Goal: Task Accomplishment & Management: Manage account settings

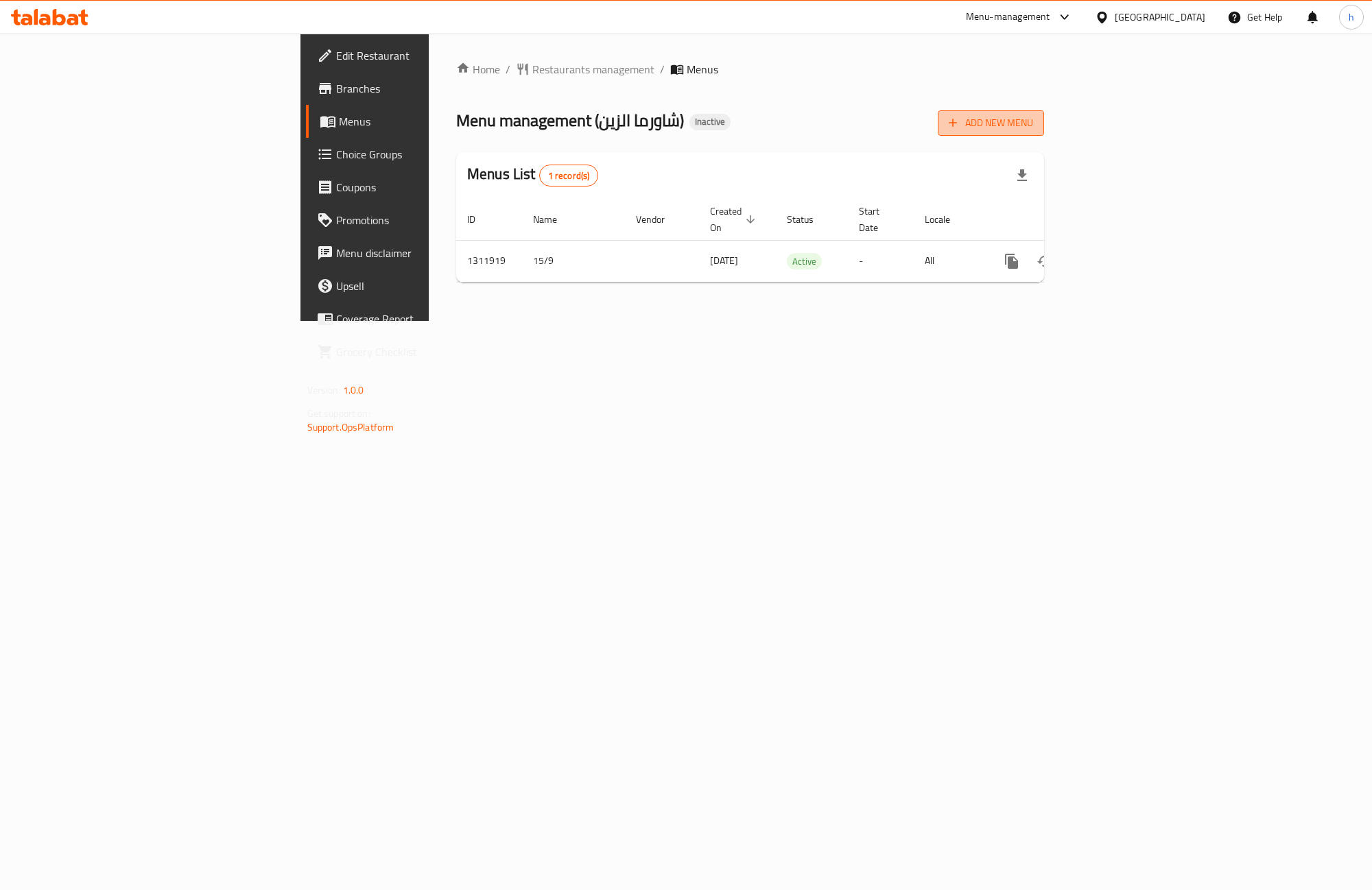
click at [1034, 124] on span "Add New Menu" at bounding box center [992, 123] width 85 height 17
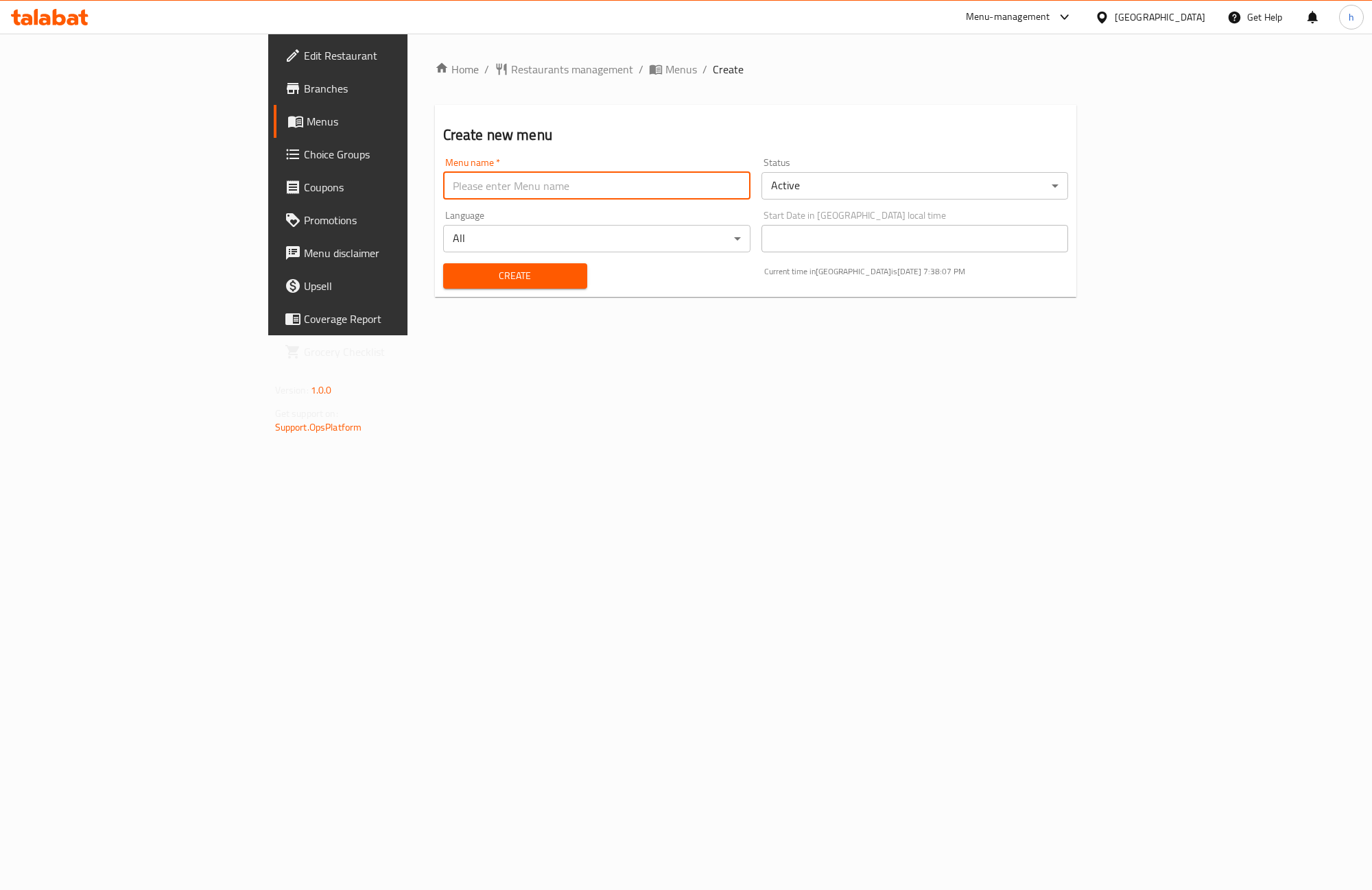
click at [637, 193] on input "text" at bounding box center [597, 186] width 308 height 28
type input "15/9/2025"
click at [490, 281] on span "Create" at bounding box center [515, 275] width 122 height 17
click at [665, 69] on span "Menus" at bounding box center [681, 69] width 31 height 17
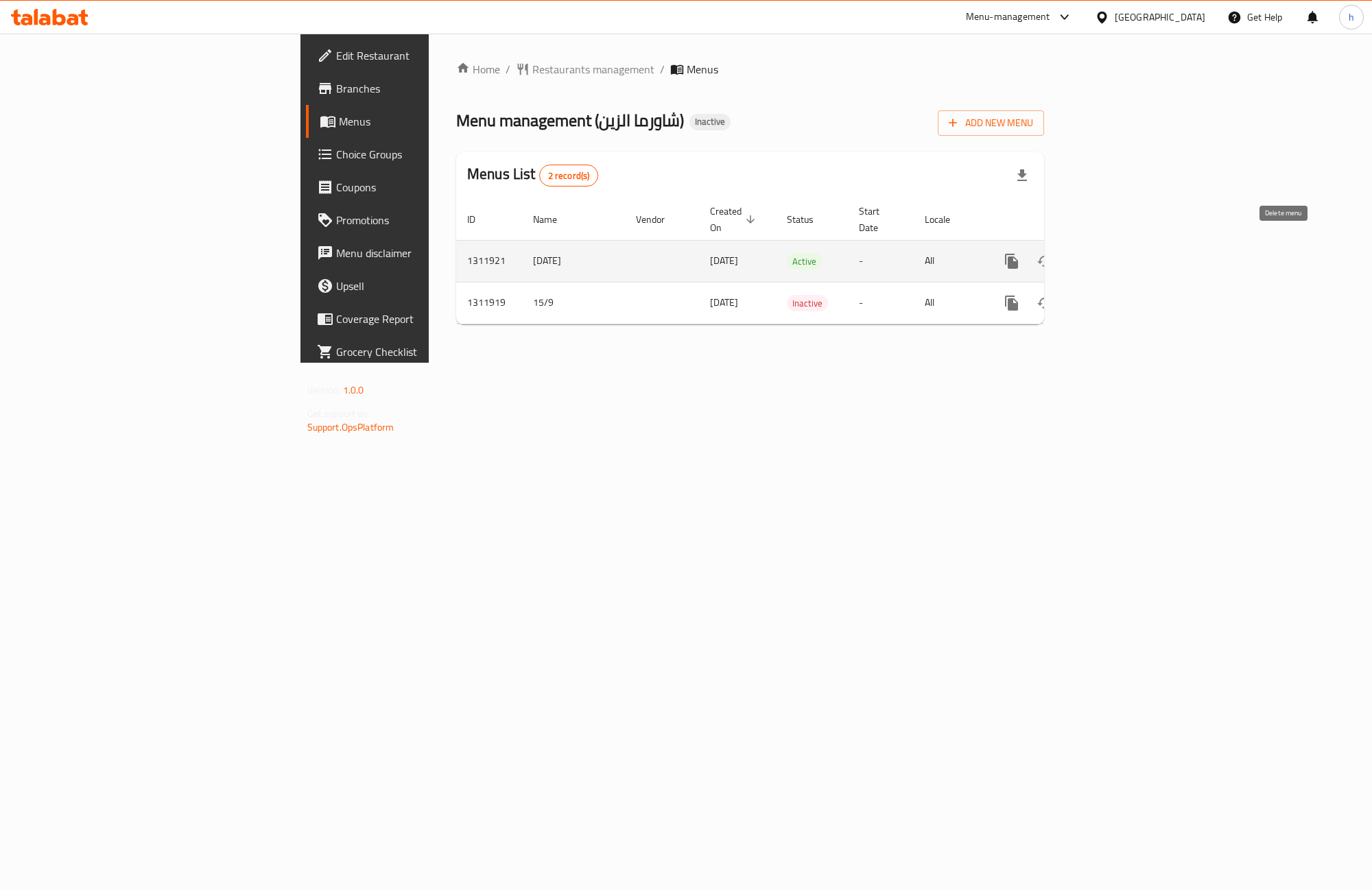
click at [1086, 253] on icon "enhanced table" at bounding box center [1078, 261] width 17 height 17
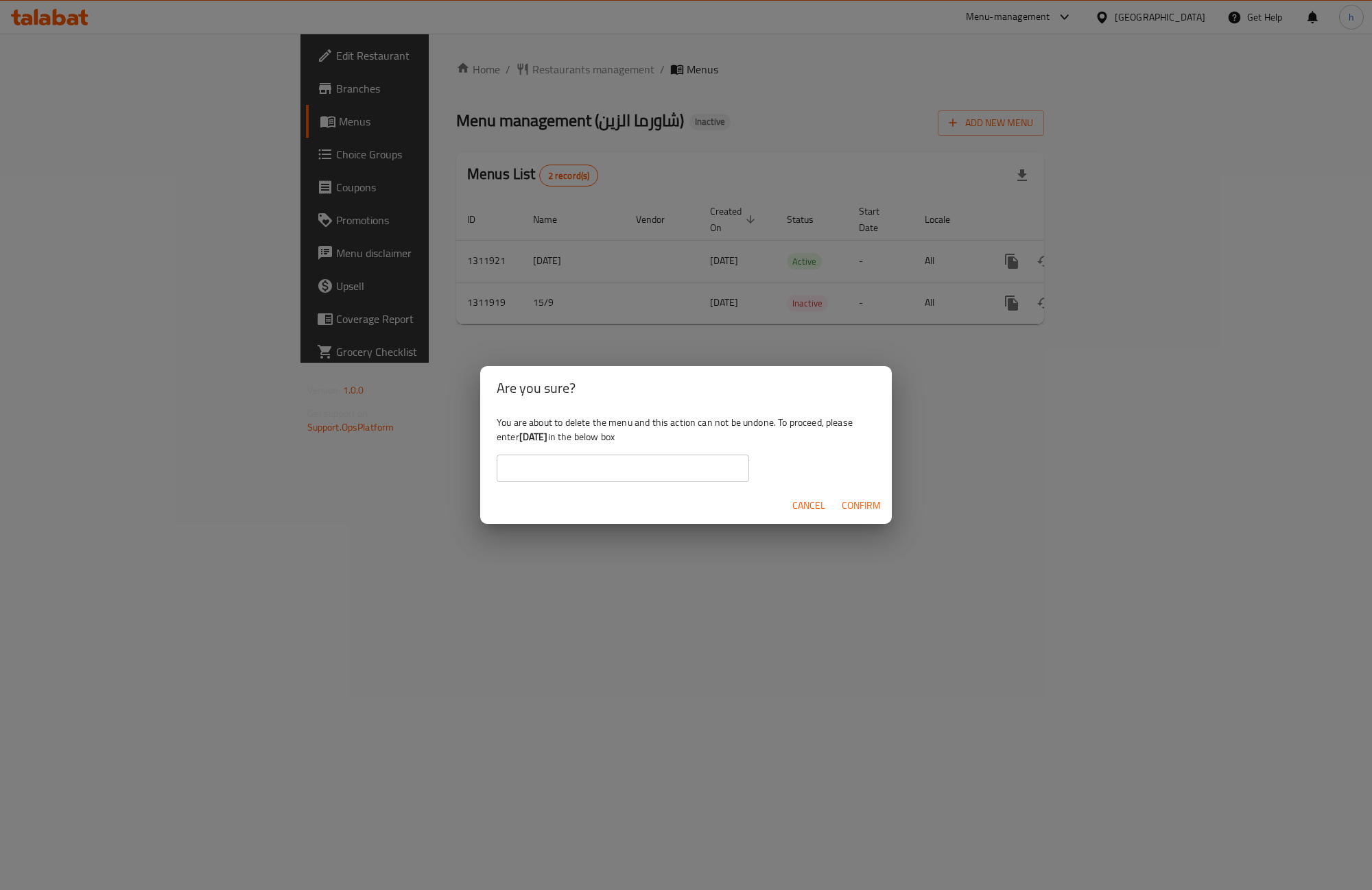
drag, startPoint x: 522, startPoint y: 439, endPoint x: 566, endPoint y: 441, distance: 44.0
click at [548, 441] on b "15/9/2025" at bounding box center [534, 437] width 29 height 18
copy b "15/9/2025"
click at [605, 472] on input "text" at bounding box center [623, 469] width 253 height 28
paste input "15/9/2025"
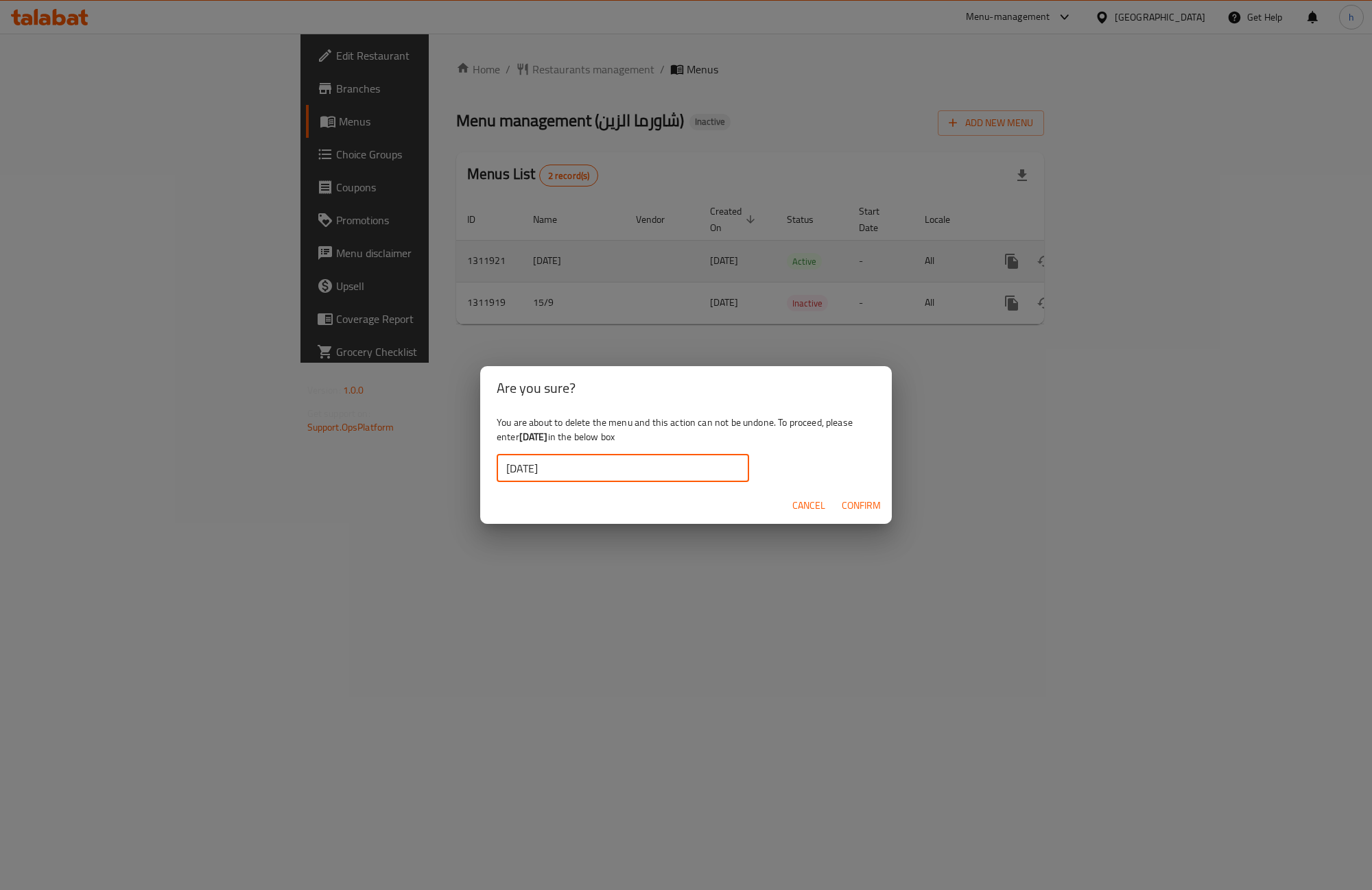
type input "15/9/2025"
click at [869, 505] on span "Confirm" at bounding box center [862, 505] width 39 height 17
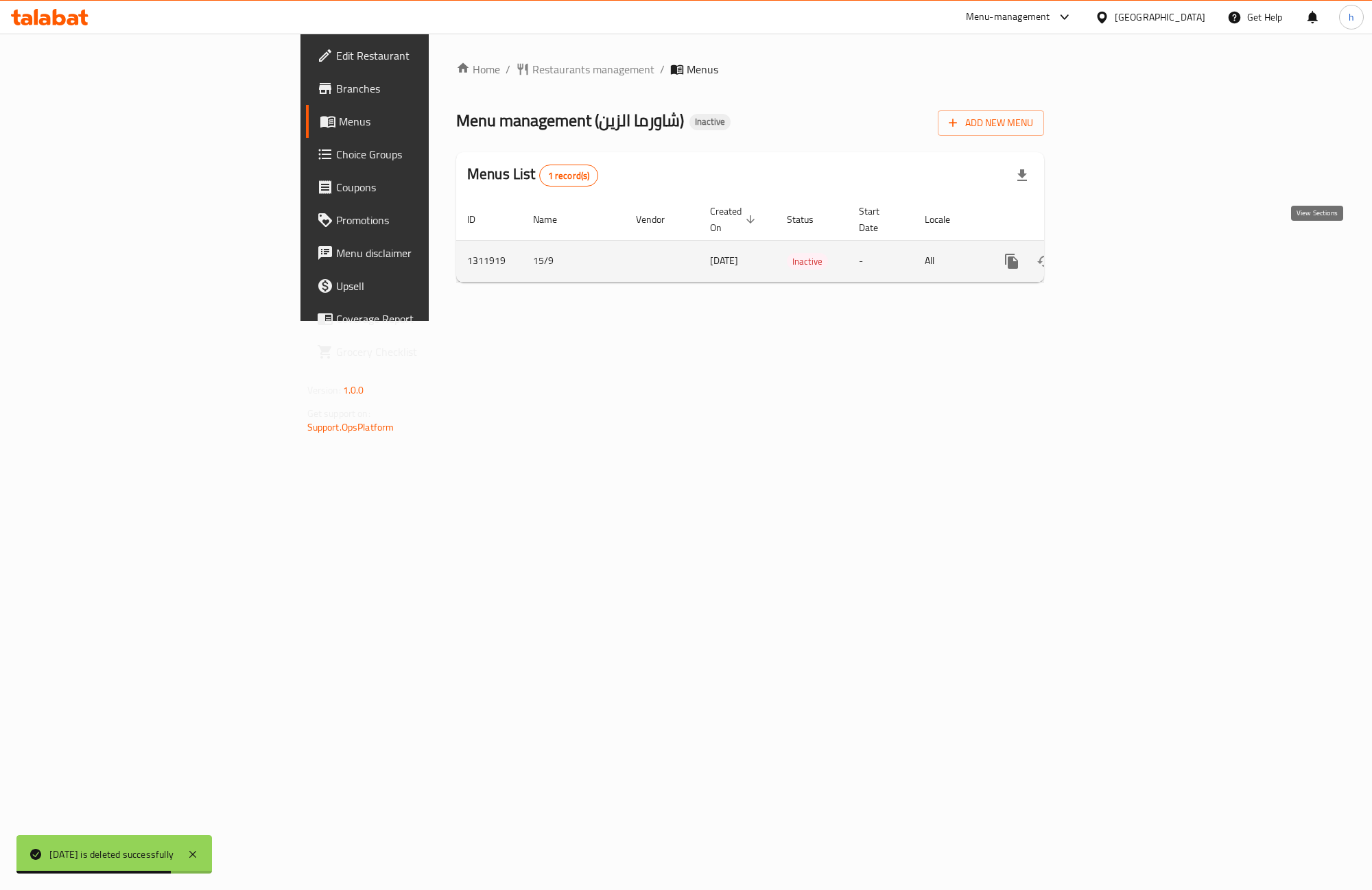
click at [1119, 253] on icon "enhanced table" at bounding box center [1111, 261] width 17 height 17
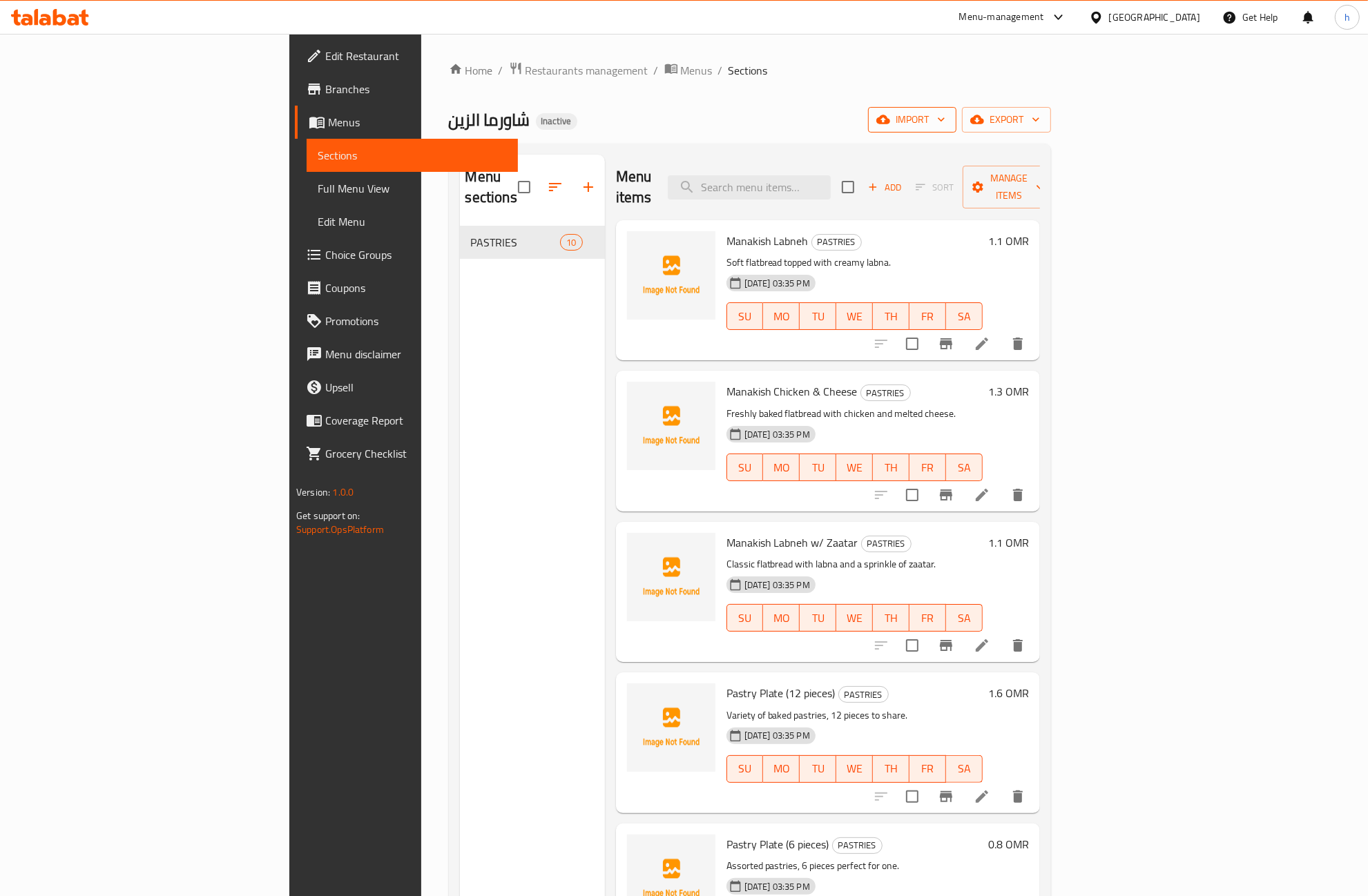
click at [946, 123] on span "import" at bounding box center [912, 119] width 66 height 17
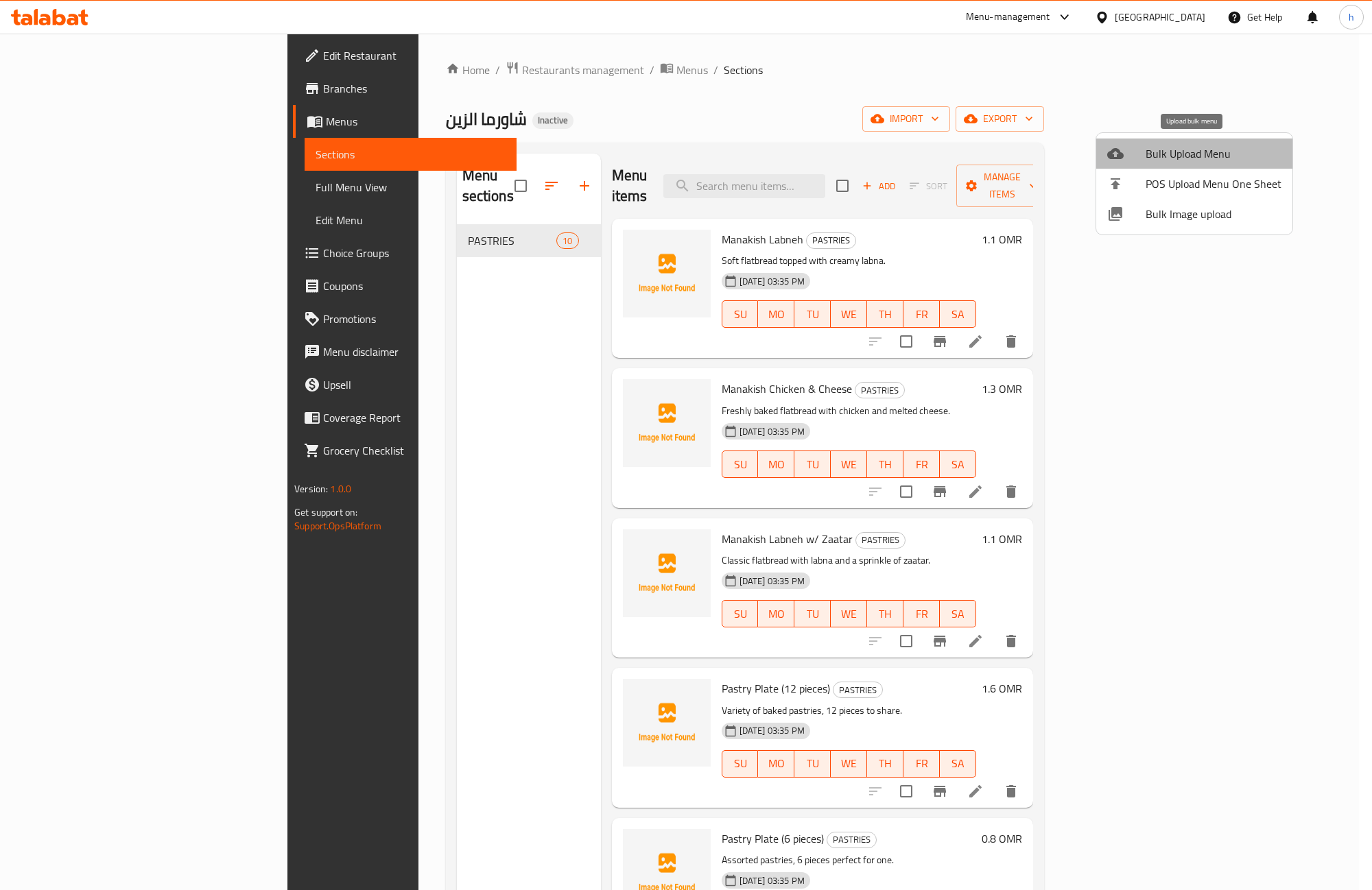
click at [1203, 154] on span "Bulk Upload Menu" at bounding box center [1214, 153] width 136 height 17
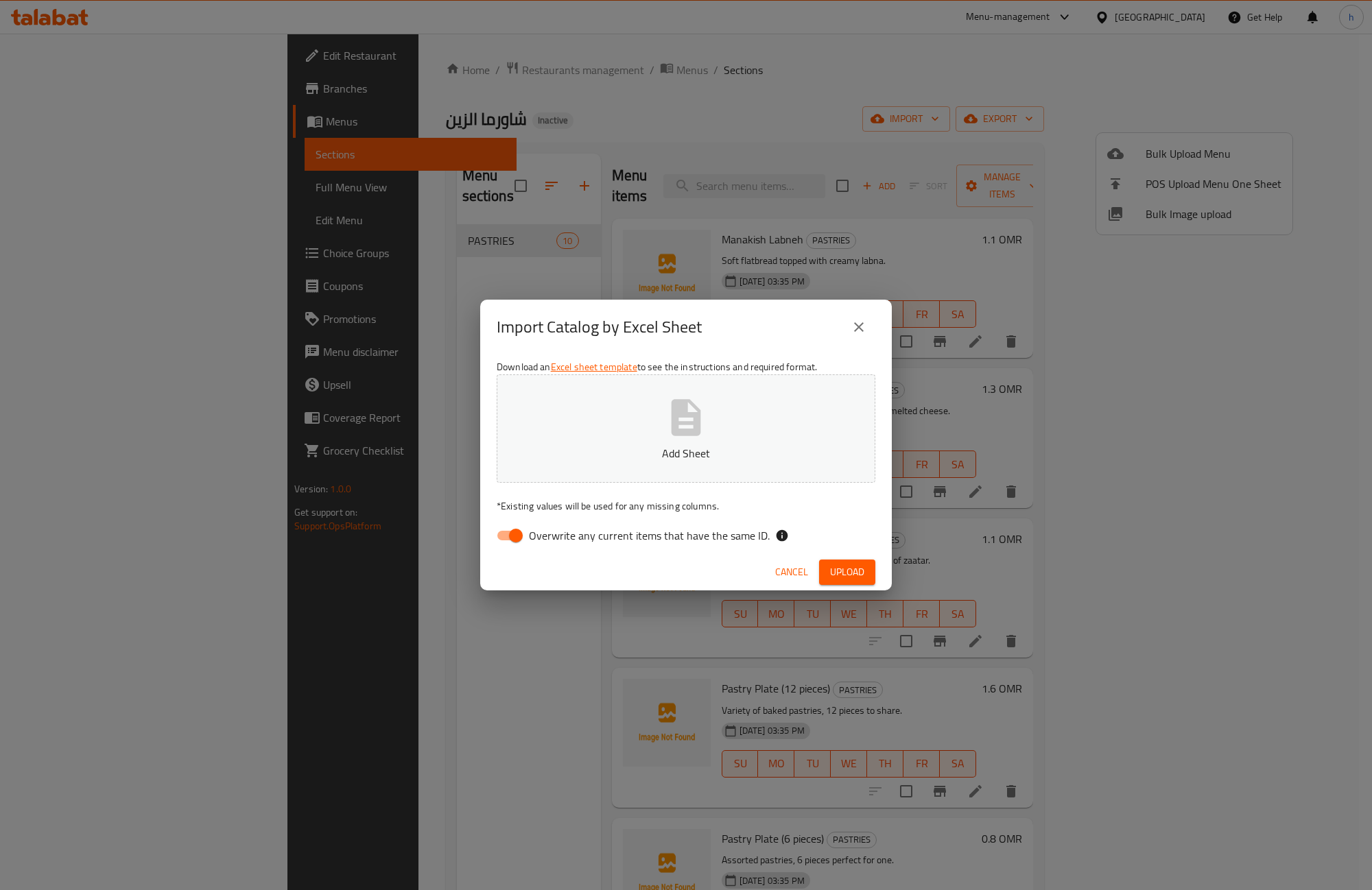
click at [520, 549] on div "Download an Excel sheet template to see the instructions and required format. A…" at bounding box center [686, 454] width 412 height 198
click at [527, 535] on input "Overwrite any current items that have the same ID." at bounding box center [516, 535] width 79 height 27
checkbox input "false"
click at [838, 570] on span "Upload" at bounding box center [847, 572] width 34 height 17
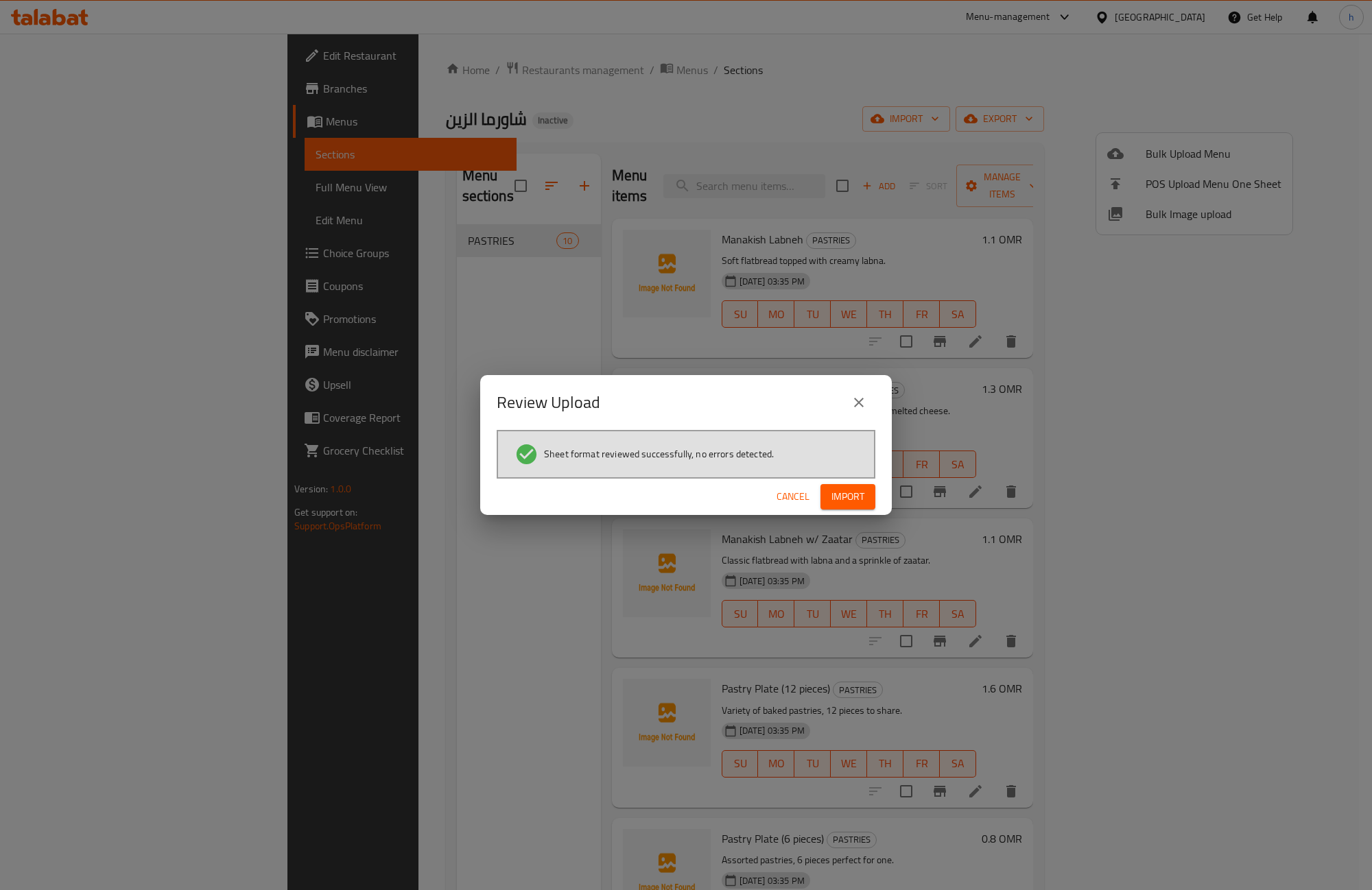
click at [845, 506] on button "Import" at bounding box center [848, 497] width 55 height 26
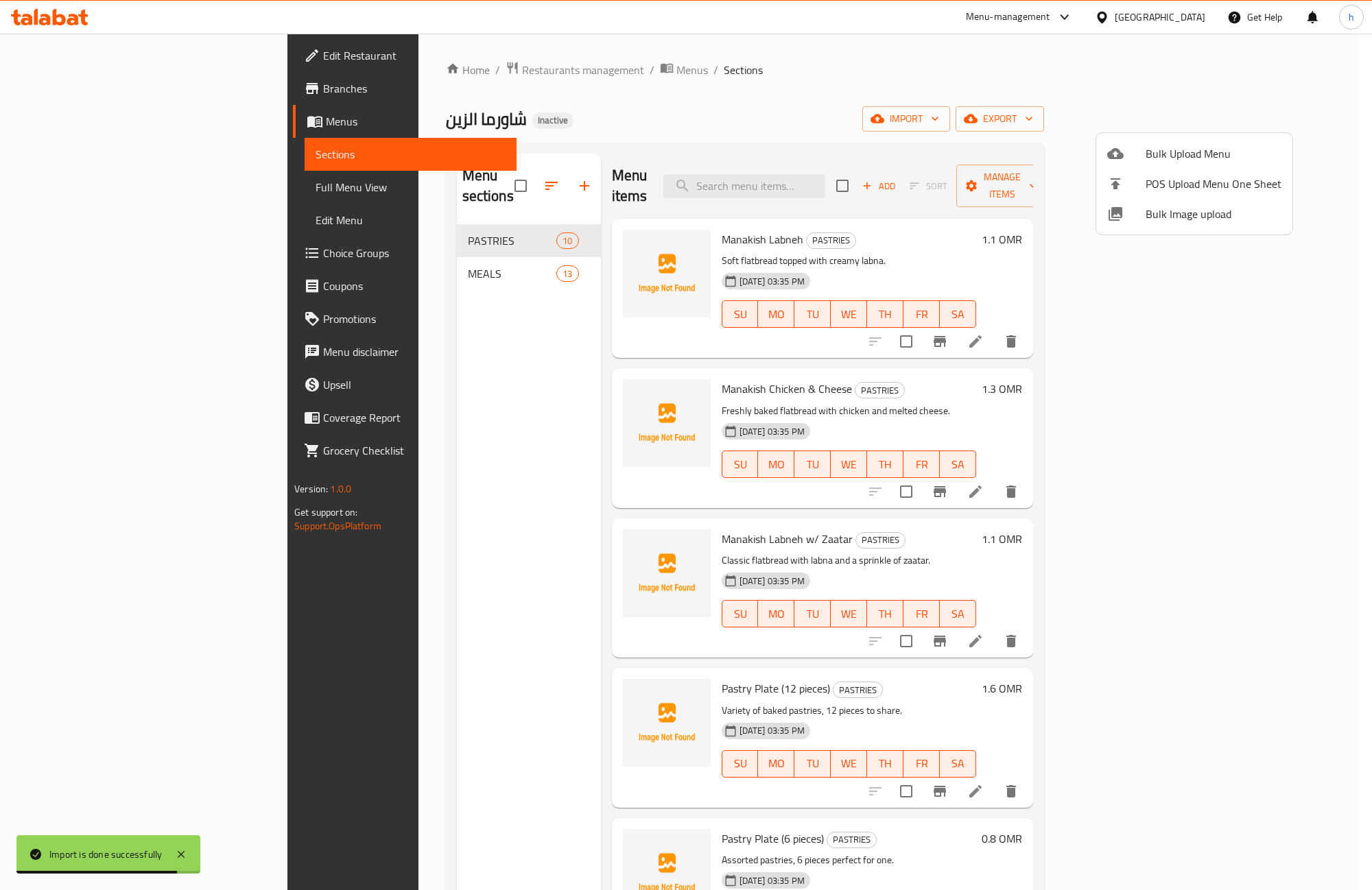
click at [385, 249] on div at bounding box center [686, 445] width 1372 height 890
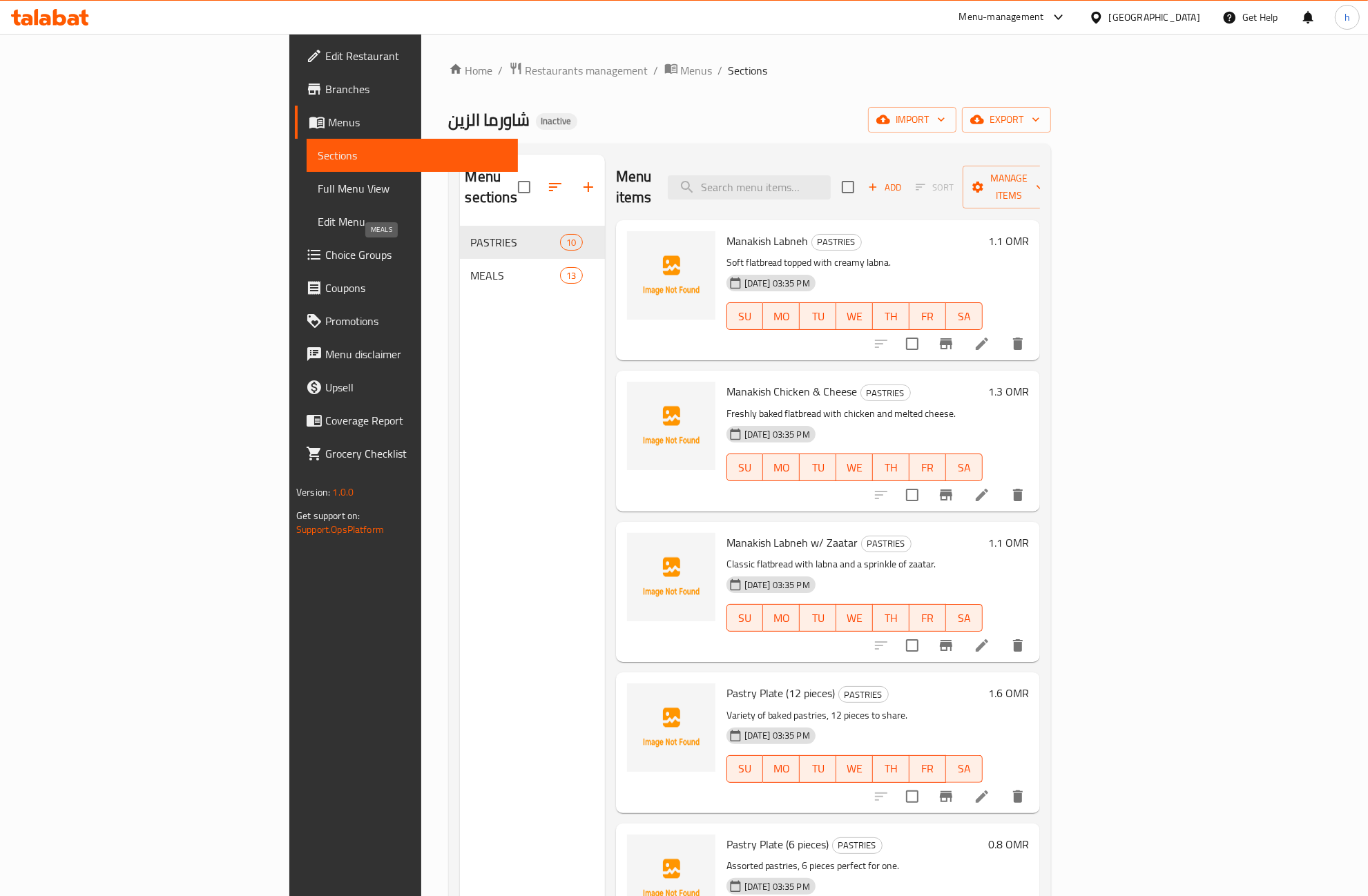
click at [471, 267] on span "MEALS" at bounding box center [515, 275] width 90 height 17
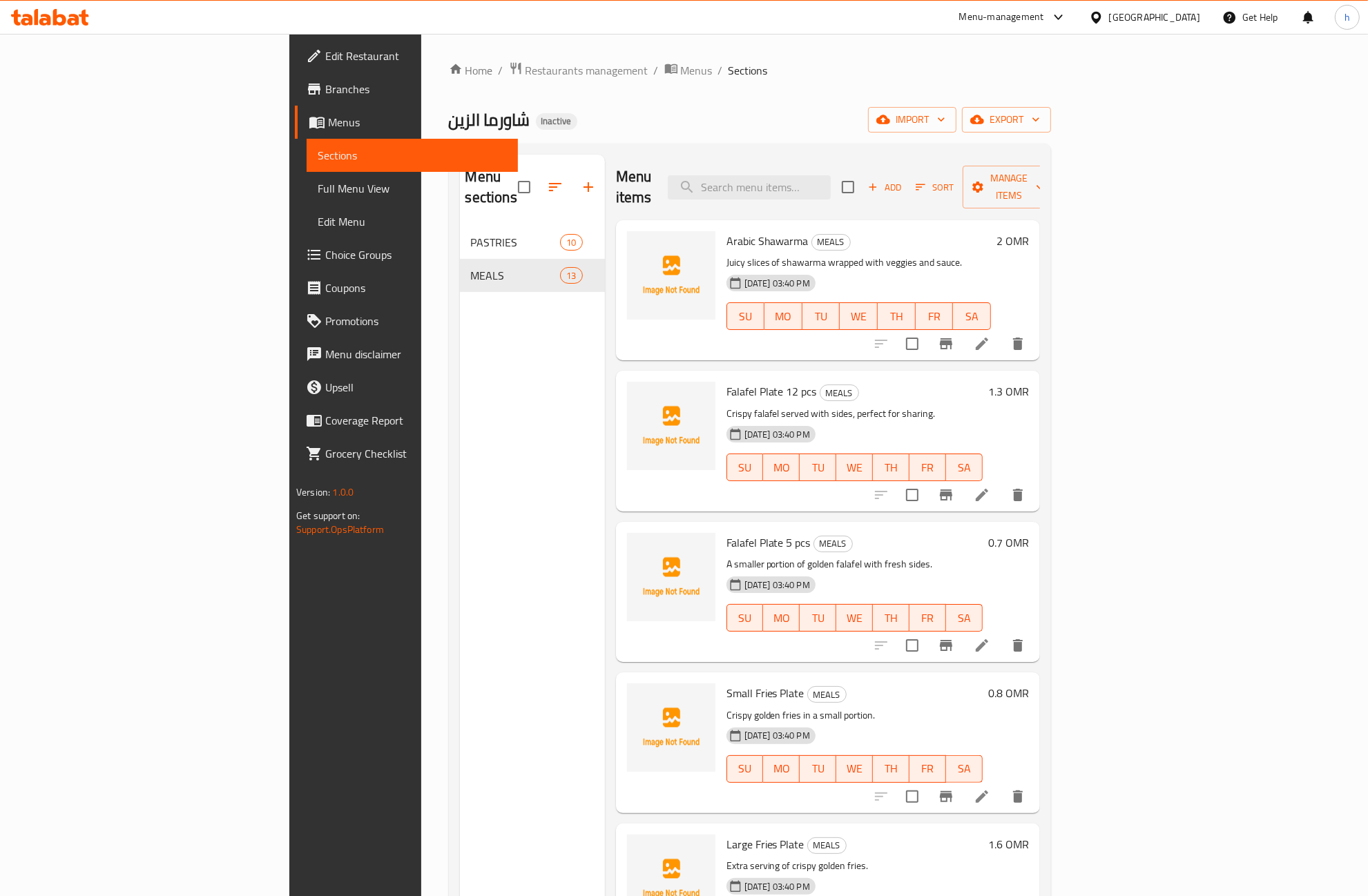
drag, startPoint x: 69, startPoint y: 192, endPoint x: 166, endPoint y: 292, distance: 139.3
click at [318, 192] on span "Full Menu View" at bounding box center [411, 188] width 189 height 17
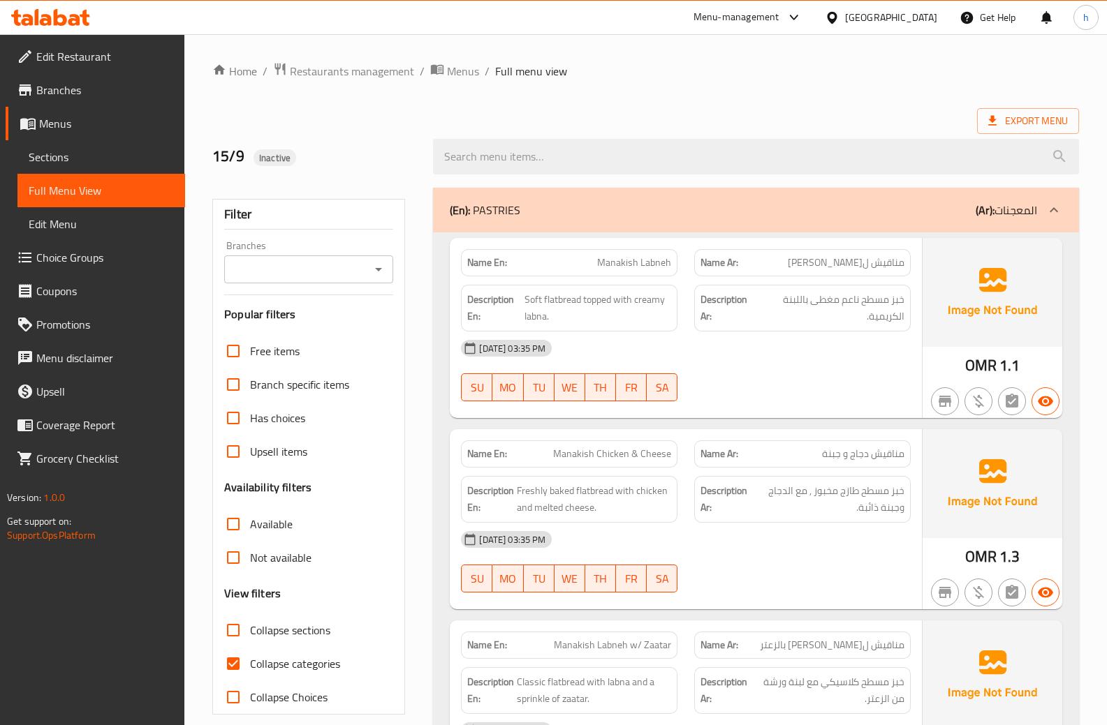
click at [546, 215] on div "(En): PASTRIES (Ar): المعجنات" at bounding box center [743, 210] width 587 height 17
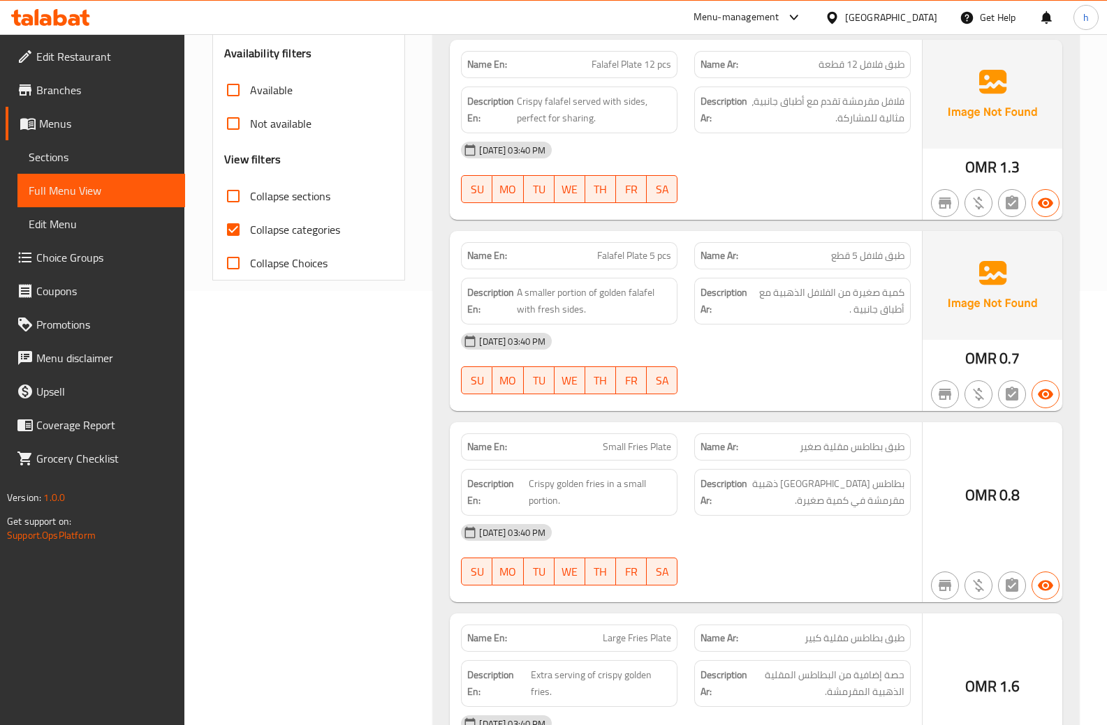
scroll to position [419, 0]
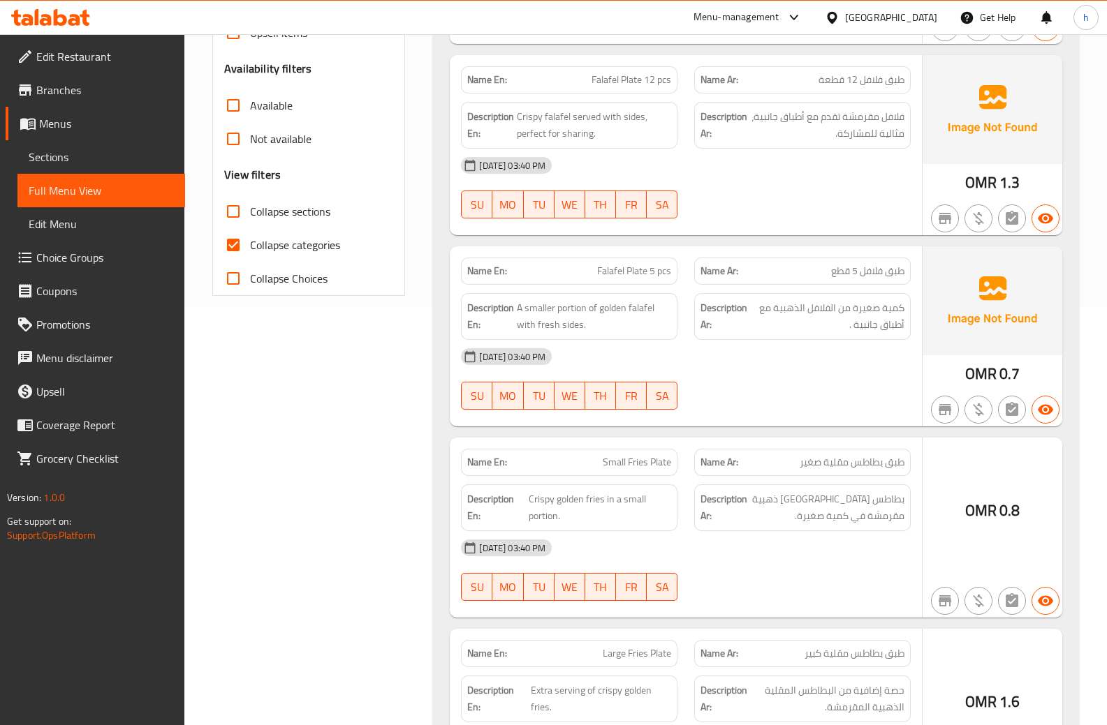
click at [270, 244] on span "Collapse categories" at bounding box center [295, 245] width 90 height 17
click at [250, 244] on input "Collapse categories" at bounding box center [233, 245] width 34 height 34
checkbox input "false"
drag, startPoint x: 658, startPoint y: 79, endPoint x: 673, endPoint y: 84, distance: 16.1
click at [673, 84] on div "Name En: Falafel Plate 12 pcs" at bounding box center [569, 79] width 216 height 27
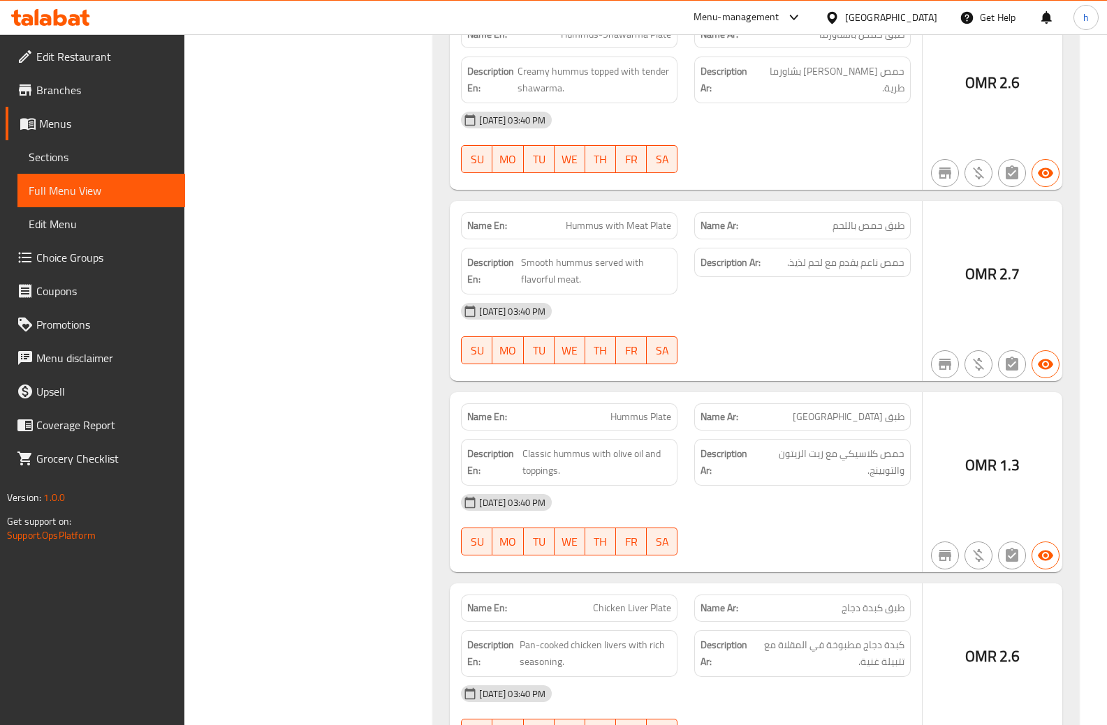
scroll to position [1396, 0]
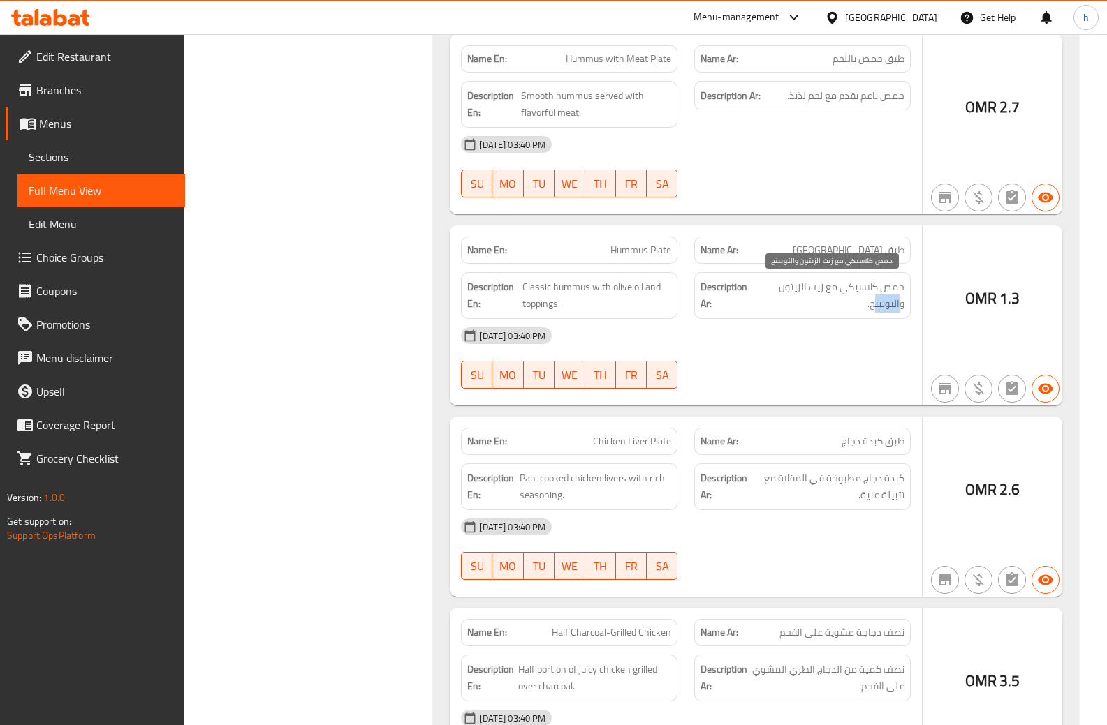
drag, startPoint x: 874, startPoint y: 308, endPoint x: 901, endPoint y: 308, distance: 26.5
click at [901, 308] on span "حمص كلاسيكي مع زيت الزيتون والتوبينج." at bounding box center [830, 296] width 147 height 34
click at [864, 319] on div "15-09-2025 03:40 PM" at bounding box center [685, 336] width 466 height 34
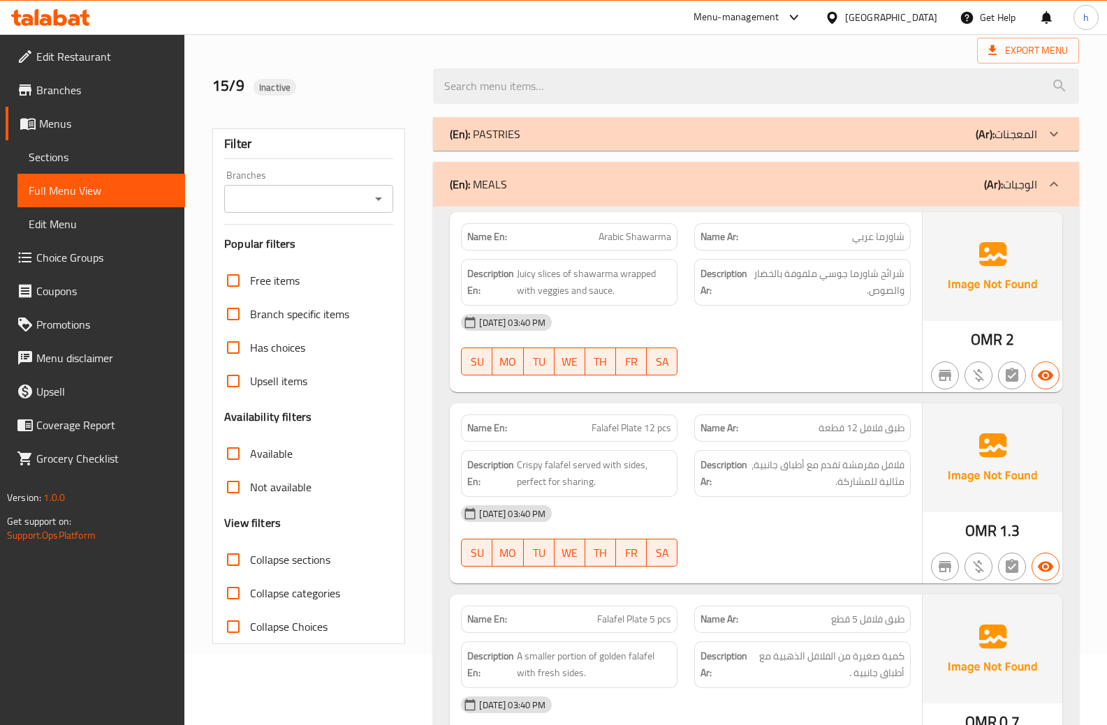
scroll to position [419, 0]
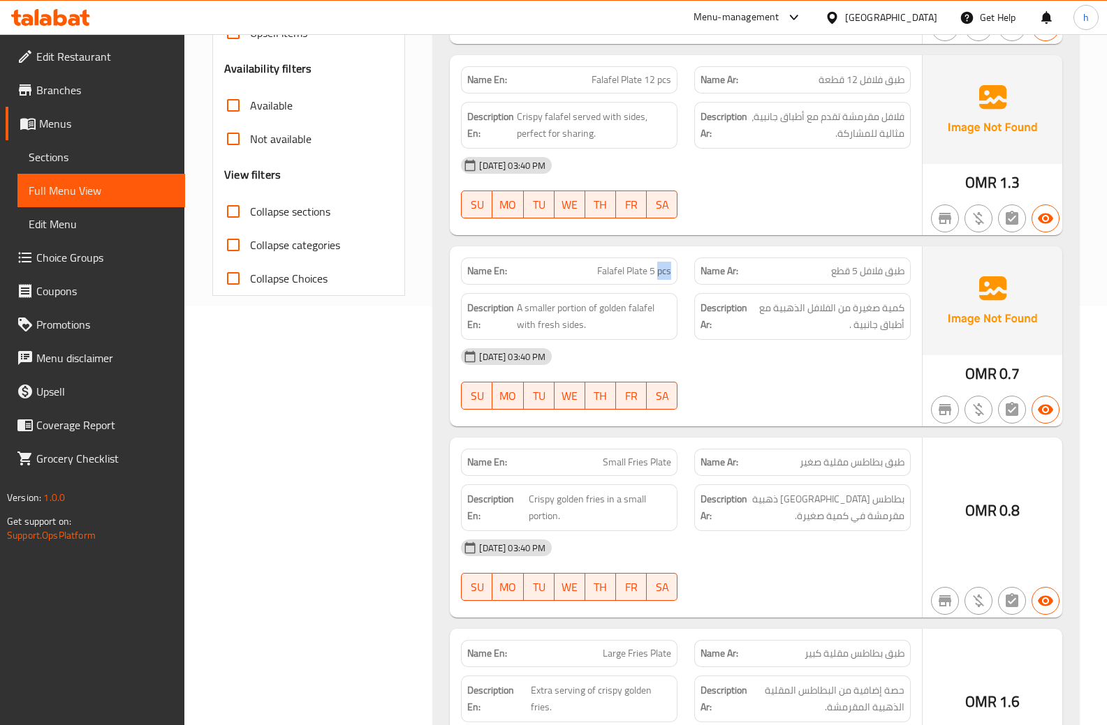
drag, startPoint x: 658, startPoint y: 274, endPoint x: 674, endPoint y: 280, distance: 16.6
click at [674, 280] on div "Name En: Falafel Plate 5 pcs" at bounding box center [569, 271] width 216 height 27
click at [662, 325] on span "A smaller portion of golden falafel with fresh sides." at bounding box center [594, 317] width 154 height 34
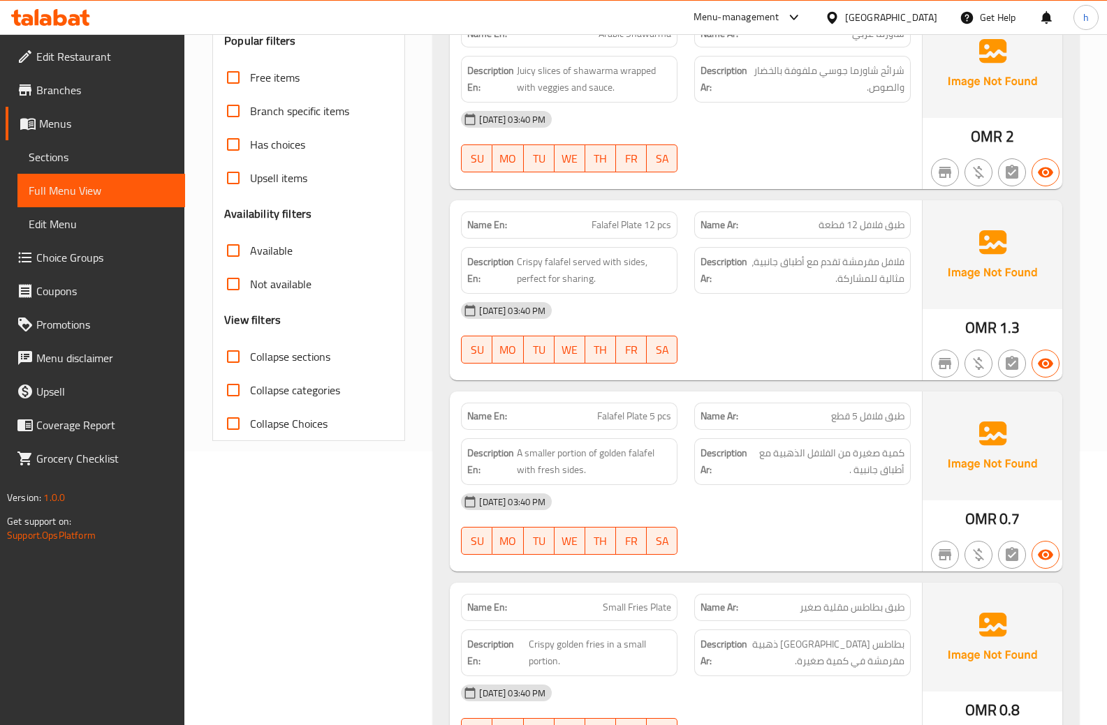
scroll to position [0, 0]
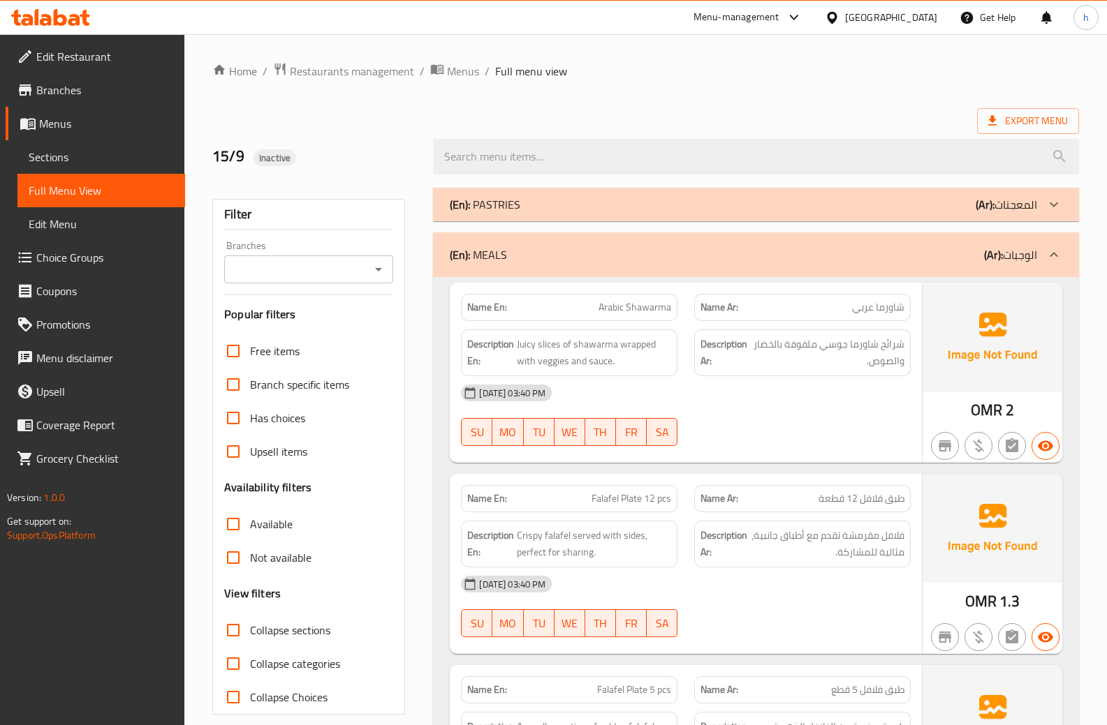
click at [501, 216] on div "(En): PASTRIES (Ar): المعجنات" at bounding box center [756, 205] width 646 height 34
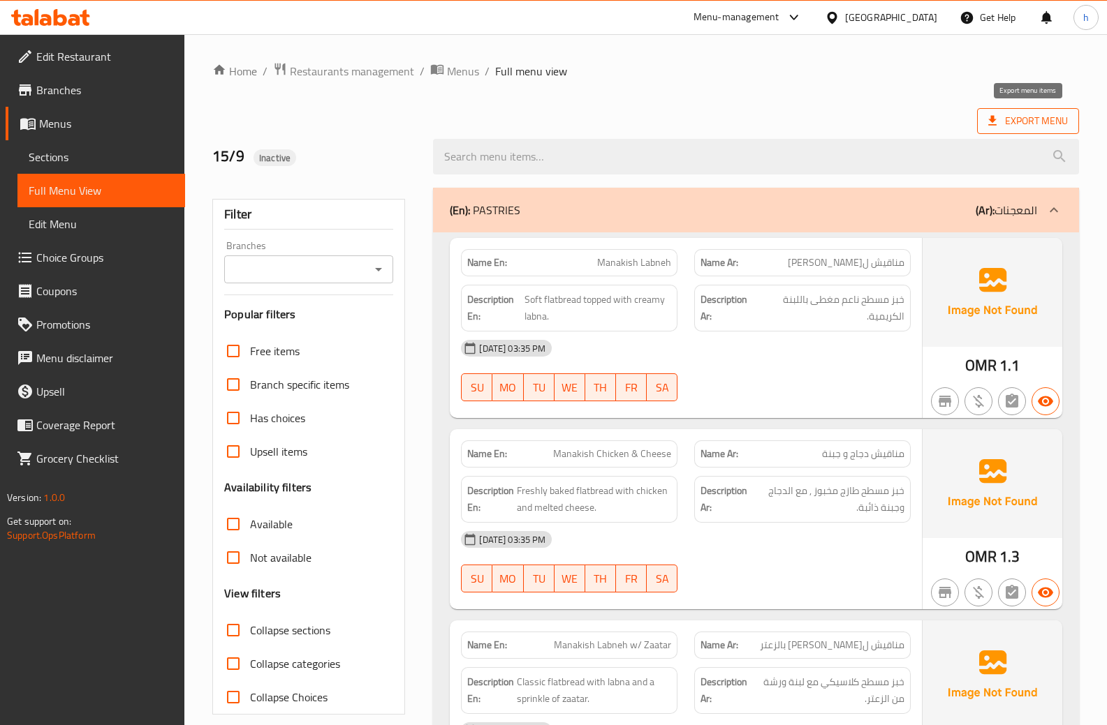
click at [998, 128] on icon at bounding box center [992, 121] width 14 height 14
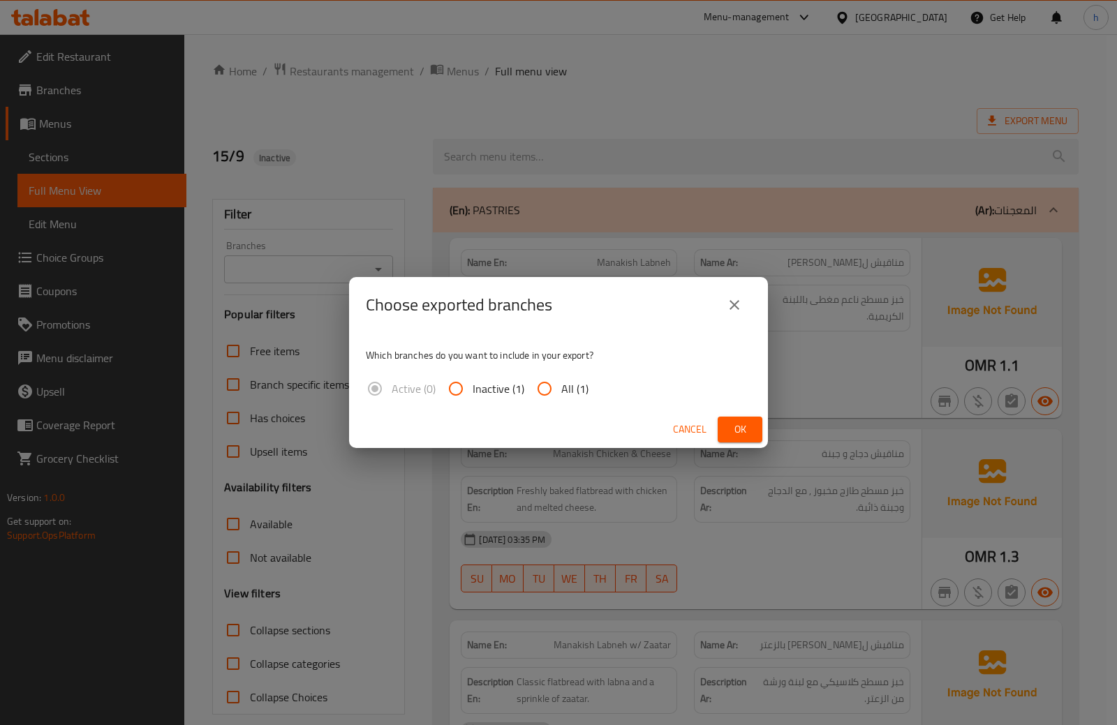
click at [565, 388] on span "All (1)" at bounding box center [574, 389] width 27 height 17
click at [561, 388] on input "All (1)" at bounding box center [545, 389] width 34 height 34
radio input "true"
click at [747, 432] on span "Ok" at bounding box center [740, 429] width 22 height 17
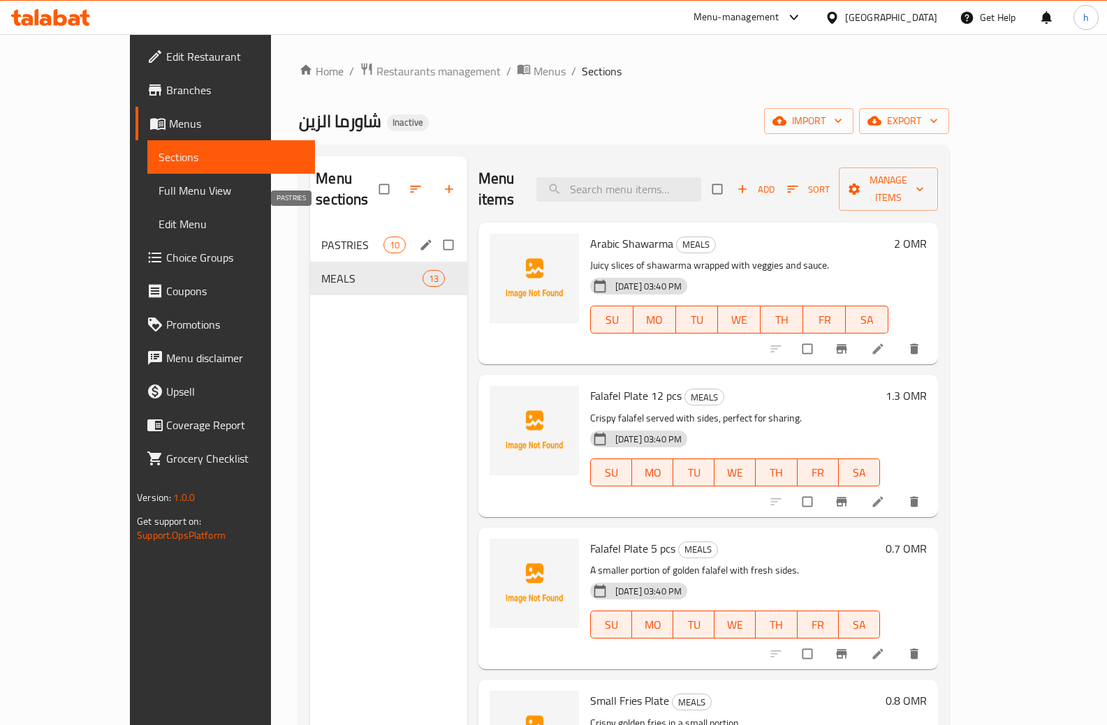
click at [321, 237] on span "PASTRIES" at bounding box center [351, 245] width 61 height 17
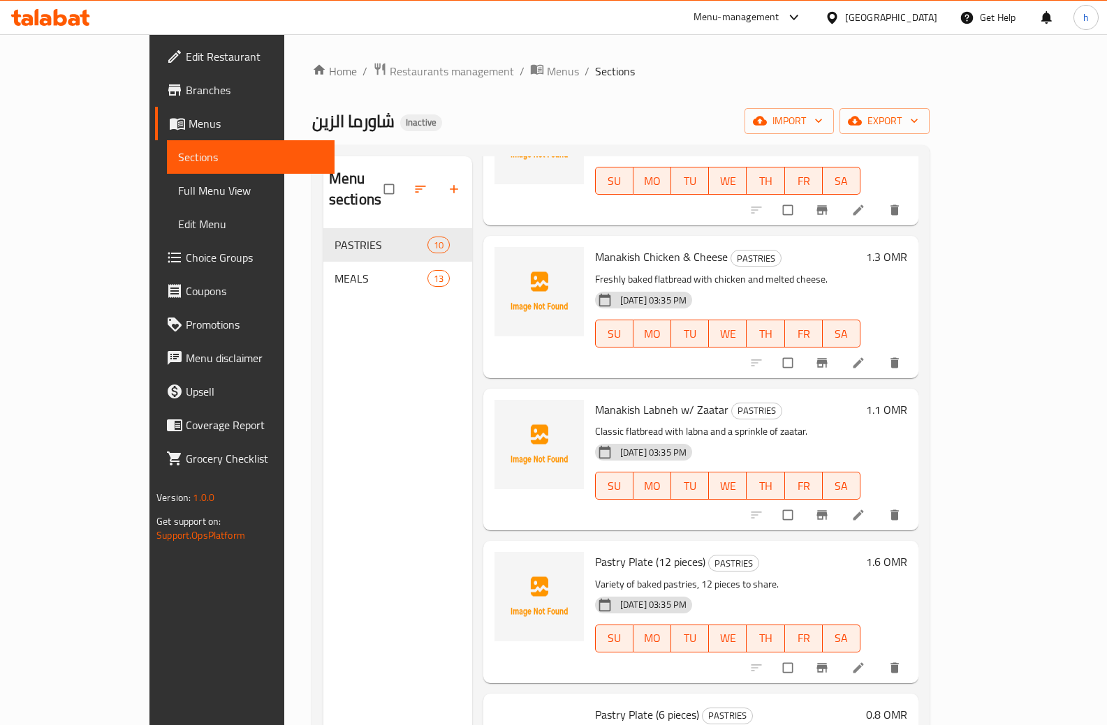
scroll to position [140, 0]
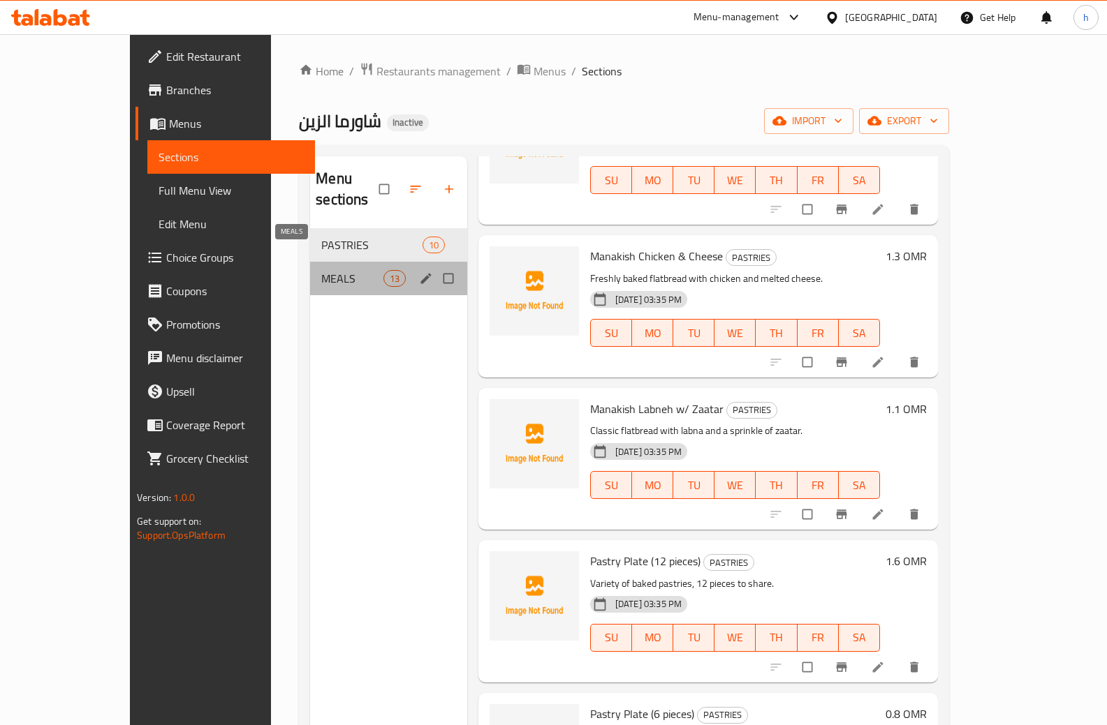
click at [321, 270] on span "MEALS" at bounding box center [351, 278] width 61 height 17
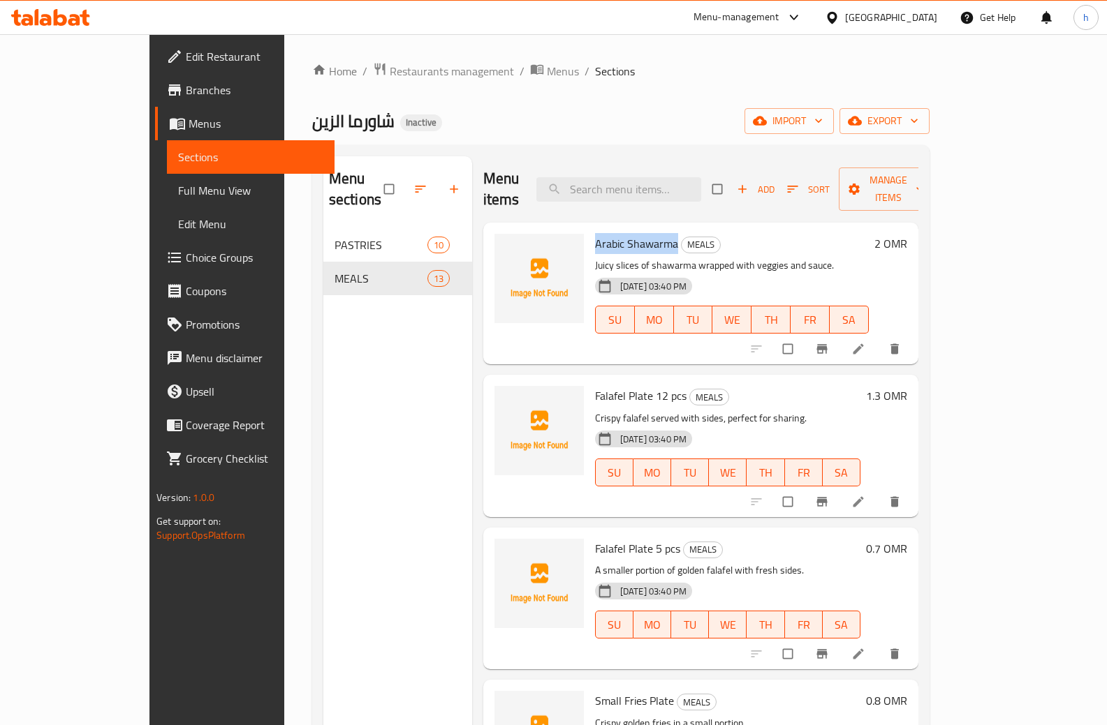
drag, startPoint x: 561, startPoint y: 221, endPoint x: 639, endPoint y: 227, distance: 78.4
click at [639, 233] on span "Arabic Shawarma" at bounding box center [636, 243] width 83 height 21
click at [603, 233] on span "Arabic Shawarma" at bounding box center [636, 243] width 83 height 21
click at [427, 303] on div "Menu sections PASTRIES 10 MEALS 13" at bounding box center [397, 518] width 149 height 725
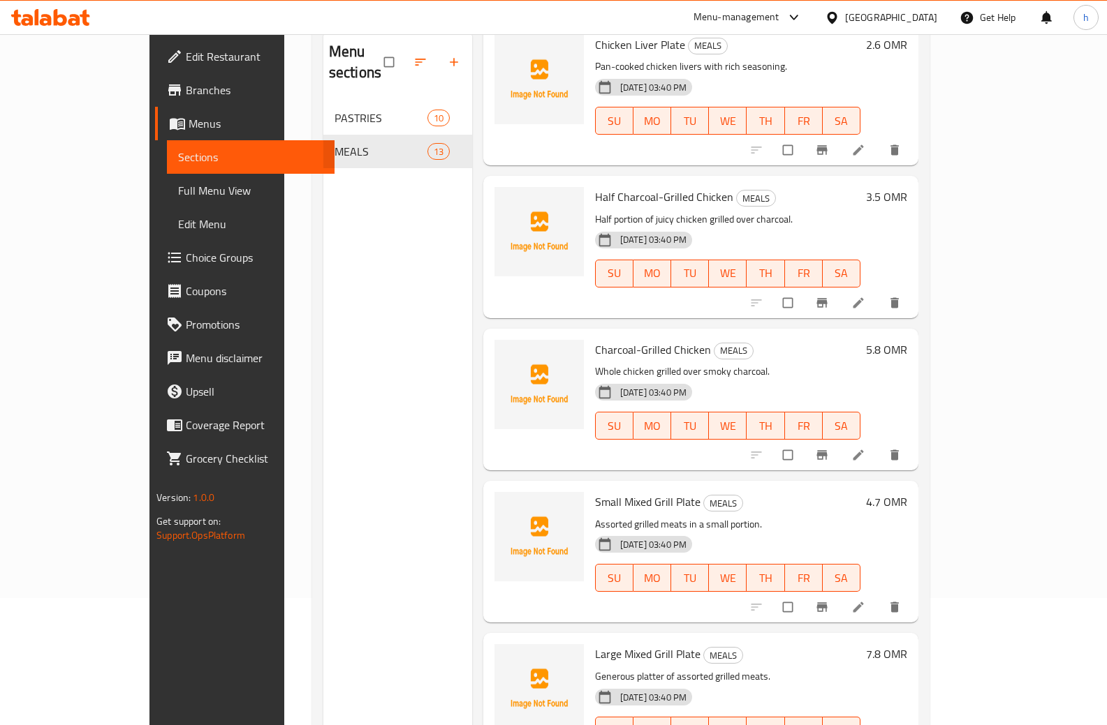
scroll to position [196, 0]
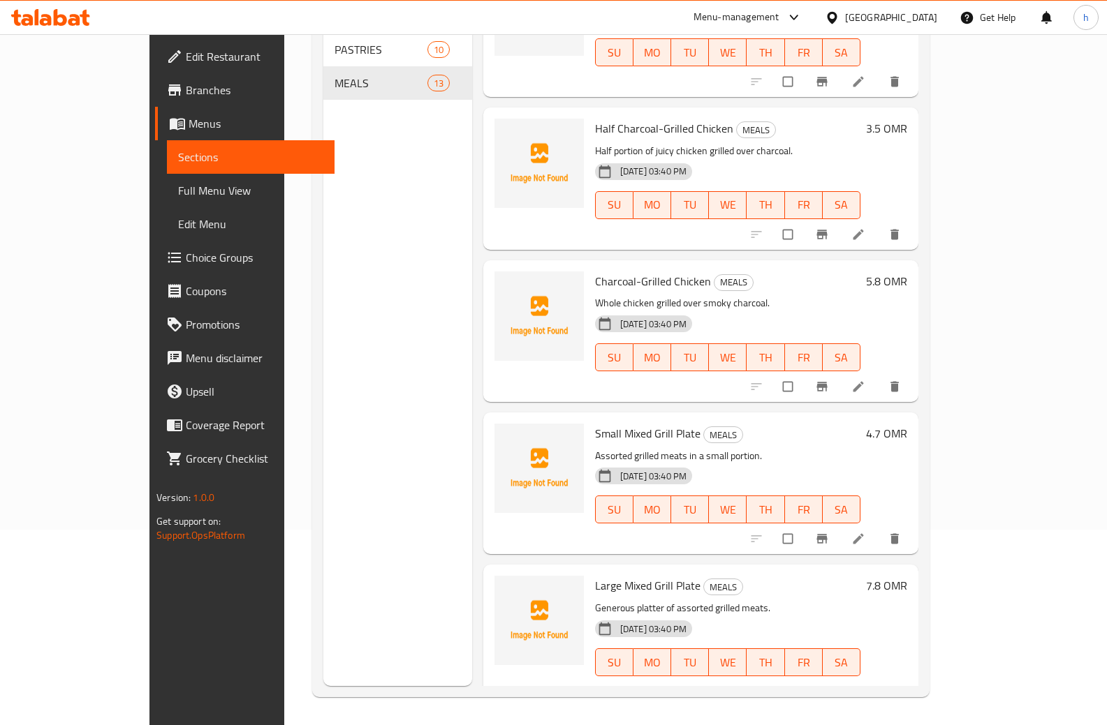
click at [186, 84] on span "Branches" at bounding box center [255, 90] width 138 height 17
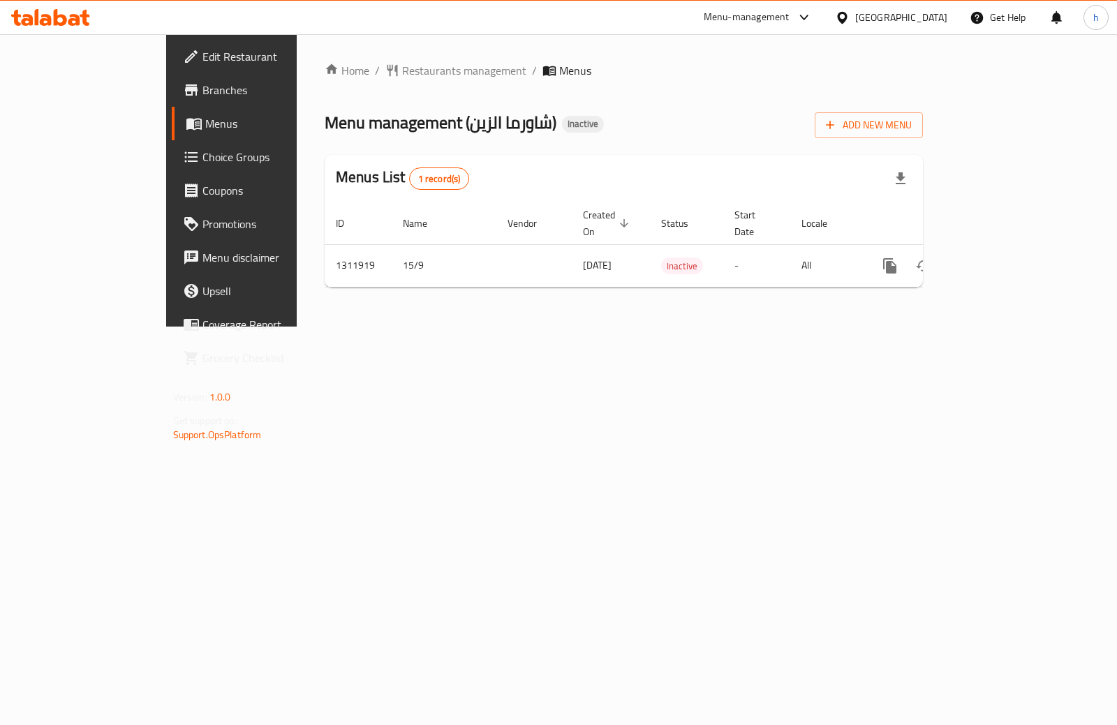
click at [57, 20] on icon at bounding box center [60, 17] width 13 height 17
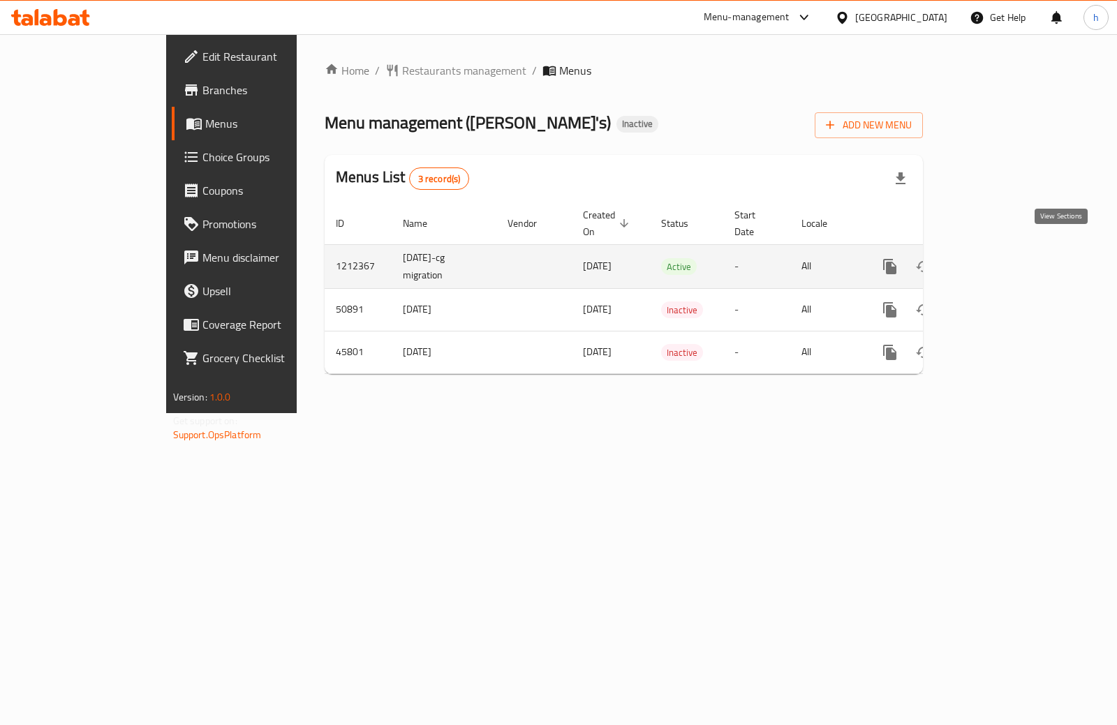
click at [997, 260] on icon "enhanced table" at bounding box center [991, 266] width 13 height 13
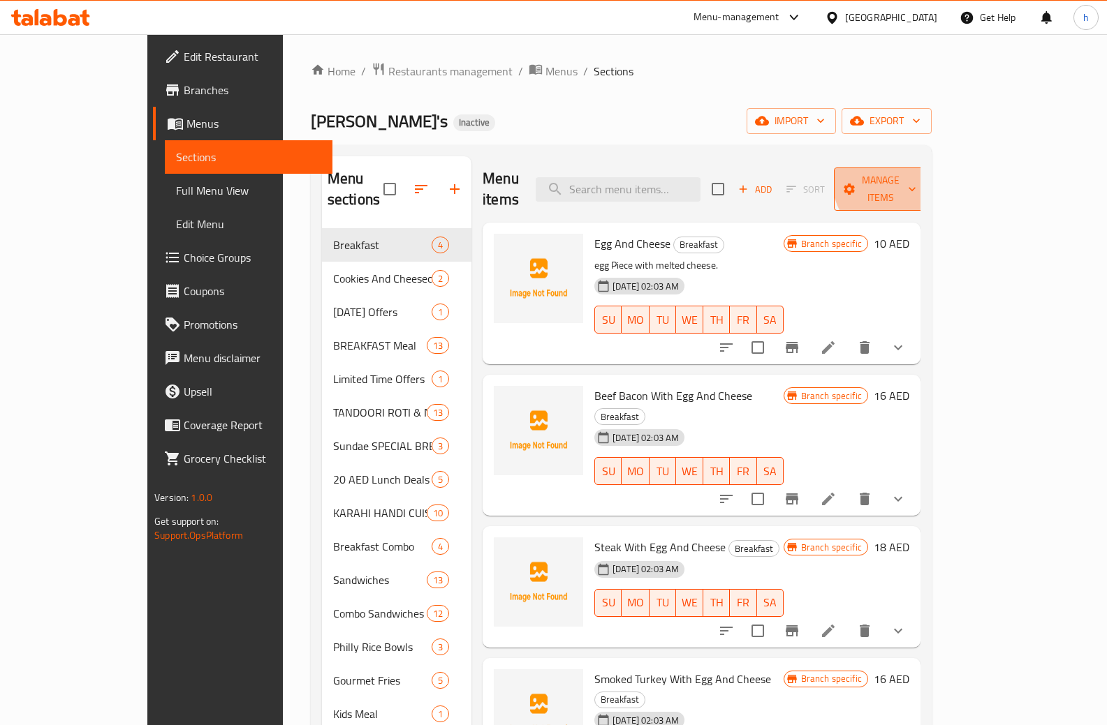
click at [916, 172] on span "Manage items" at bounding box center [880, 189] width 71 height 35
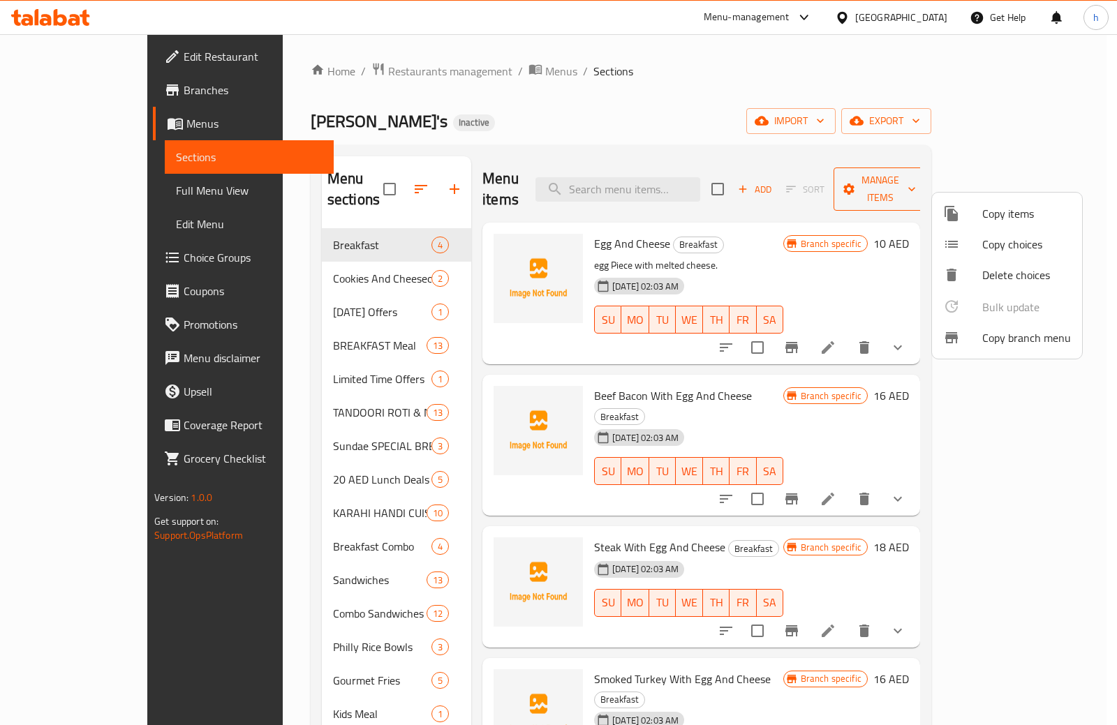
click at [1024, 172] on div at bounding box center [558, 362] width 1117 height 725
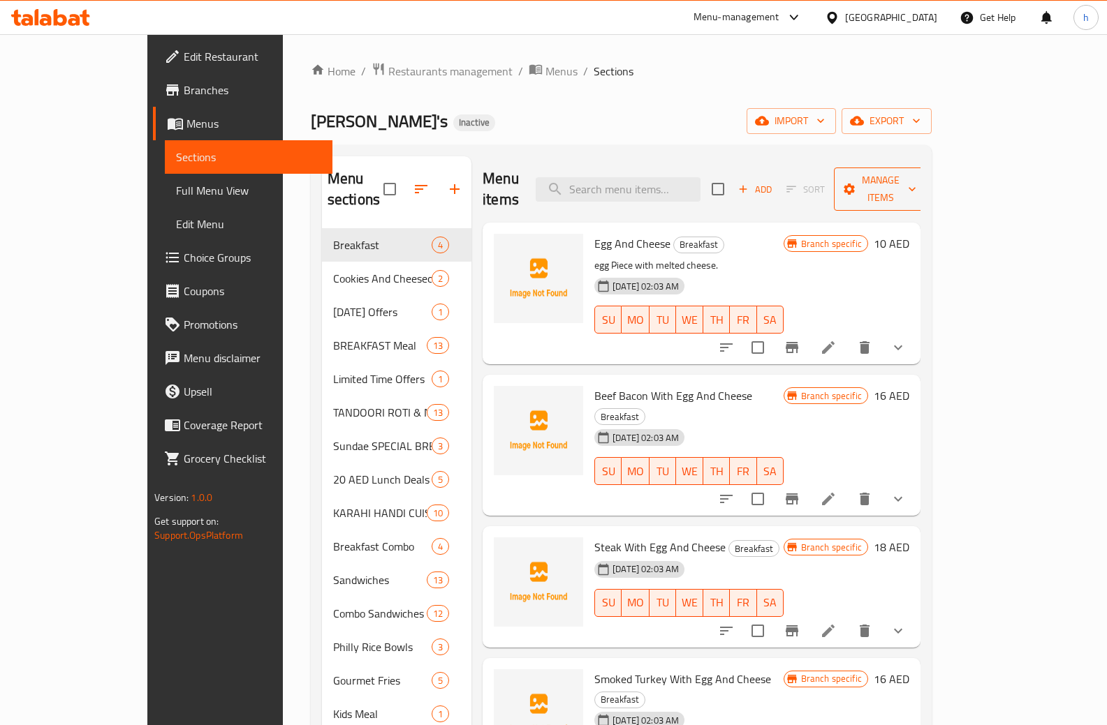
click at [916, 179] on span "Manage items" at bounding box center [880, 189] width 71 height 35
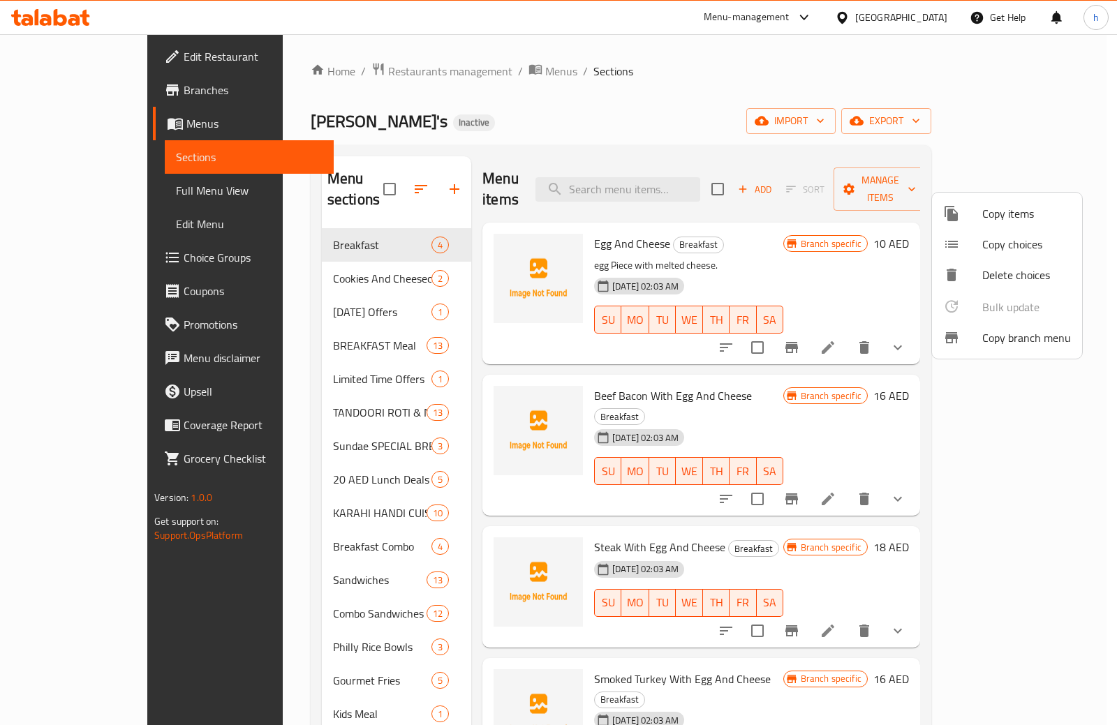
click at [976, 338] on div at bounding box center [962, 338] width 39 height 17
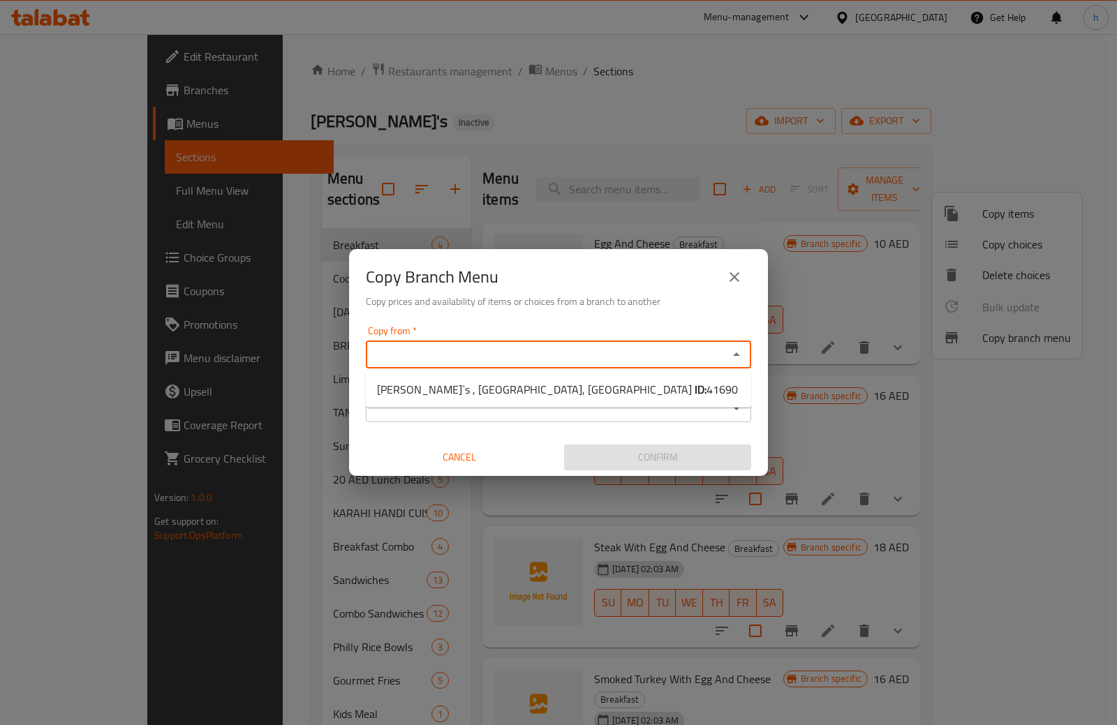
click at [417, 363] on input "Copy from   *" at bounding box center [547, 355] width 354 height 20
click at [491, 343] on div "Copy from *" at bounding box center [558, 355] width 385 height 28
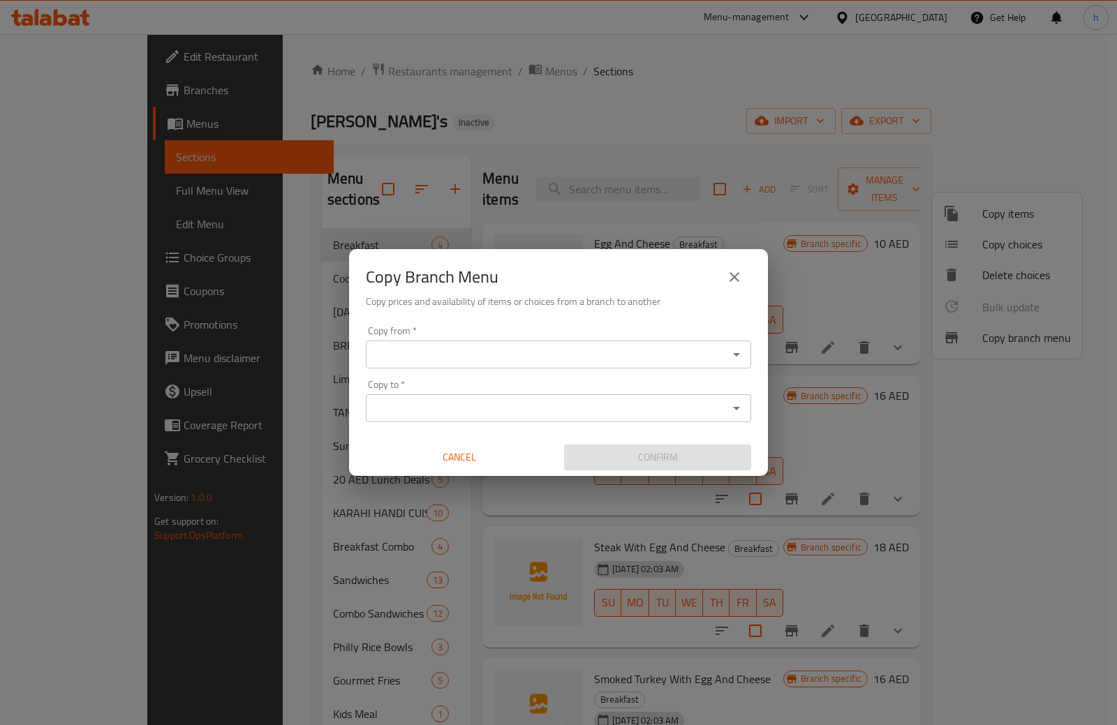
click at [547, 320] on div "Copy Branch Menu Copy prices and availability of items or choices from a branch…" at bounding box center [558, 284] width 419 height 71
click at [731, 357] on icon "Open" at bounding box center [736, 354] width 17 height 17
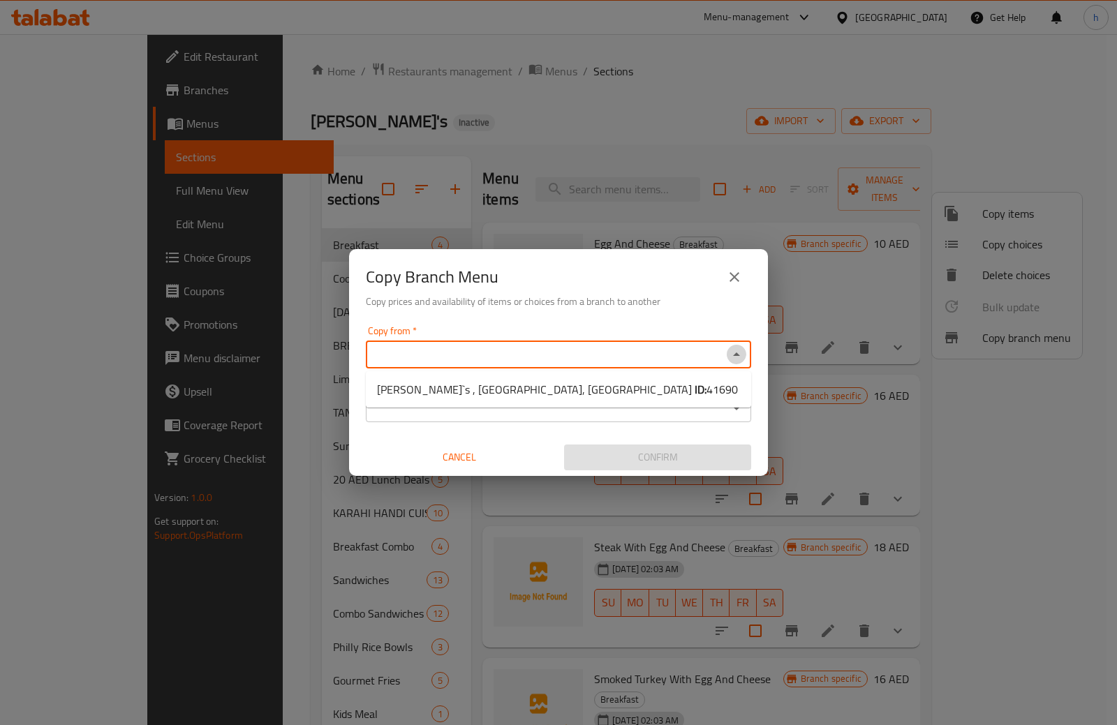
click at [730, 356] on icon "Close" at bounding box center [736, 354] width 17 height 17
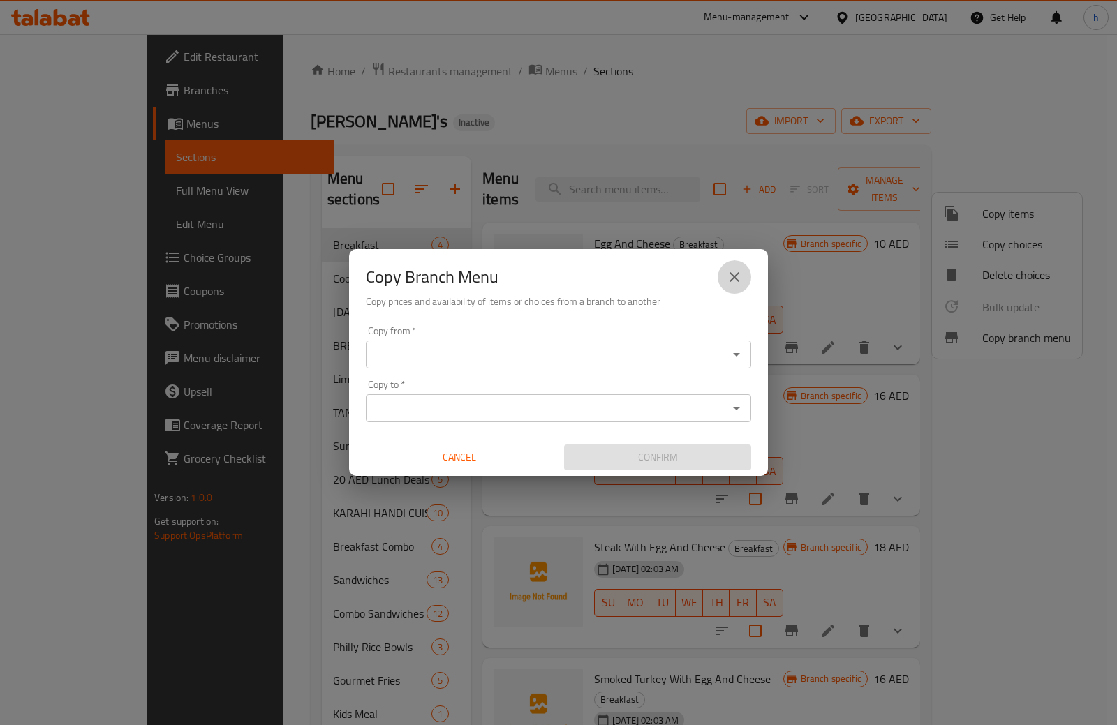
click at [732, 279] on icon "close" at bounding box center [735, 277] width 10 height 10
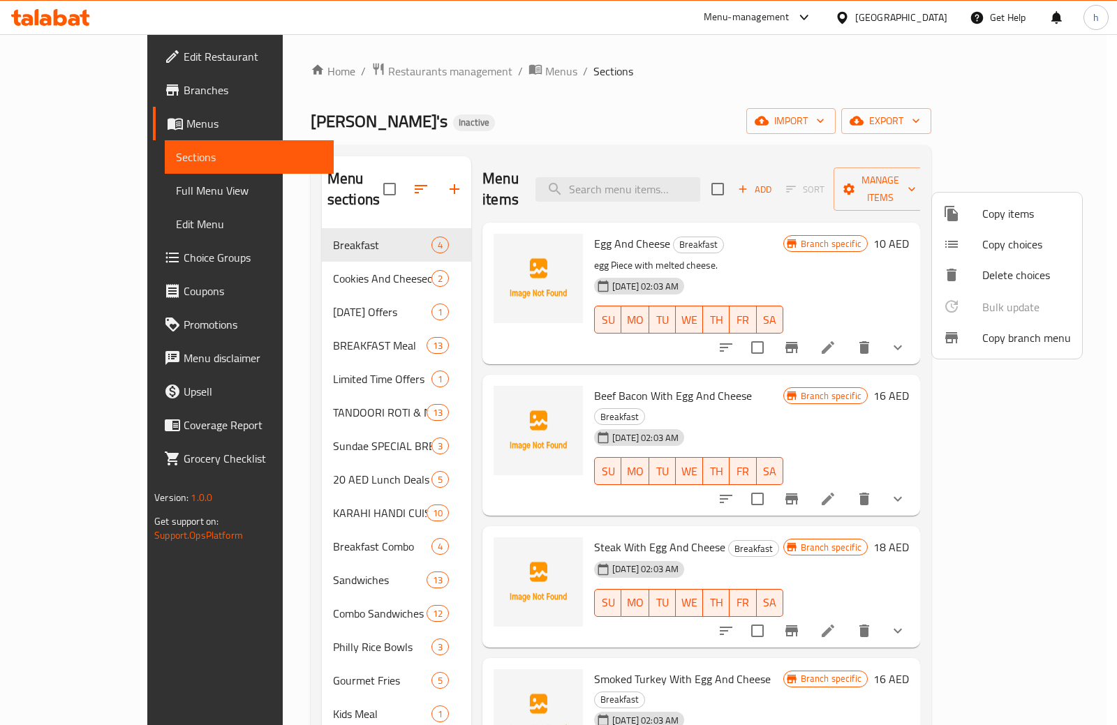
click at [780, 111] on div at bounding box center [558, 362] width 1117 height 725
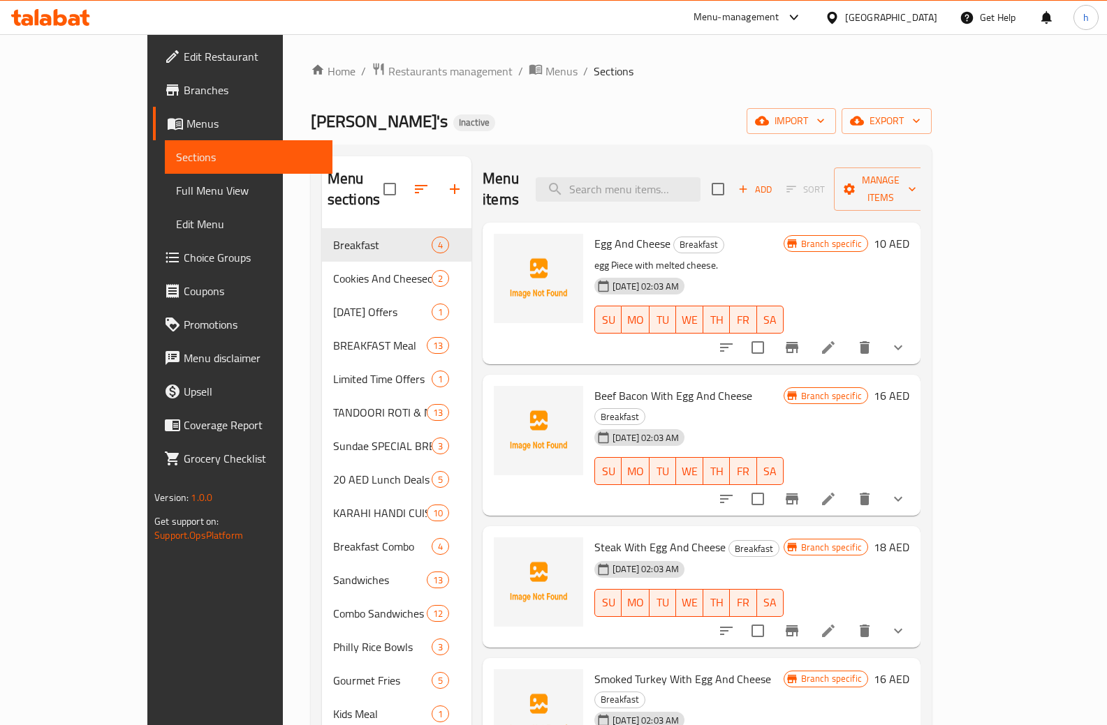
click at [184, 86] on span "Branches" at bounding box center [253, 90] width 138 height 17
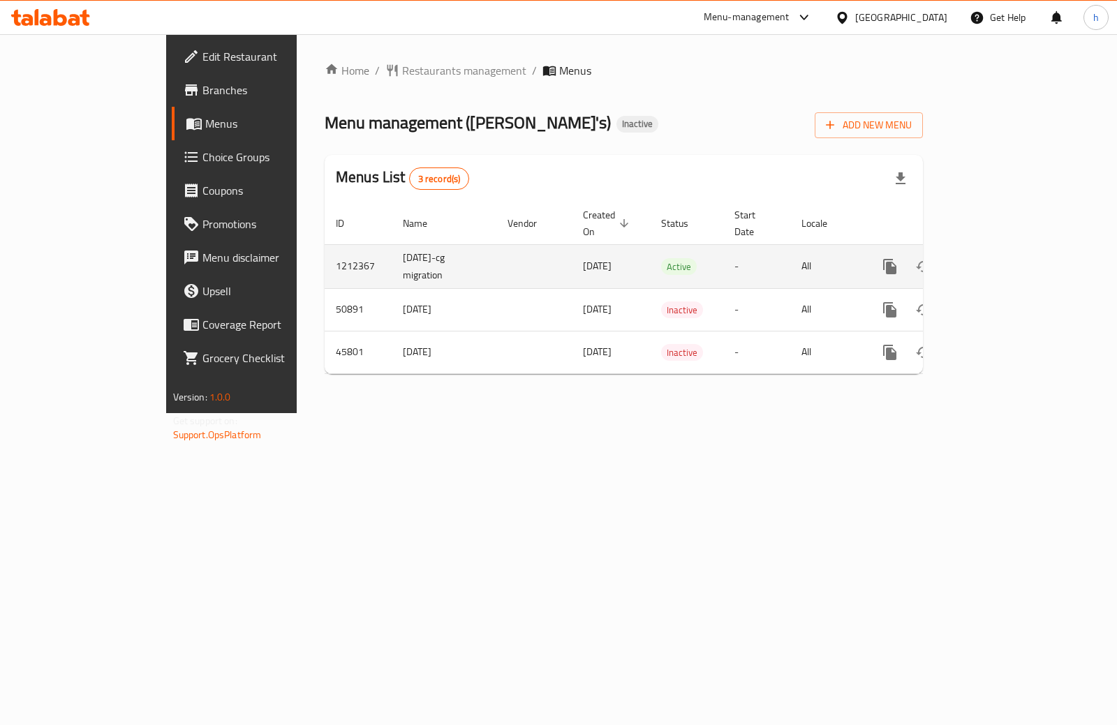
click at [325, 253] on td "1212367" at bounding box center [358, 266] width 67 height 44
copy td "1212367"
click at [999, 258] on icon "enhanced table" at bounding box center [990, 266] width 17 height 17
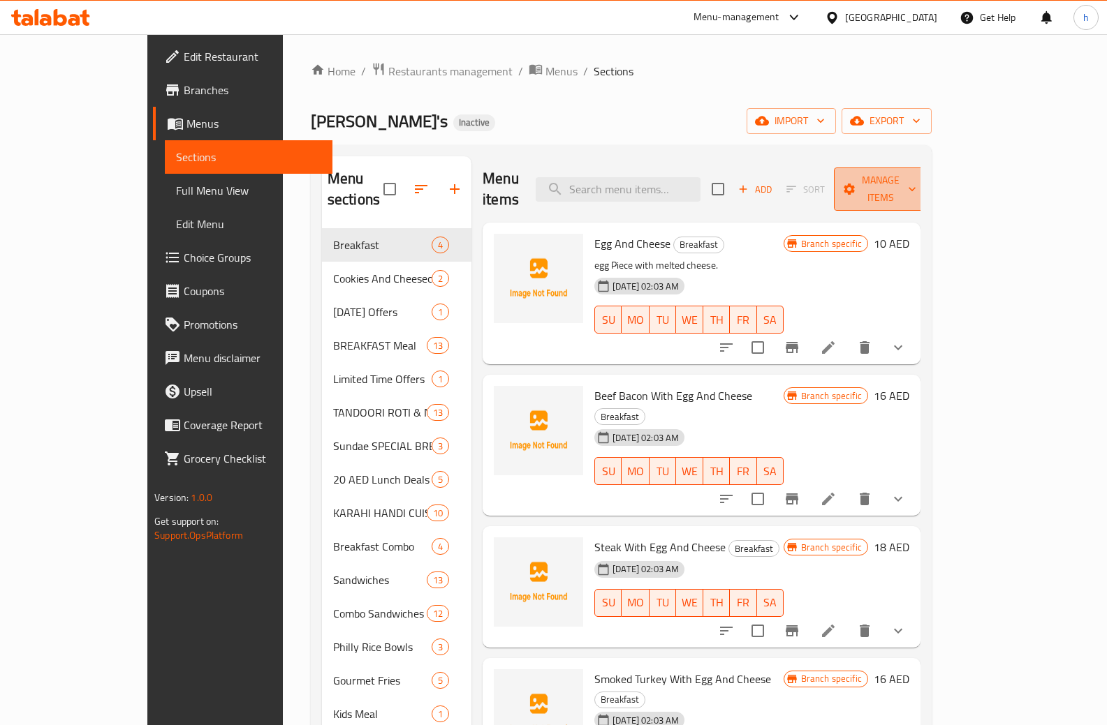
click at [916, 181] on span "Manage items" at bounding box center [880, 189] width 71 height 35
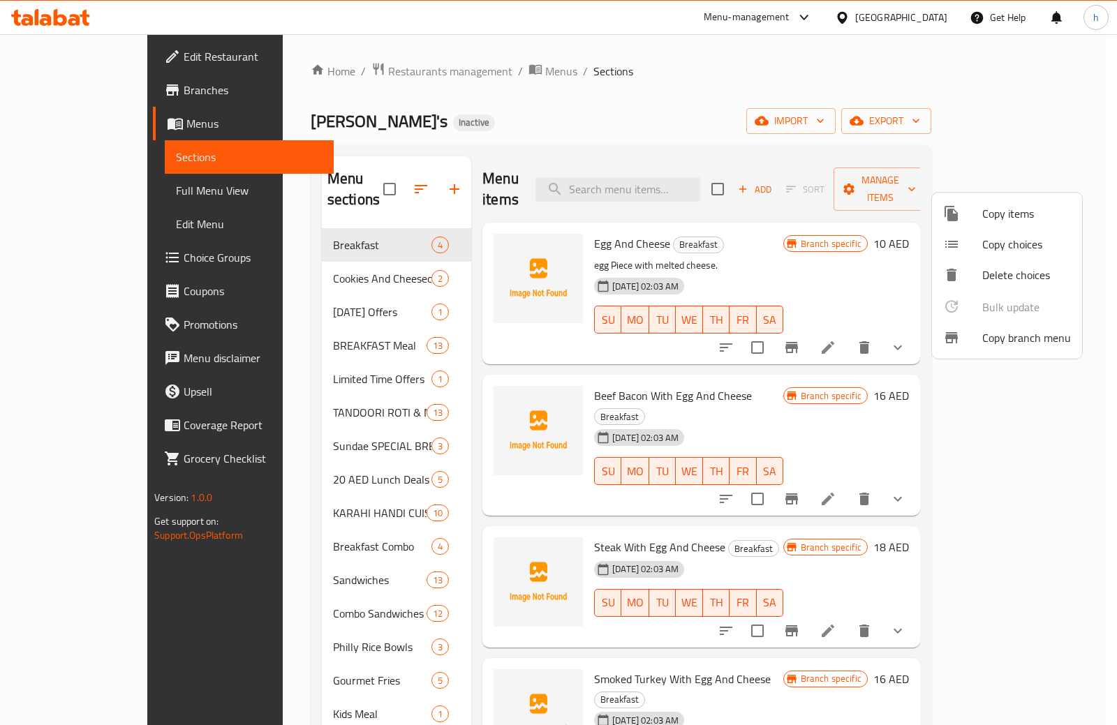
click at [987, 339] on span "Copy branch menu" at bounding box center [1026, 338] width 89 height 17
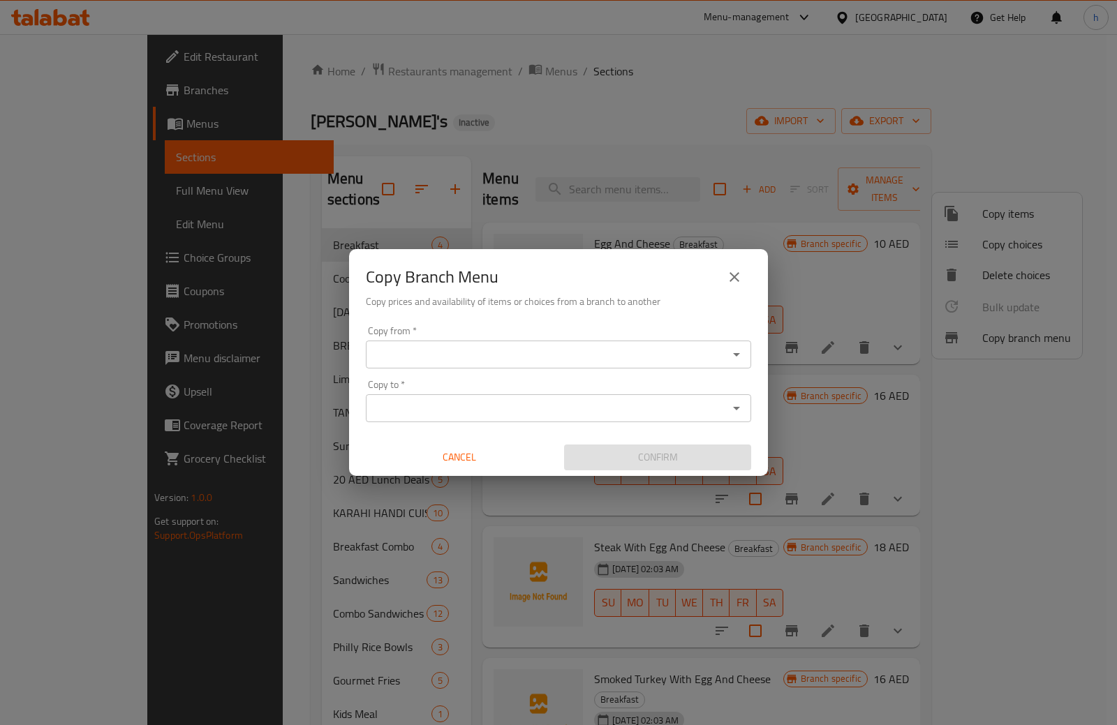
click at [466, 343] on div "Copy from *" at bounding box center [558, 355] width 385 height 28
paste input "1212367"
type input "1212367"
click at [398, 415] on input "Copy to   *" at bounding box center [547, 409] width 354 height 20
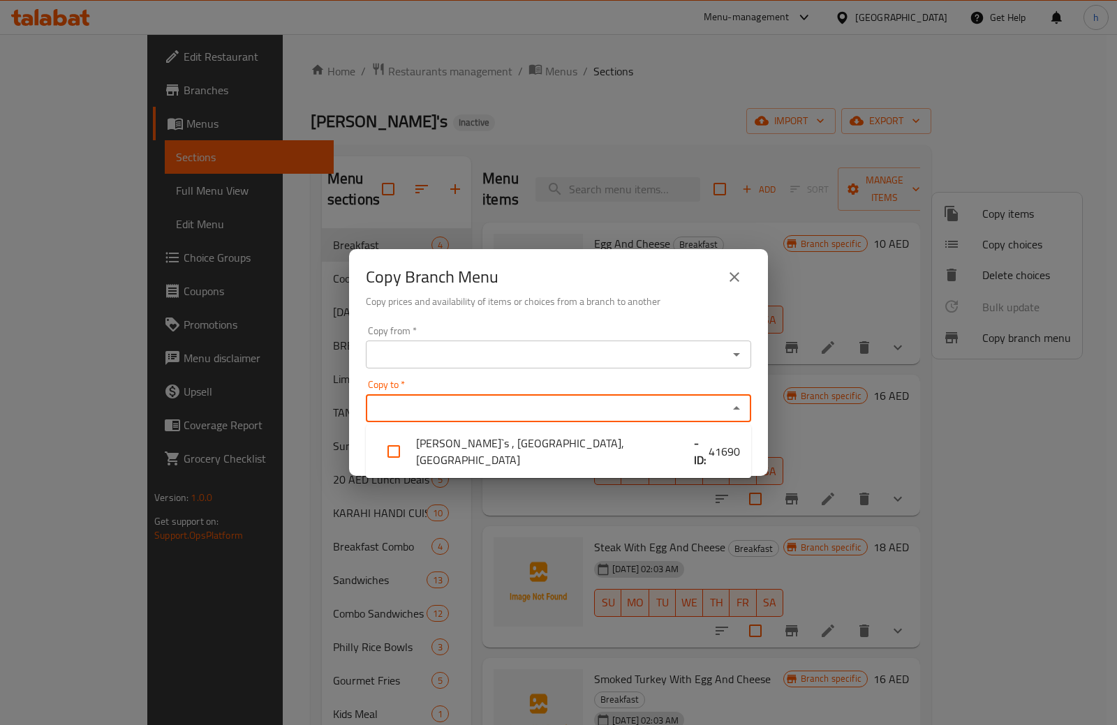
click at [422, 341] on div "Copy from *" at bounding box center [558, 355] width 385 height 28
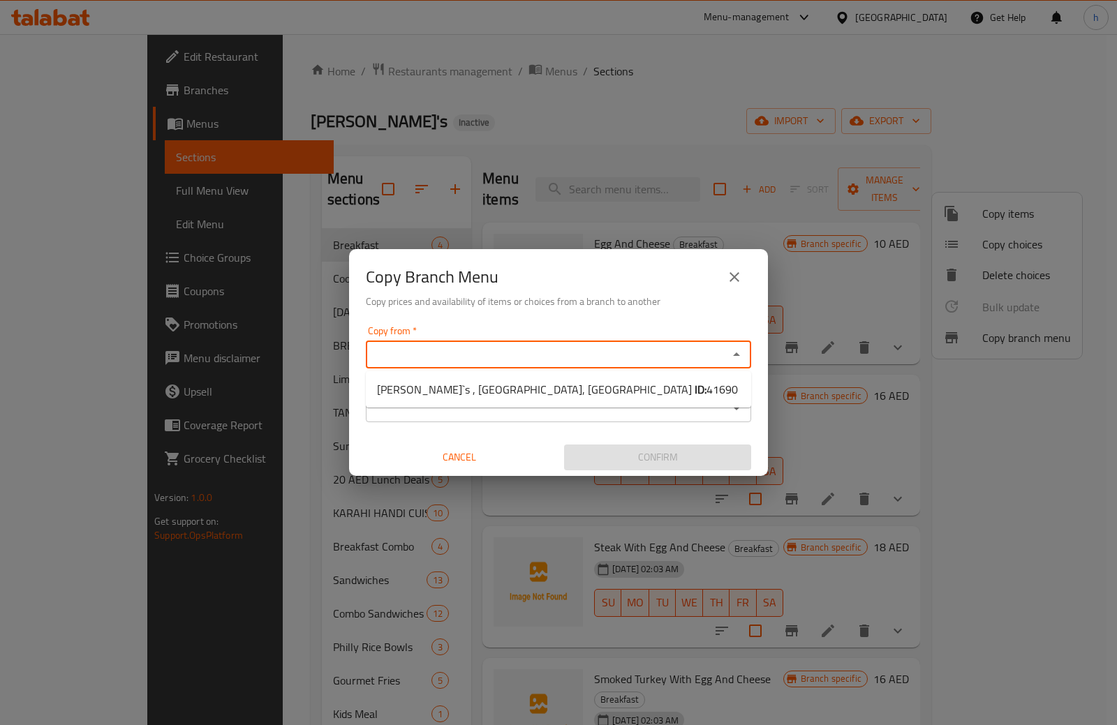
click at [424, 350] on input "Copy from   *" at bounding box center [547, 355] width 354 height 20
click at [389, 421] on div "Copy to *" at bounding box center [558, 409] width 385 height 28
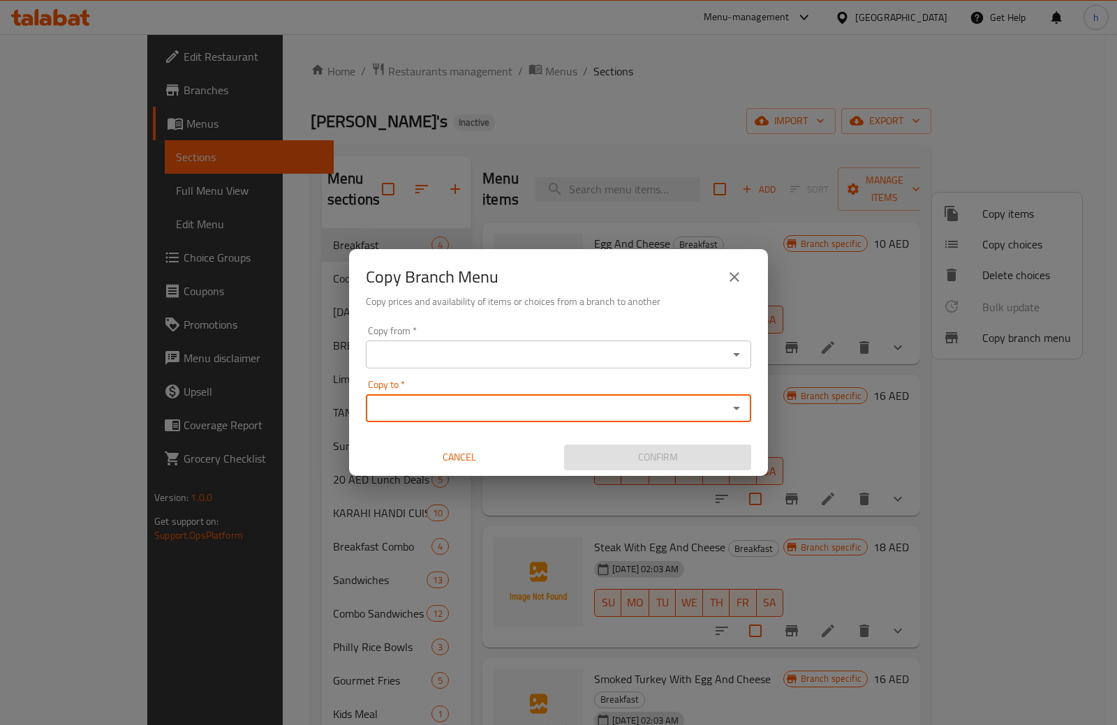
click at [389, 421] on div "Copy to *" at bounding box center [558, 409] width 385 height 28
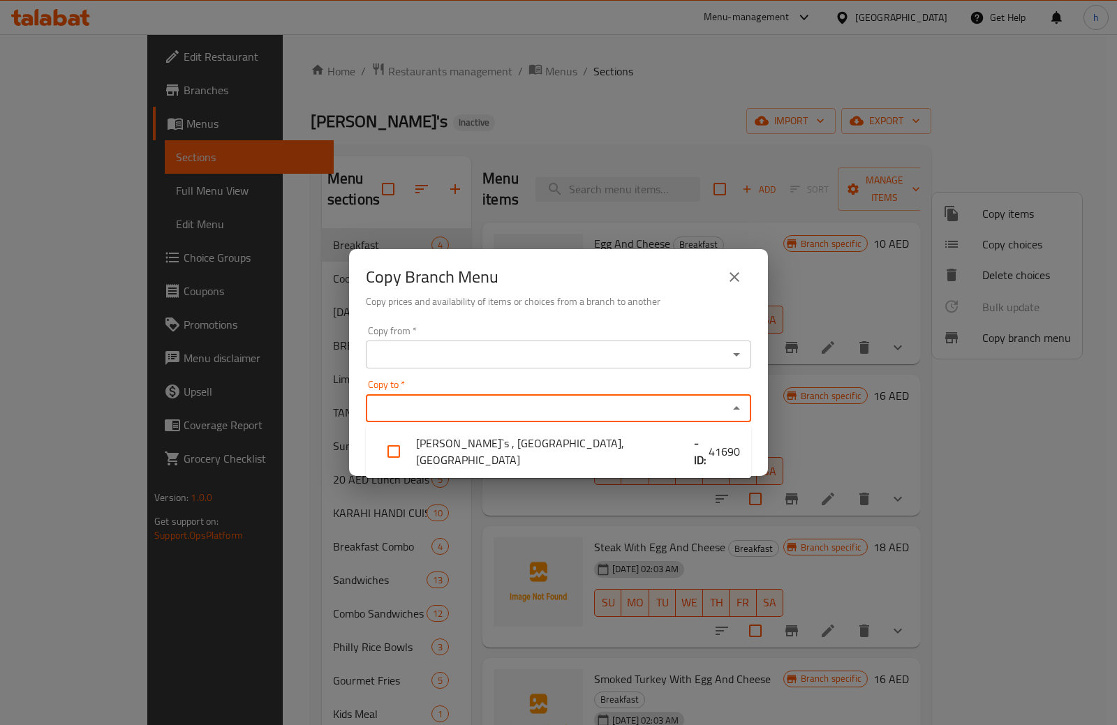
click at [495, 409] on input "Copy to   *" at bounding box center [547, 409] width 354 height 20
click at [597, 450] on li "Charley`s , The Galleria Mall, Al Maryah Island - ID: 41690" at bounding box center [558, 452] width 385 height 42
checkbox input "true"
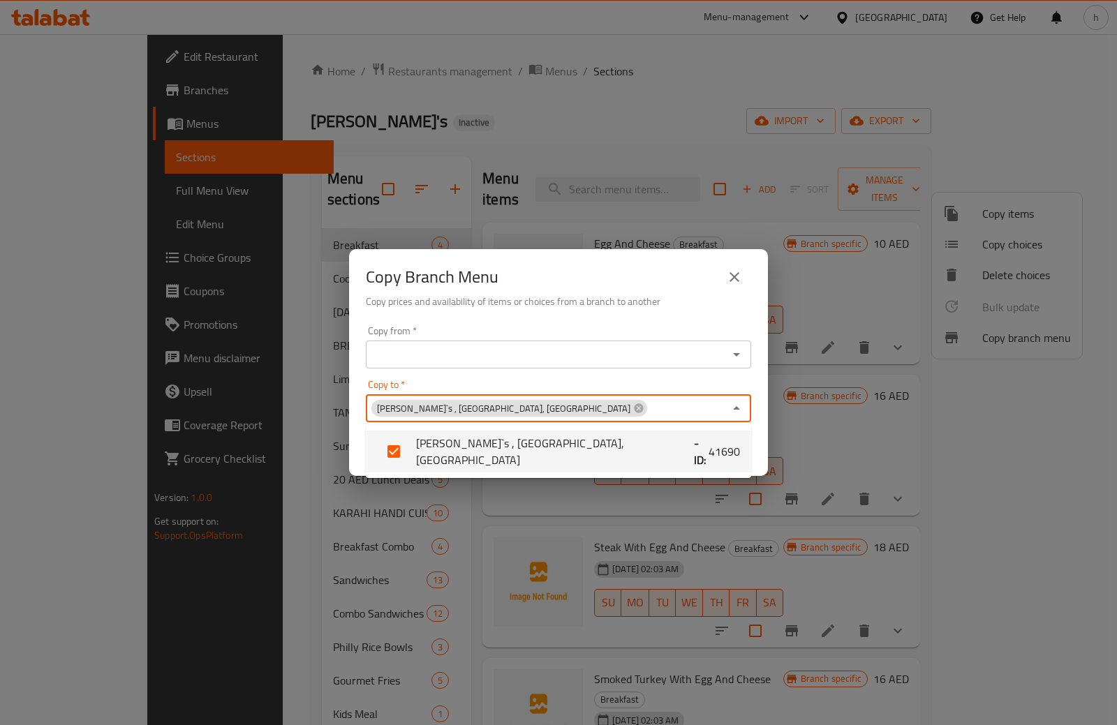
click at [447, 351] on input "Copy from   *" at bounding box center [547, 355] width 354 height 20
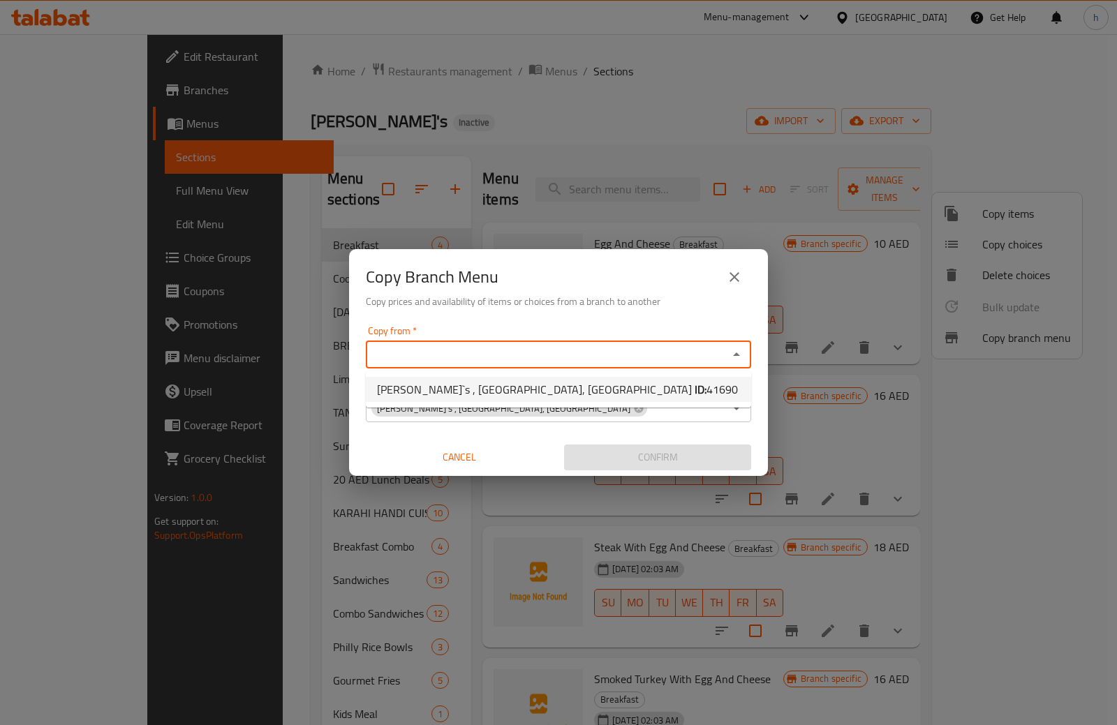
click at [494, 389] on span "Charley`s , The Galleria Mall, Al Maryah Island ID: 41690" at bounding box center [557, 389] width 361 height 17
type input "Charley`s , The Galleria Mall, Al Maryah Island"
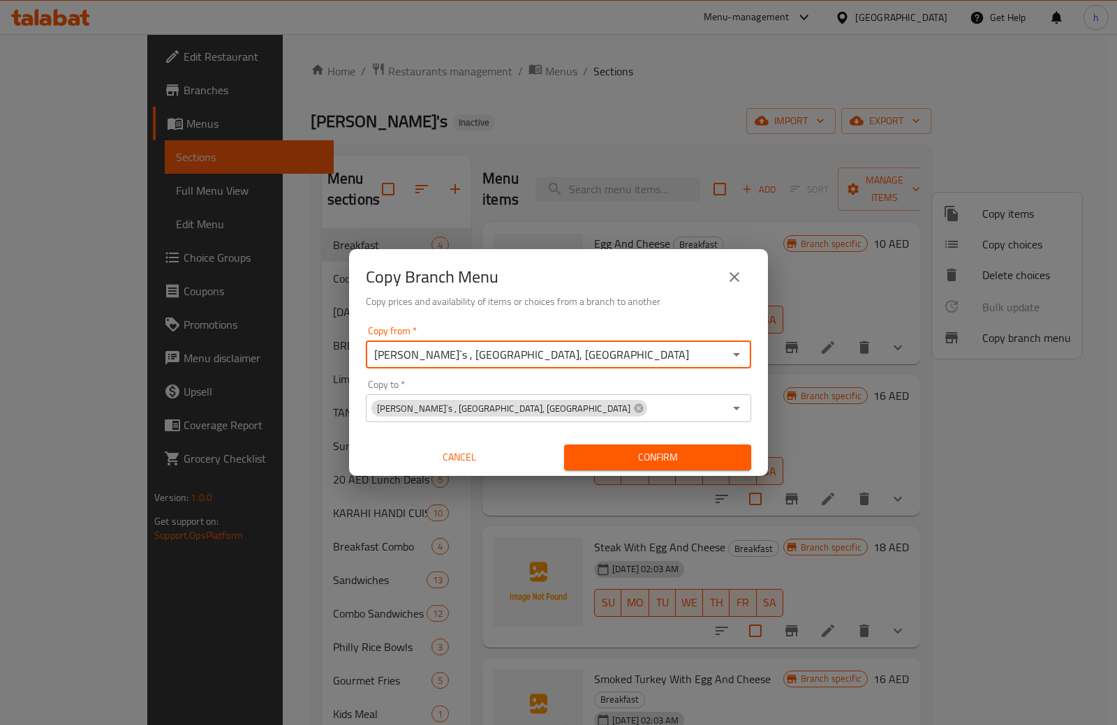
click at [580, 319] on div "Copy Branch Menu Copy prices and availability of items or choices from a branch…" at bounding box center [558, 284] width 419 height 71
click at [735, 274] on icon "close" at bounding box center [734, 277] width 17 height 17
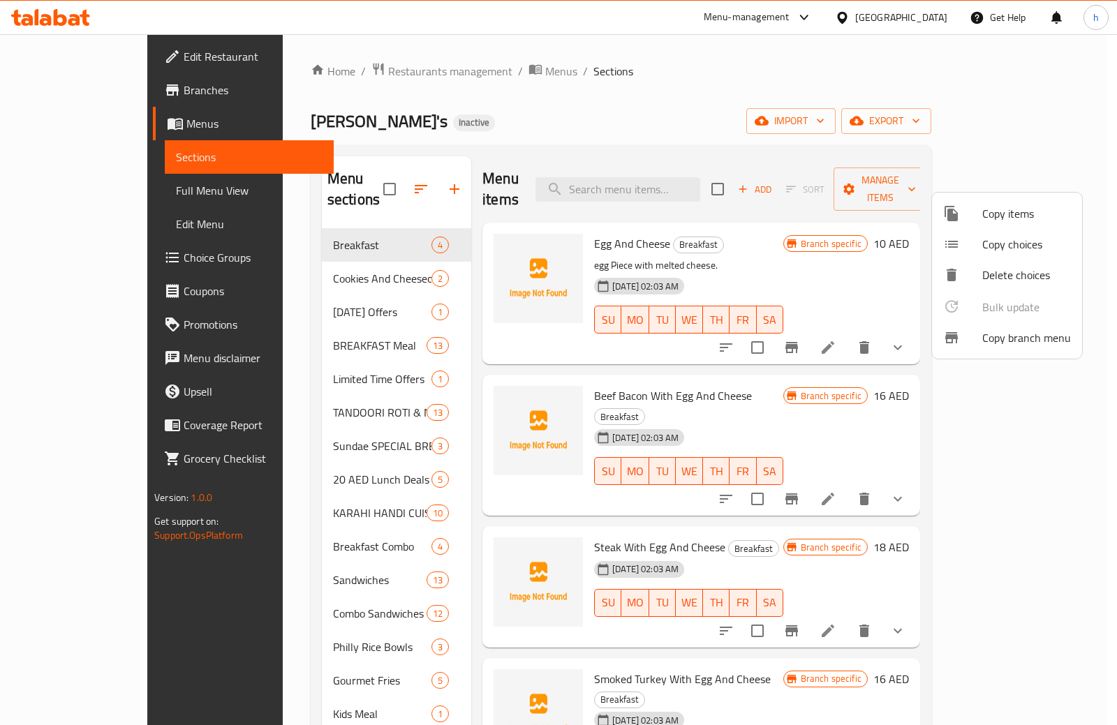
drag, startPoint x: 770, startPoint y: 120, endPoint x: 857, endPoint y: 237, distance: 145.8
click at [770, 119] on div at bounding box center [558, 362] width 1117 height 725
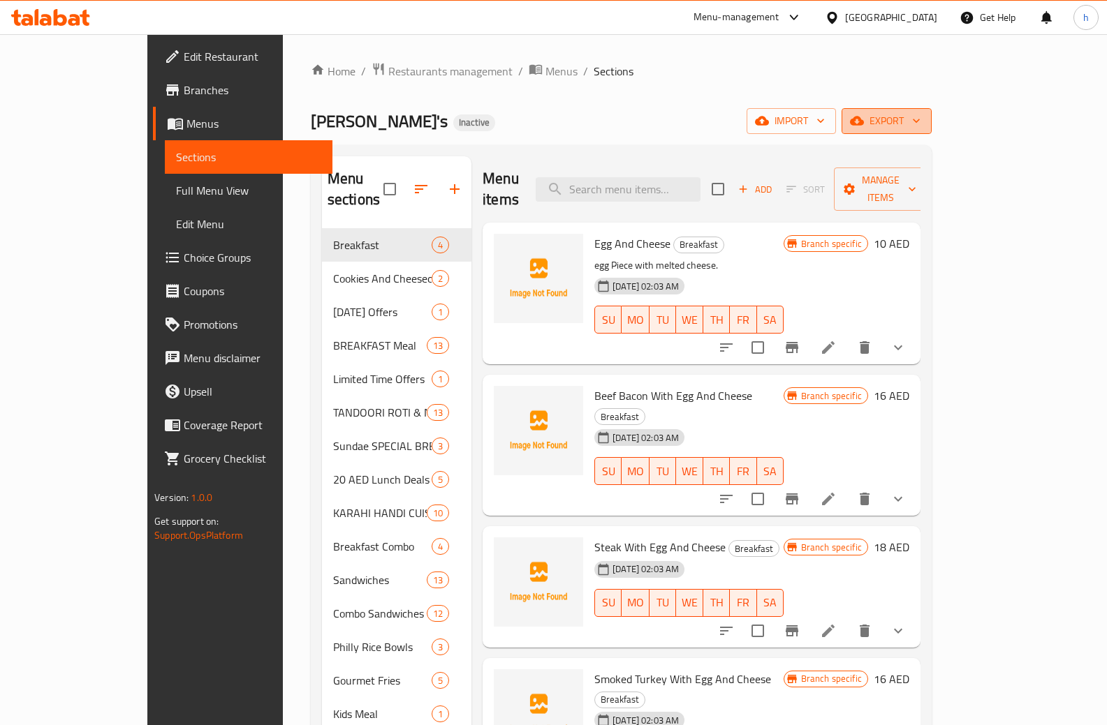
click at [920, 113] on span "export" at bounding box center [887, 120] width 68 height 17
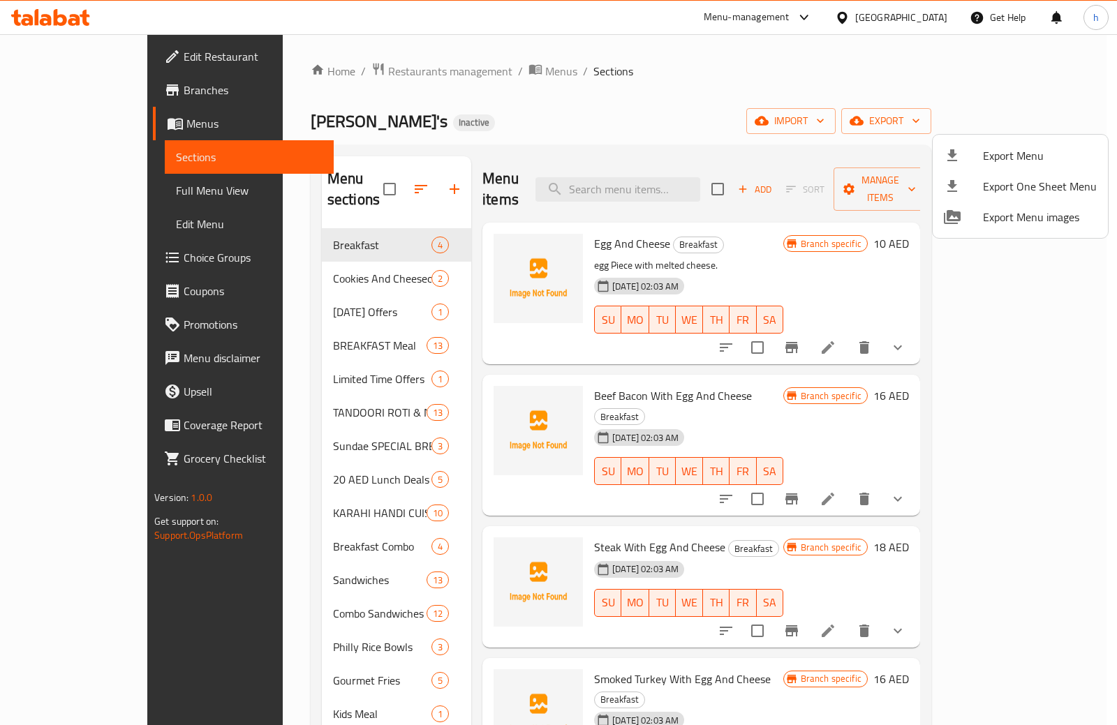
click at [637, 22] on div at bounding box center [558, 362] width 1117 height 725
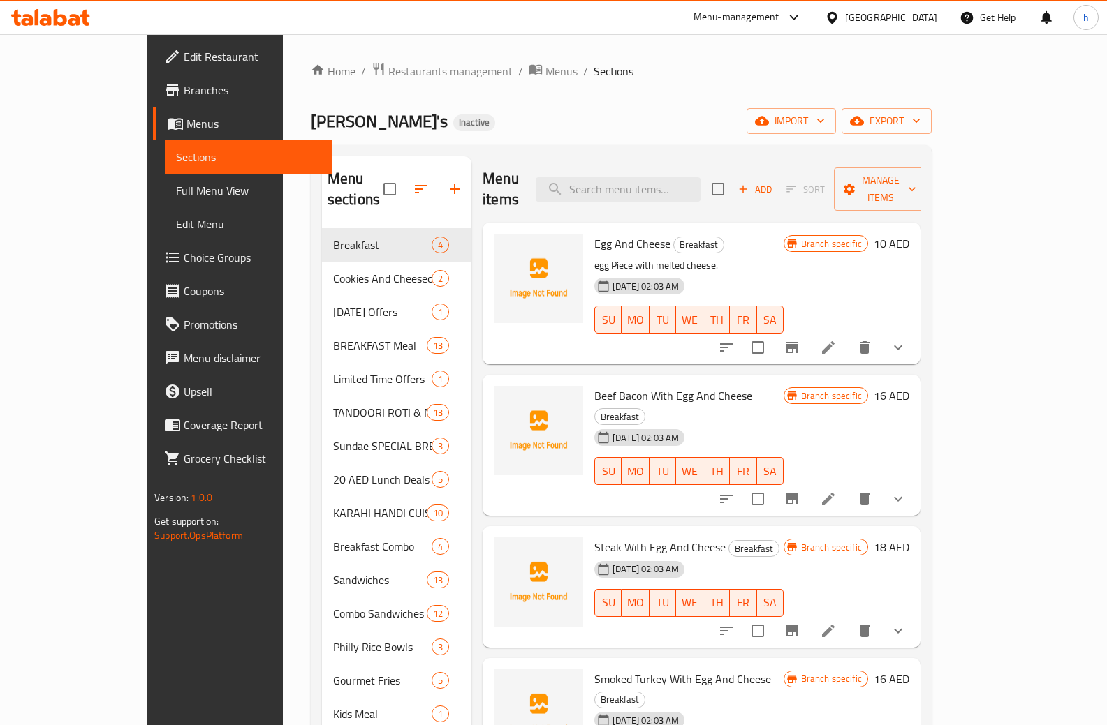
click at [184, 97] on span "Branches" at bounding box center [253, 90] width 138 height 17
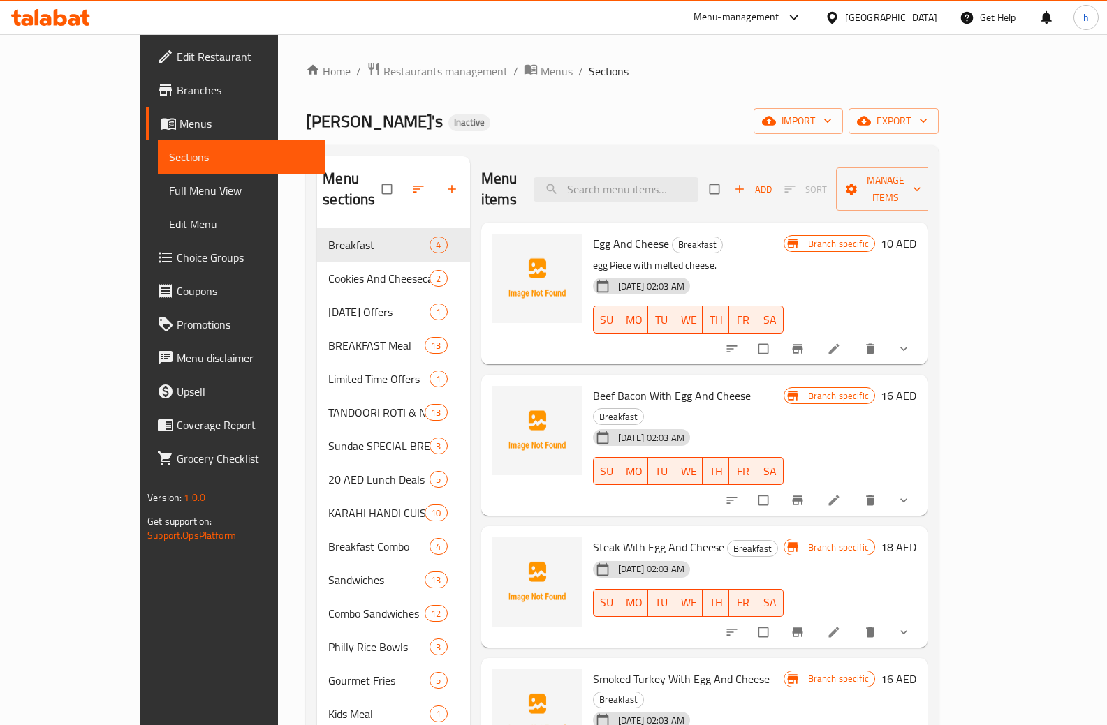
click at [177, 89] on span "Branches" at bounding box center [246, 90] width 138 height 17
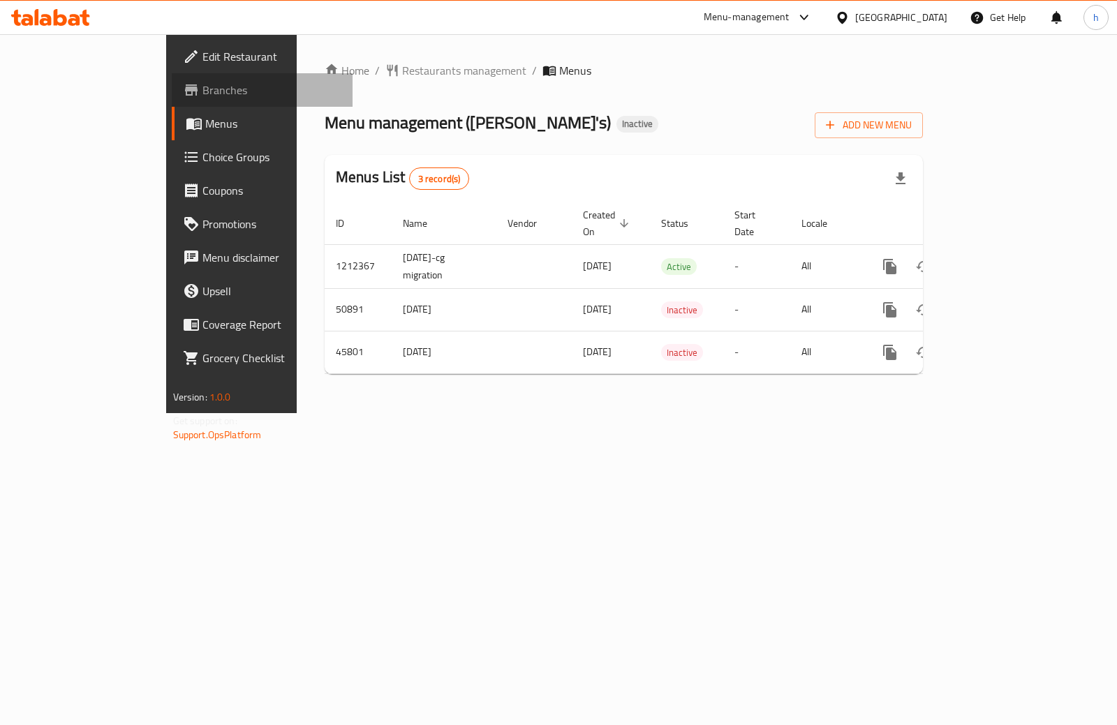
click at [202, 90] on span "Branches" at bounding box center [271, 90] width 139 height 17
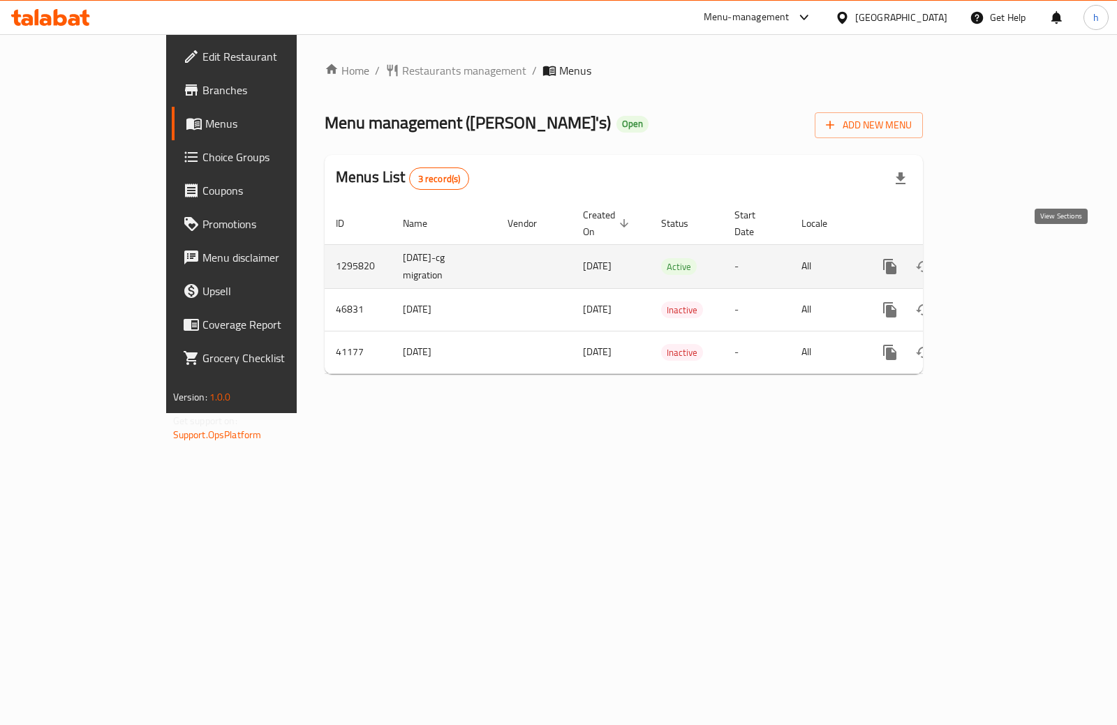
click at [1008, 250] on link "enhanced table" at bounding box center [991, 267] width 34 height 34
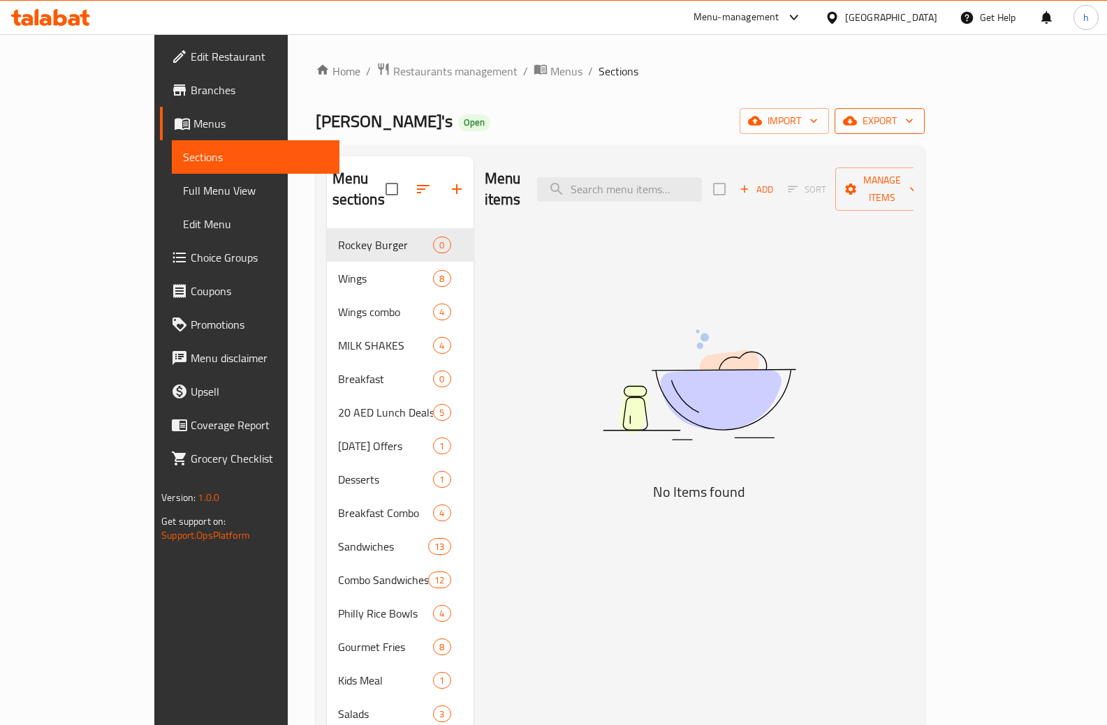
click at [913, 118] on span "export" at bounding box center [880, 120] width 68 height 17
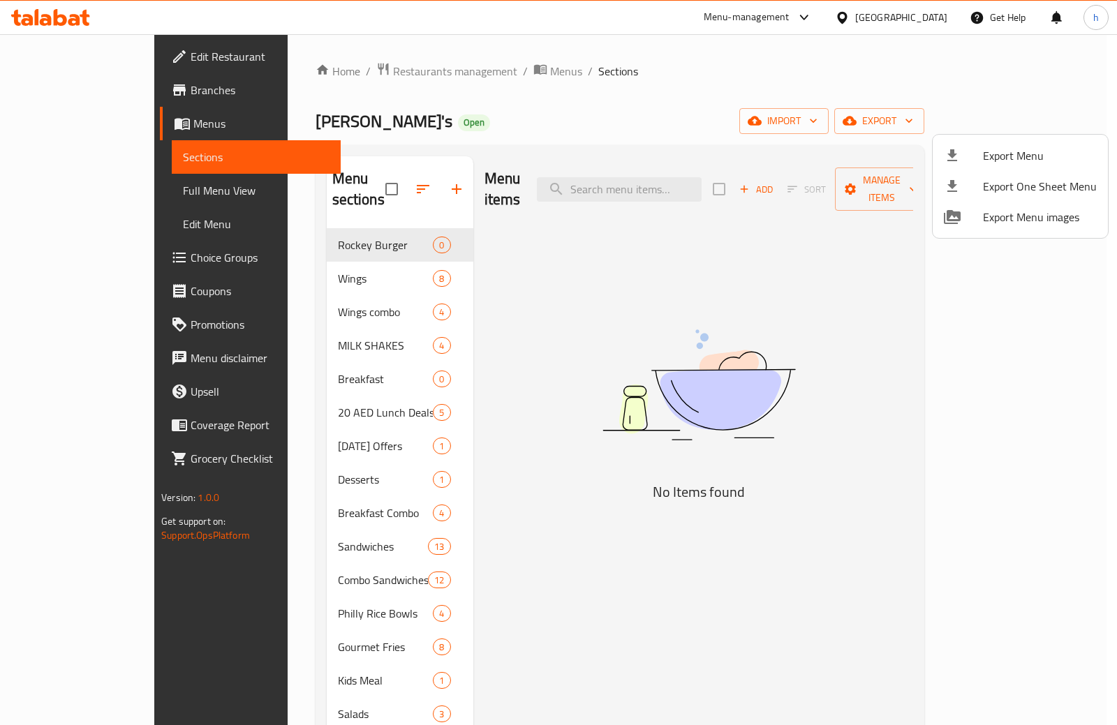
click at [525, 270] on div at bounding box center [558, 362] width 1117 height 725
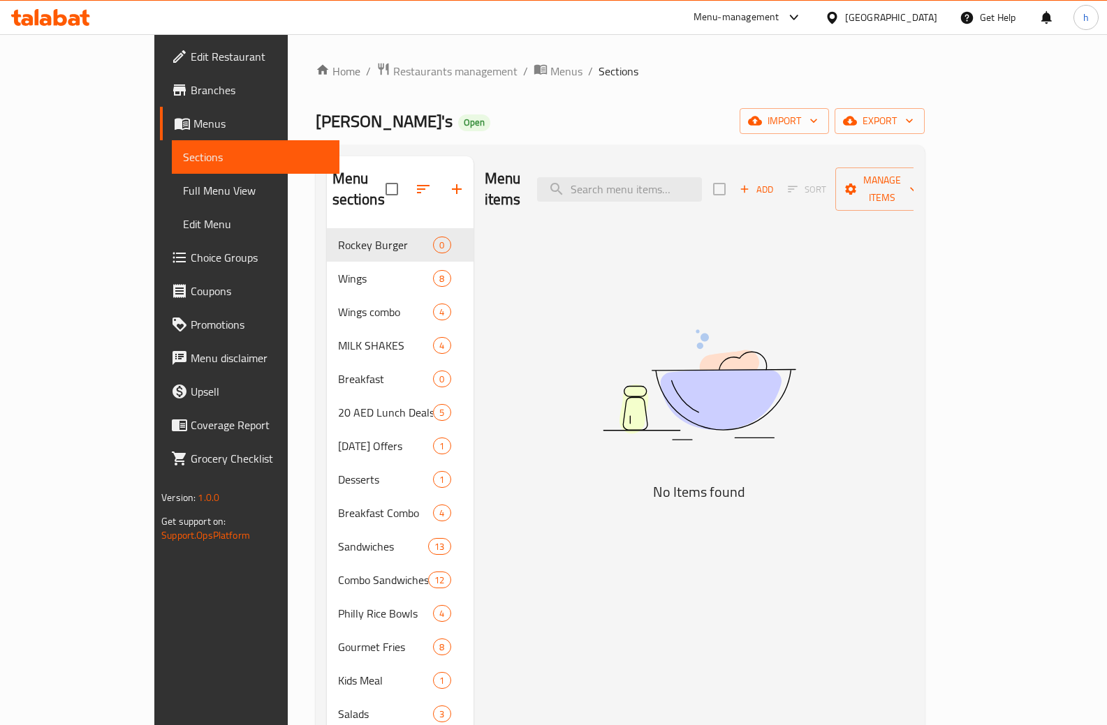
click at [183, 185] on span "Full Menu View" at bounding box center [255, 190] width 145 height 17
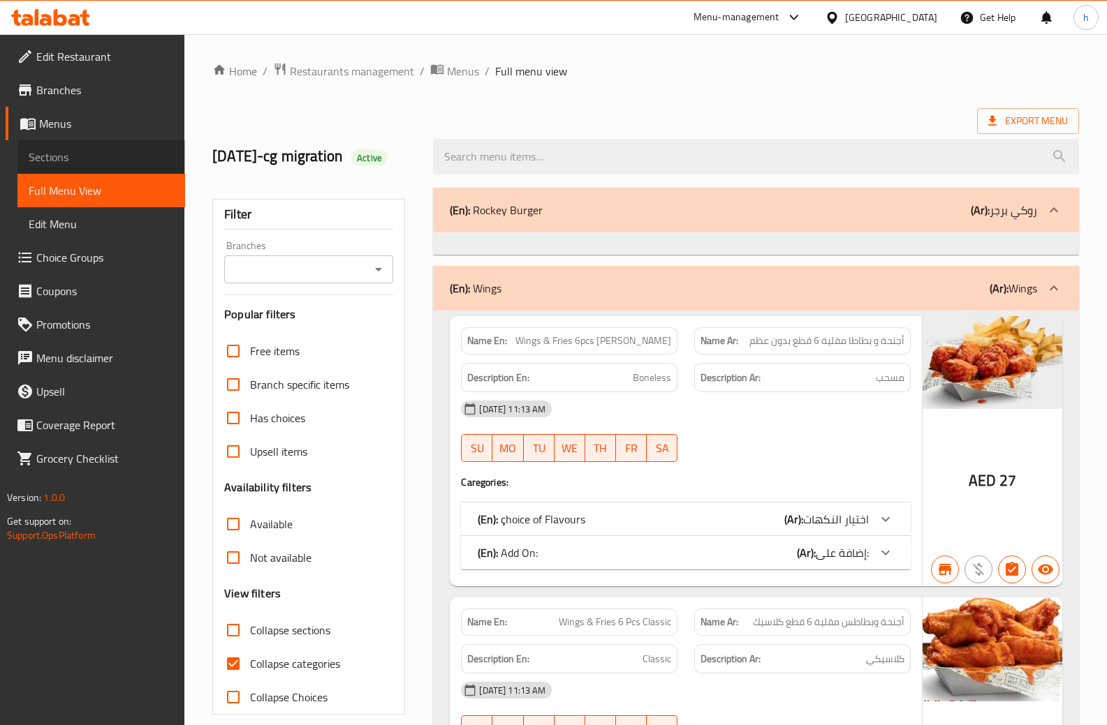
click at [105, 147] on link "Sections" at bounding box center [101, 157] width 168 height 34
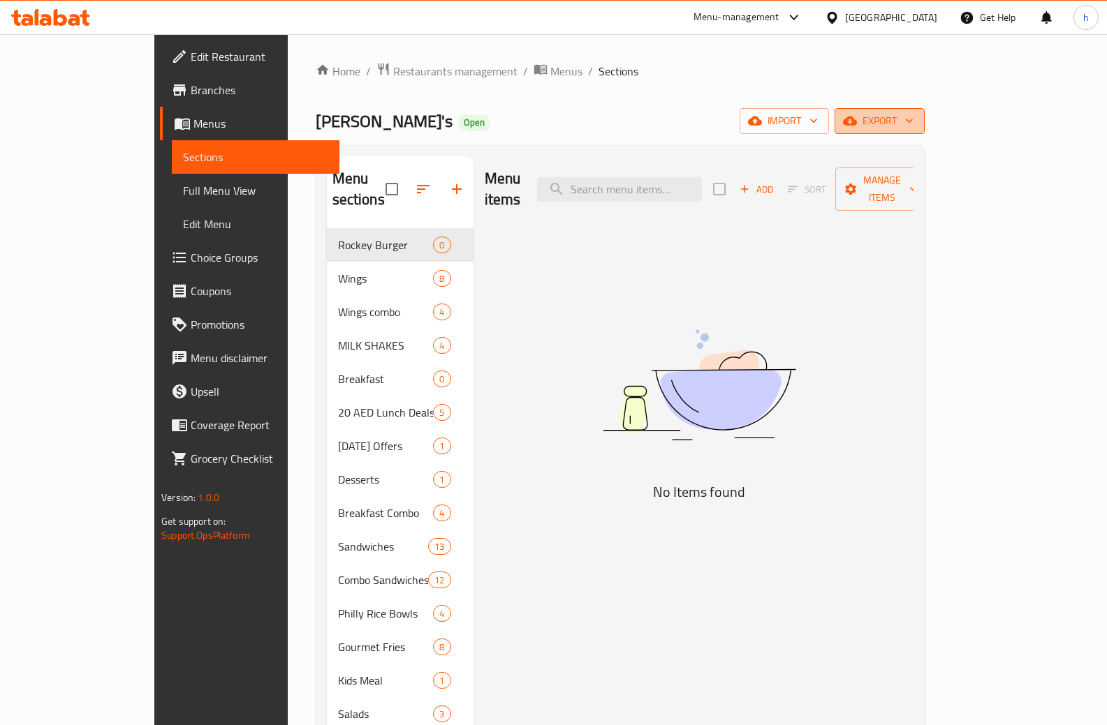
click at [913, 119] on span "export" at bounding box center [880, 120] width 68 height 17
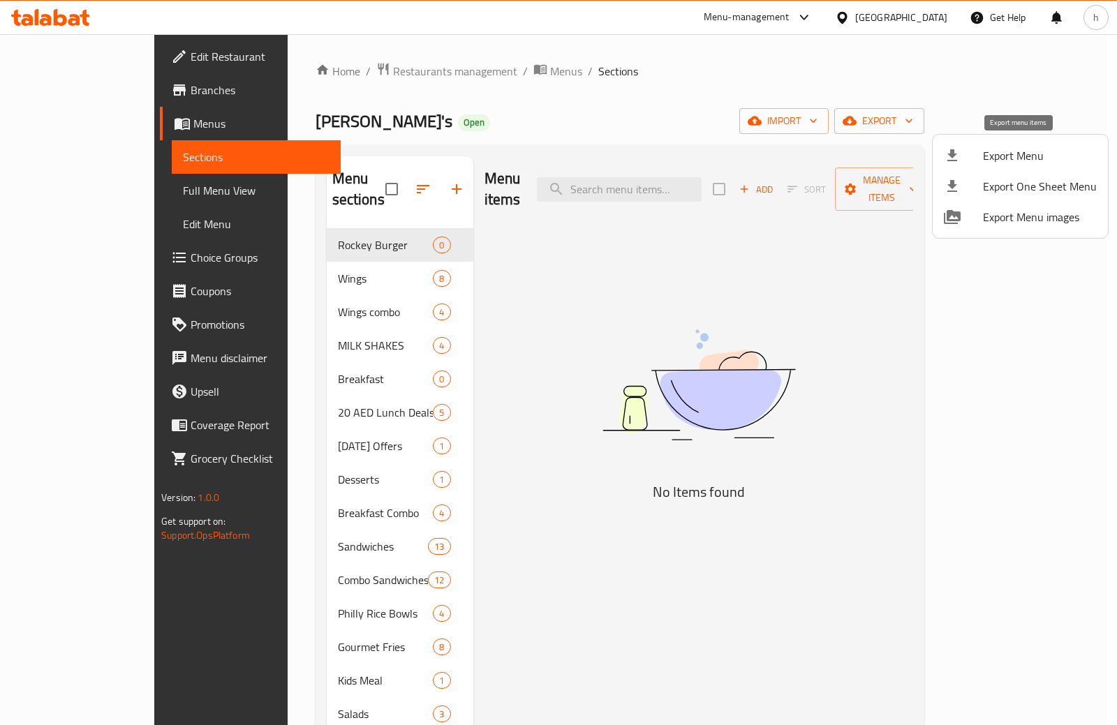
click at [998, 150] on span "Export Menu" at bounding box center [1040, 155] width 114 height 17
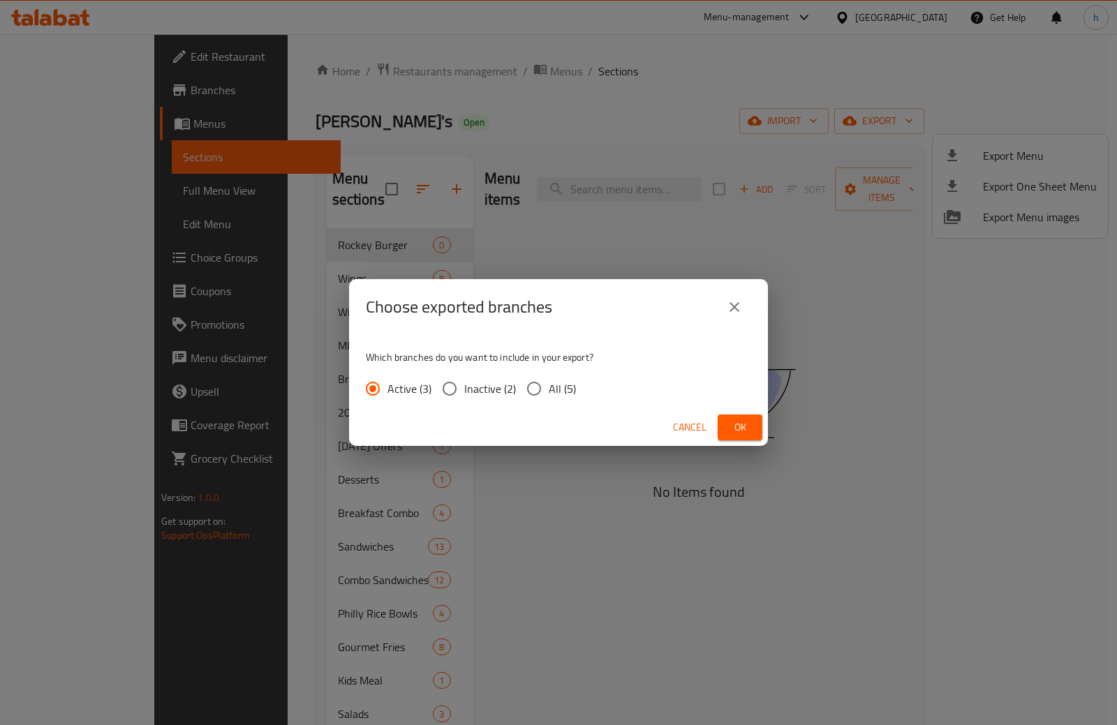
click at [525, 397] on input "All (5)" at bounding box center [533, 388] width 29 height 29
radio input "true"
click at [749, 431] on span "Ok" at bounding box center [740, 427] width 22 height 17
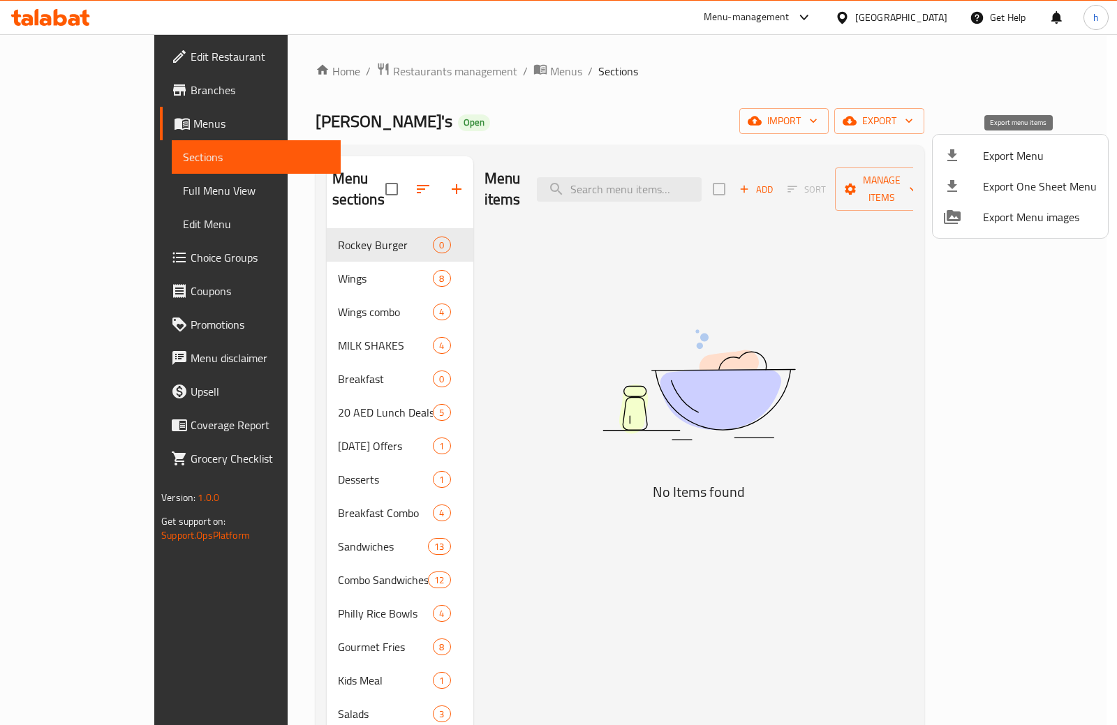
click at [989, 157] on span "Export Menu" at bounding box center [1040, 155] width 114 height 17
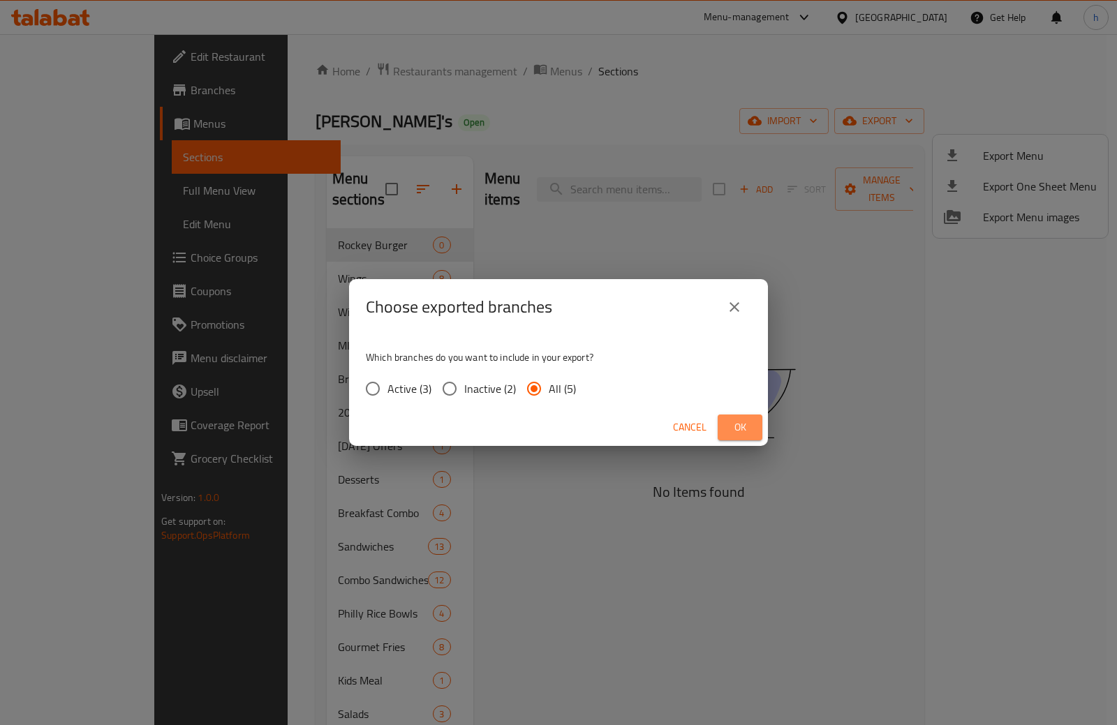
click at [745, 427] on span "Ok" at bounding box center [740, 427] width 22 height 17
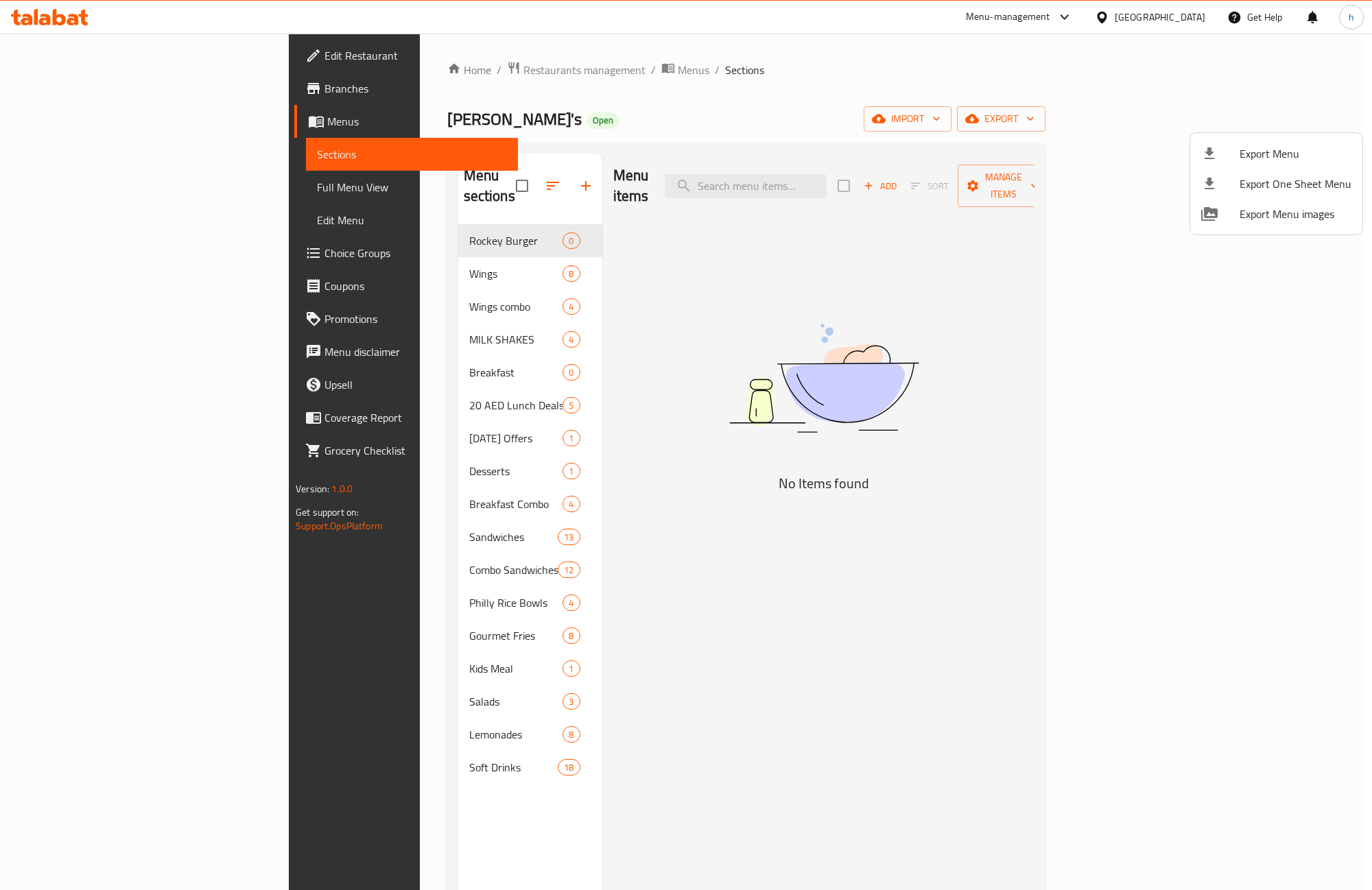
click at [94, 90] on div at bounding box center [686, 445] width 1372 height 890
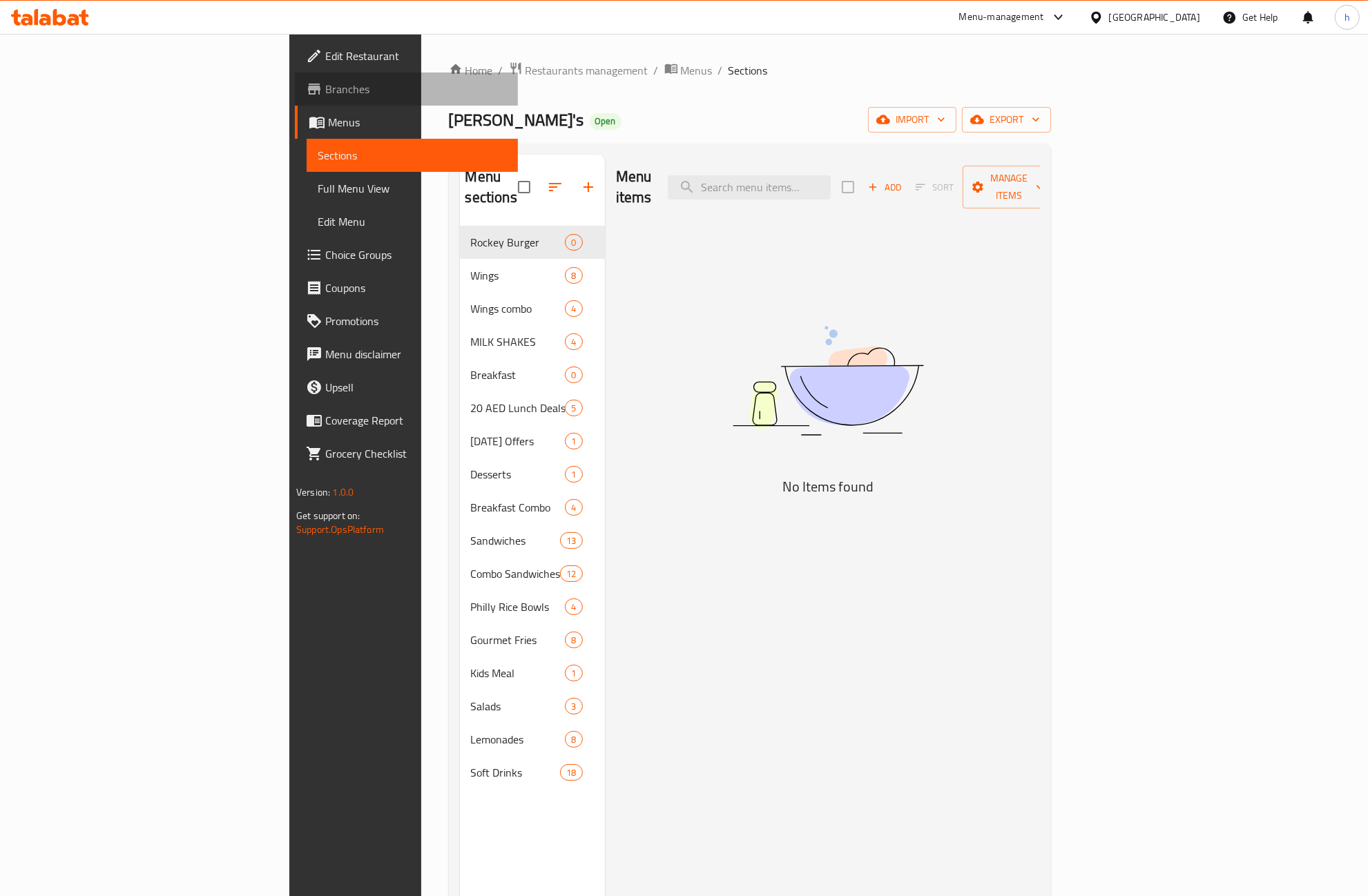
click at [325, 91] on span "Branches" at bounding box center [416, 89] width 182 height 17
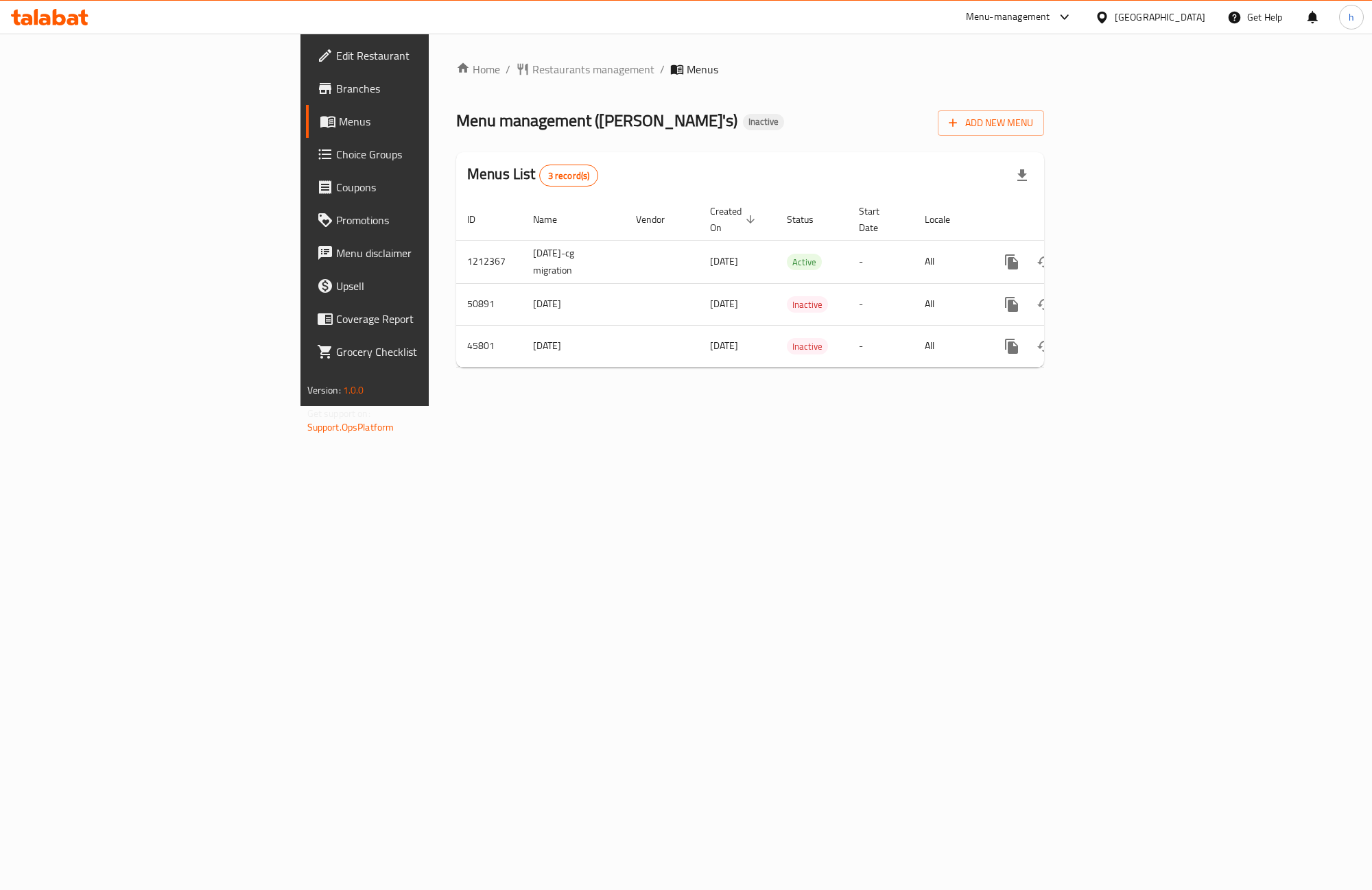
click at [336, 89] on span "Branches" at bounding box center [428, 88] width 183 height 17
click at [336, 85] on span "Branches" at bounding box center [428, 88] width 183 height 17
click at [960, 121] on icon "button" at bounding box center [953, 123] width 14 height 14
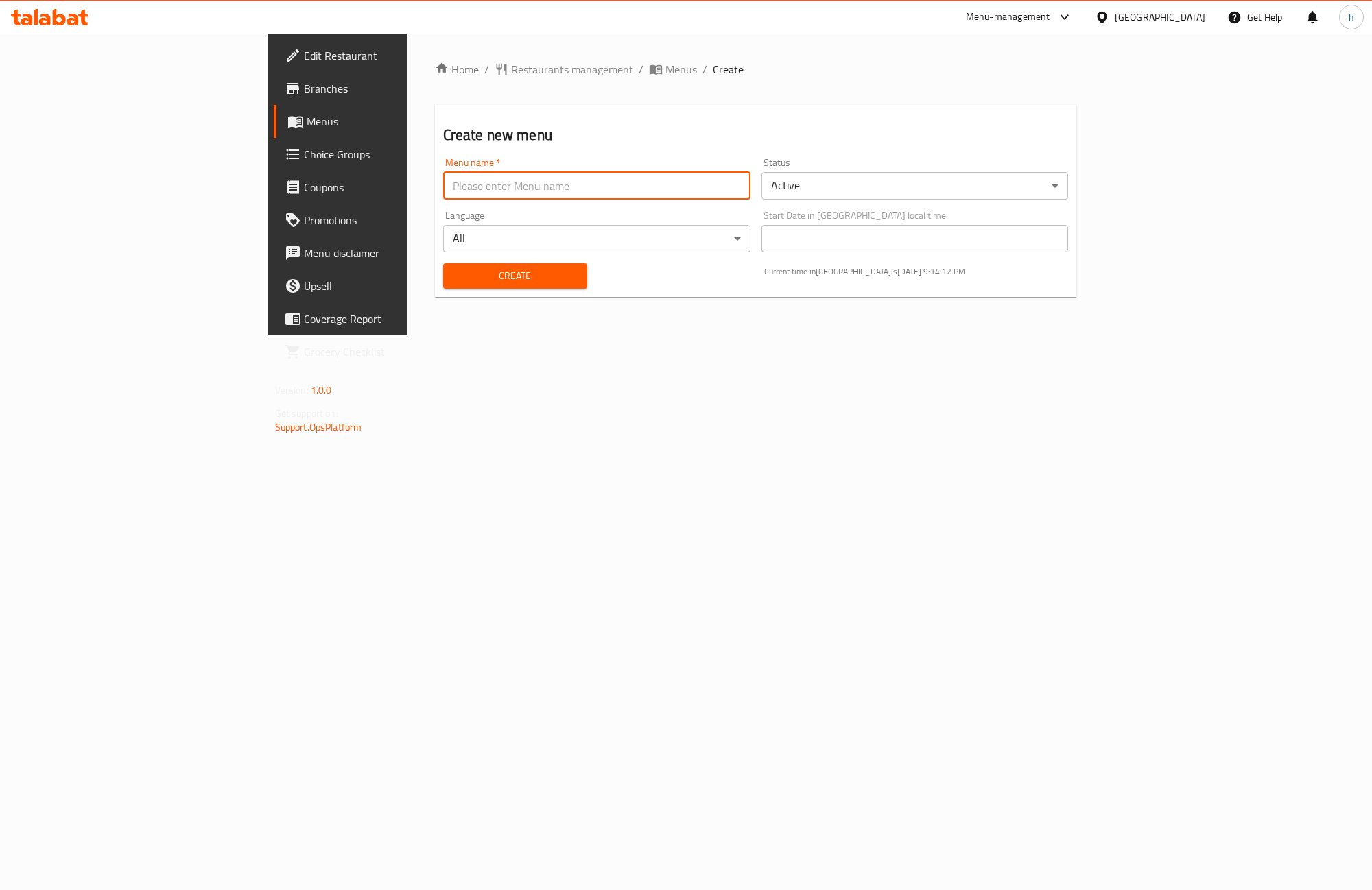
click at [574, 193] on input "text" at bounding box center [597, 186] width 308 height 28
drag, startPoint x: 385, startPoint y: 191, endPoint x: 329, endPoint y: 196, distance: 56.2
click at [443, 196] on input "9/15/2025 third menu" at bounding box center [597, 186] width 308 height 28
type input "[DATE]"
click at [443, 285] on button "Create" at bounding box center [515, 276] width 144 height 26
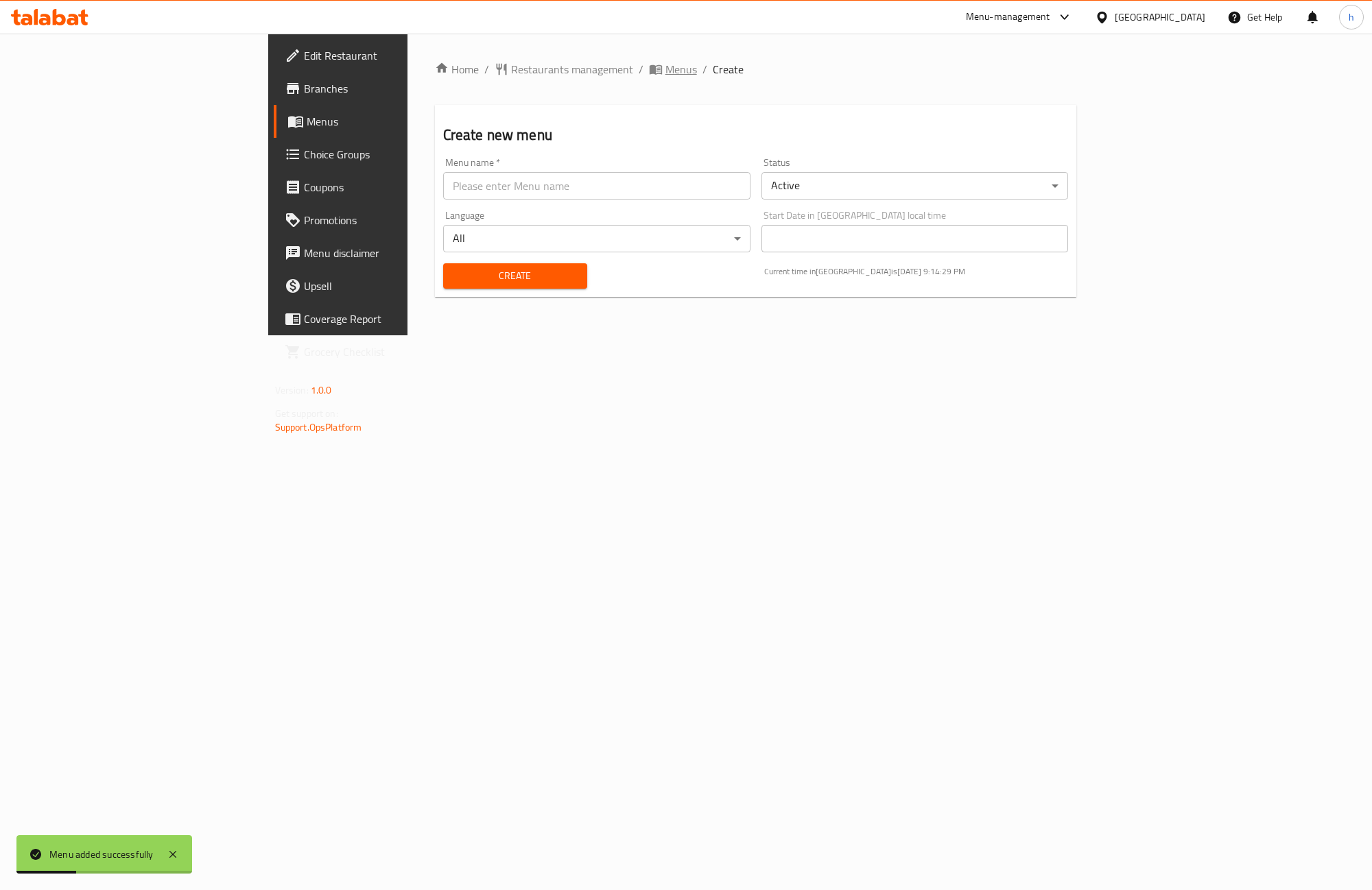
click at [665, 63] on span "Menus" at bounding box center [681, 69] width 31 height 17
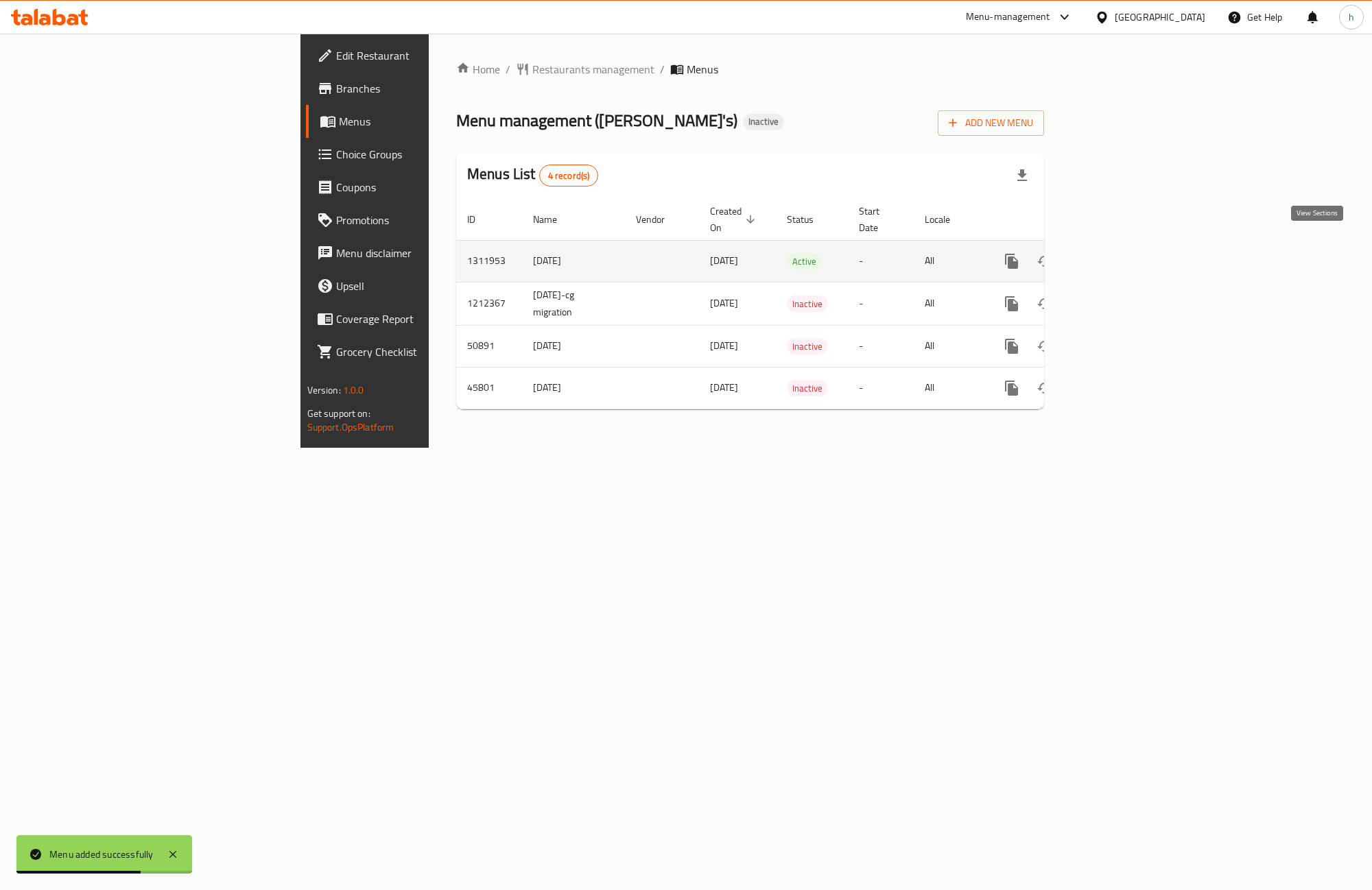
click at [1119, 253] on icon "enhanced table" at bounding box center [1111, 261] width 17 height 17
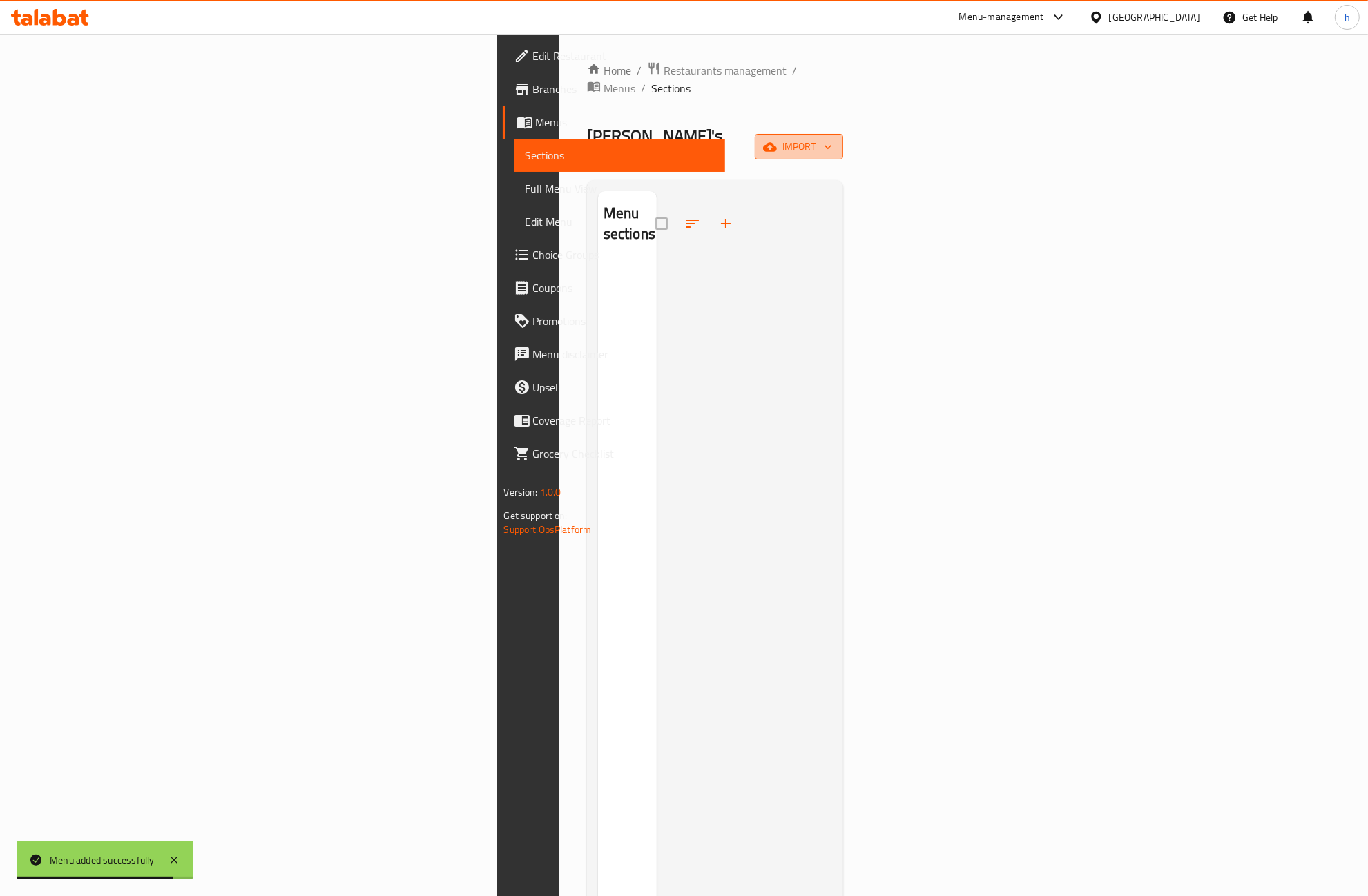
click at [832, 138] on span "import" at bounding box center [798, 146] width 66 height 17
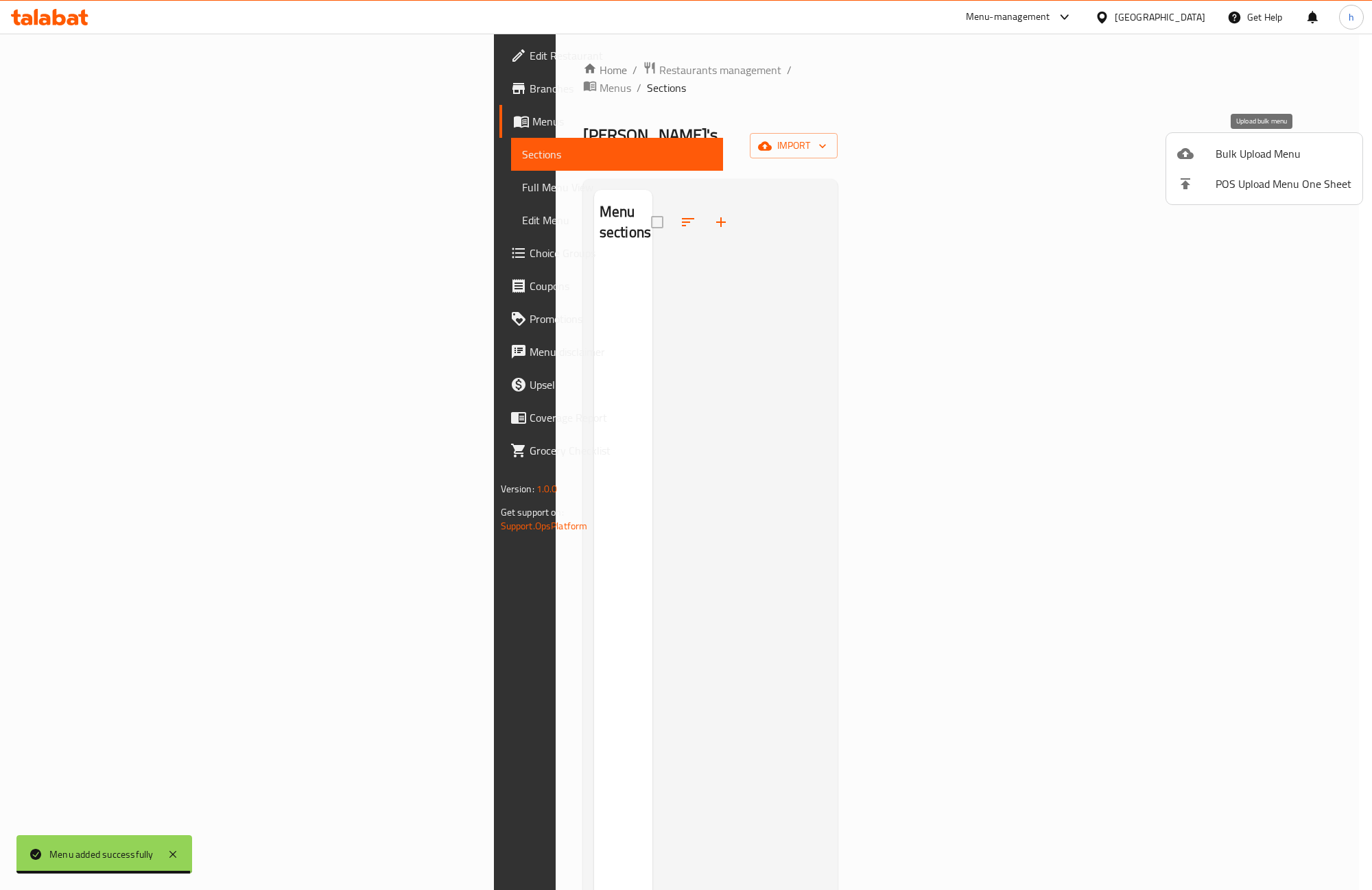
click at [1280, 156] on span "Bulk Upload Menu" at bounding box center [1284, 153] width 136 height 17
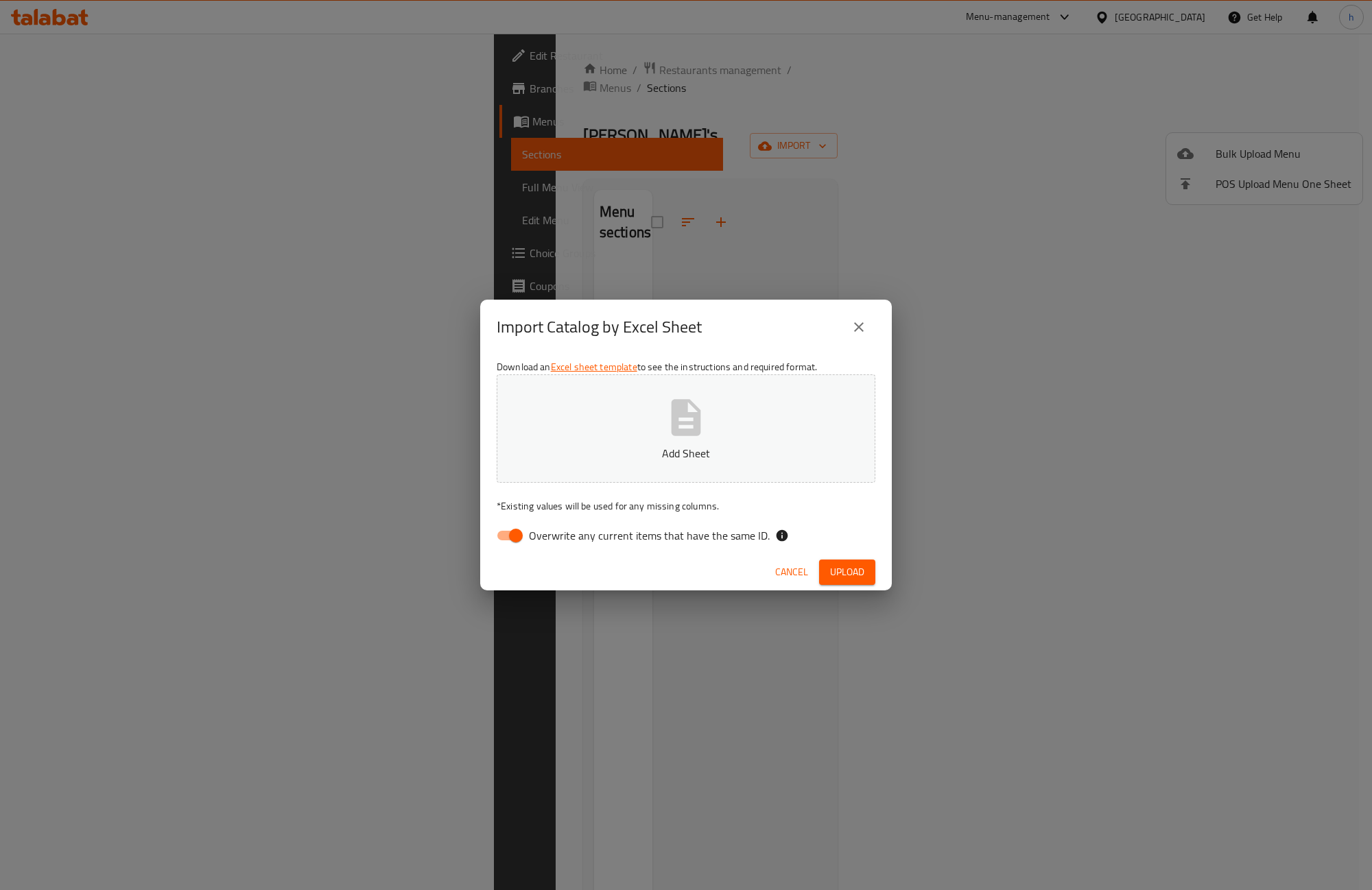
click at [533, 528] on span "Overwrite any current items that have the same ID." at bounding box center [649, 535] width 241 height 17
click at [533, 528] on input "Overwrite any current items that have the same ID." at bounding box center [516, 535] width 79 height 27
checkbox input "false"
click at [845, 577] on span "Upload" at bounding box center [847, 572] width 34 height 17
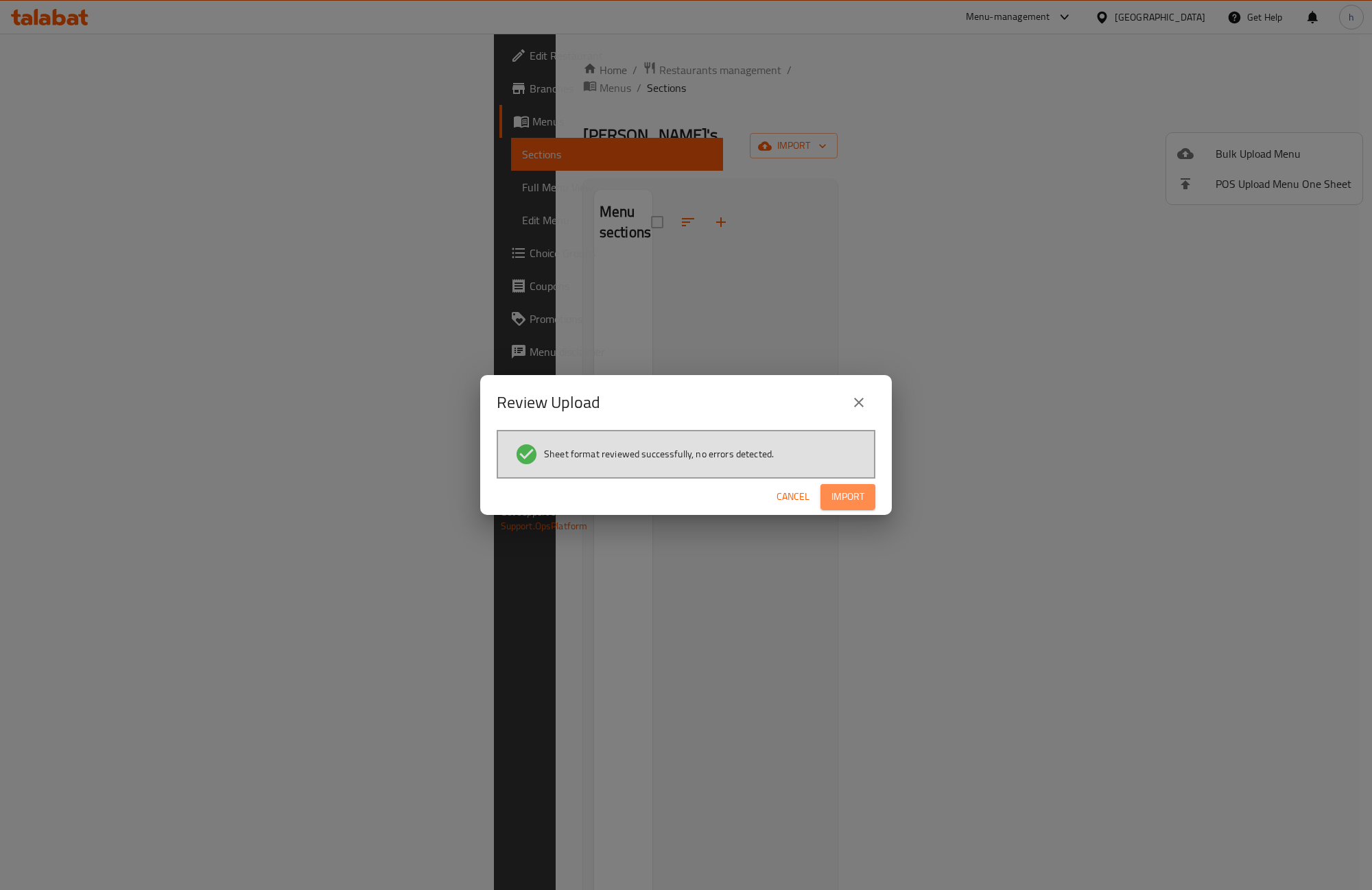
click at [858, 497] on span "Import" at bounding box center [848, 496] width 33 height 17
click at [839, 508] on button "Import" at bounding box center [848, 497] width 55 height 26
click at [867, 498] on button "Import" at bounding box center [848, 497] width 55 height 26
click at [867, 498] on button "button" at bounding box center [853, 496] width 44 height 22
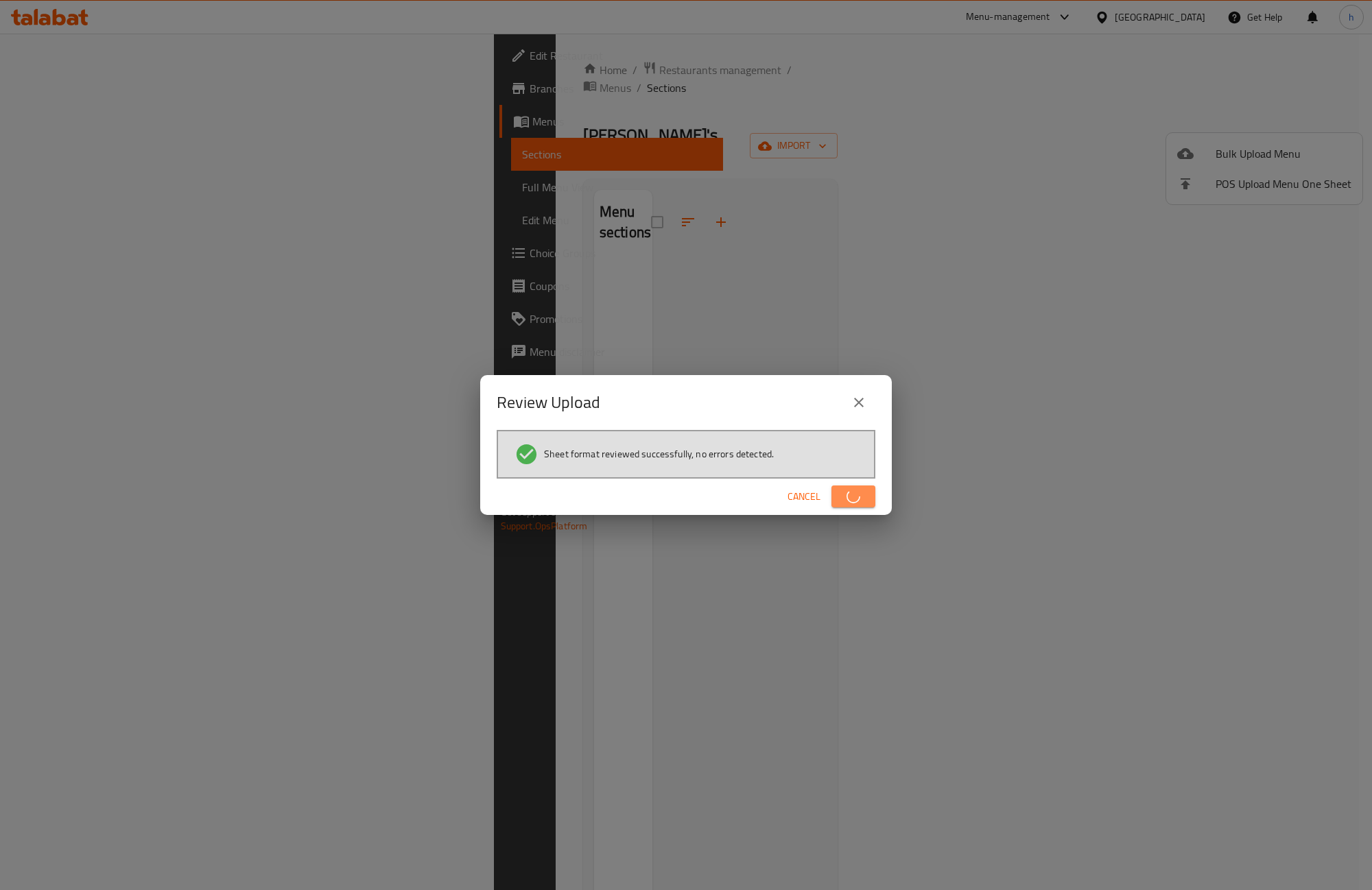
click at [867, 498] on button "button" at bounding box center [853, 496] width 44 height 22
click at [867, 498] on button "Import" at bounding box center [848, 497] width 55 height 26
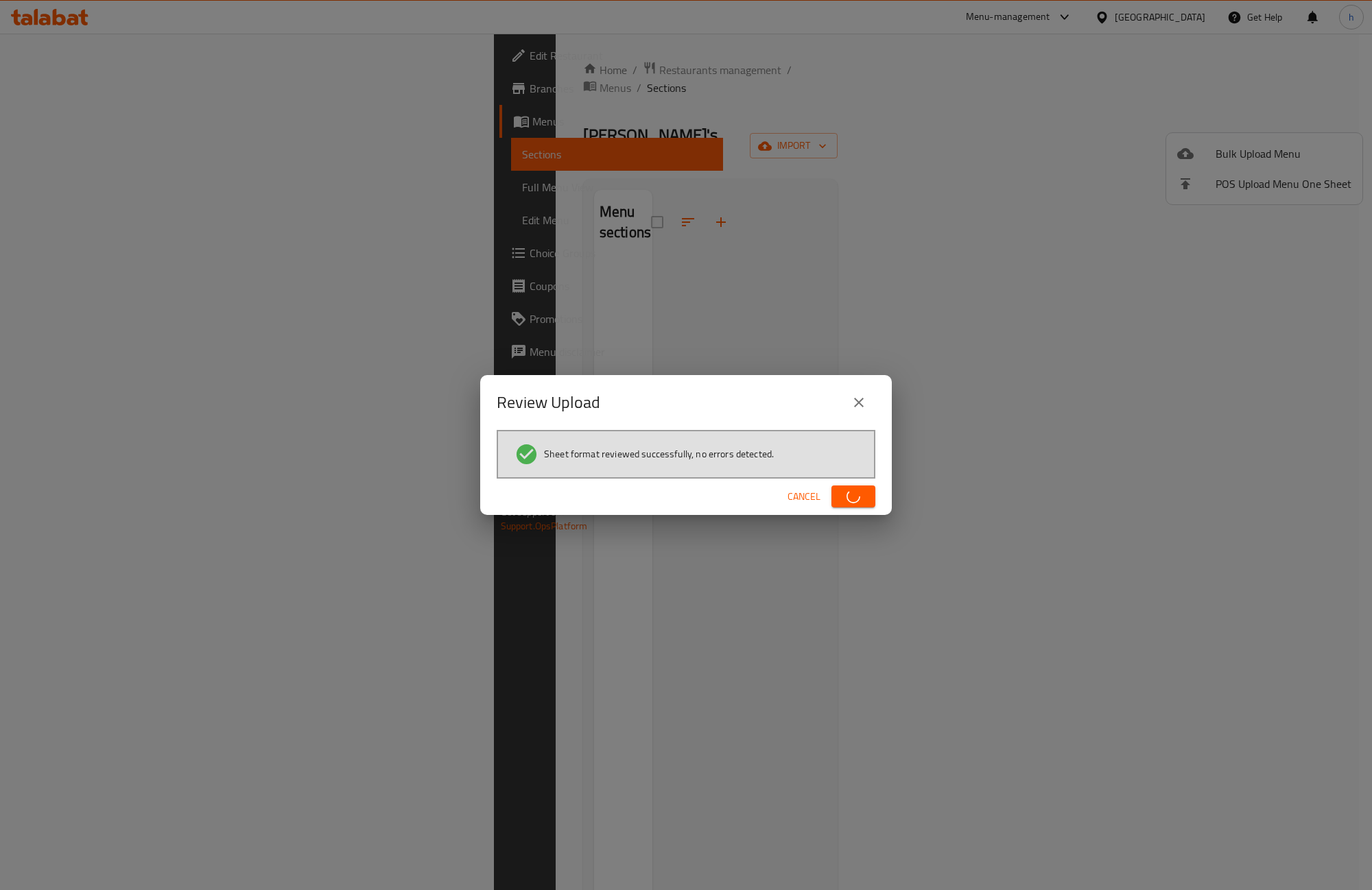
click at [867, 498] on button "button" at bounding box center [853, 496] width 44 height 22
click at [867, 498] on button "Import" at bounding box center [848, 497] width 55 height 26
click at [867, 498] on button "button" at bounding box center [853, 496] width 44 height 22
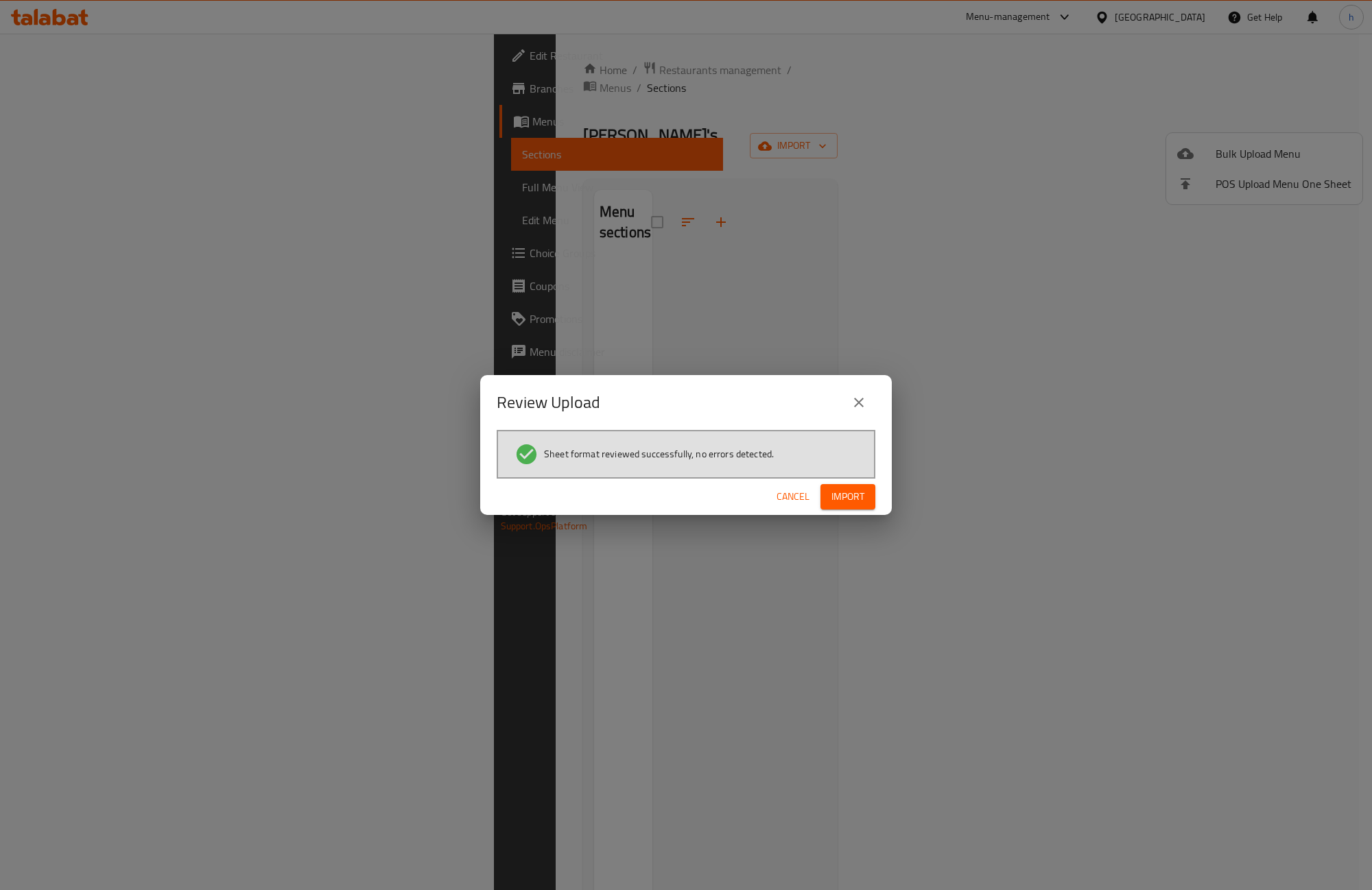
click at [867, 498] on button "Import" at bounding box center [848, 497] width 55 height 26
click at [867, 498] on button "button" at bounding box center [853, 496] width 44 height 22
click at [782, 498] on span "Cancel" at bounding box center [793, 496] width 33 height 17
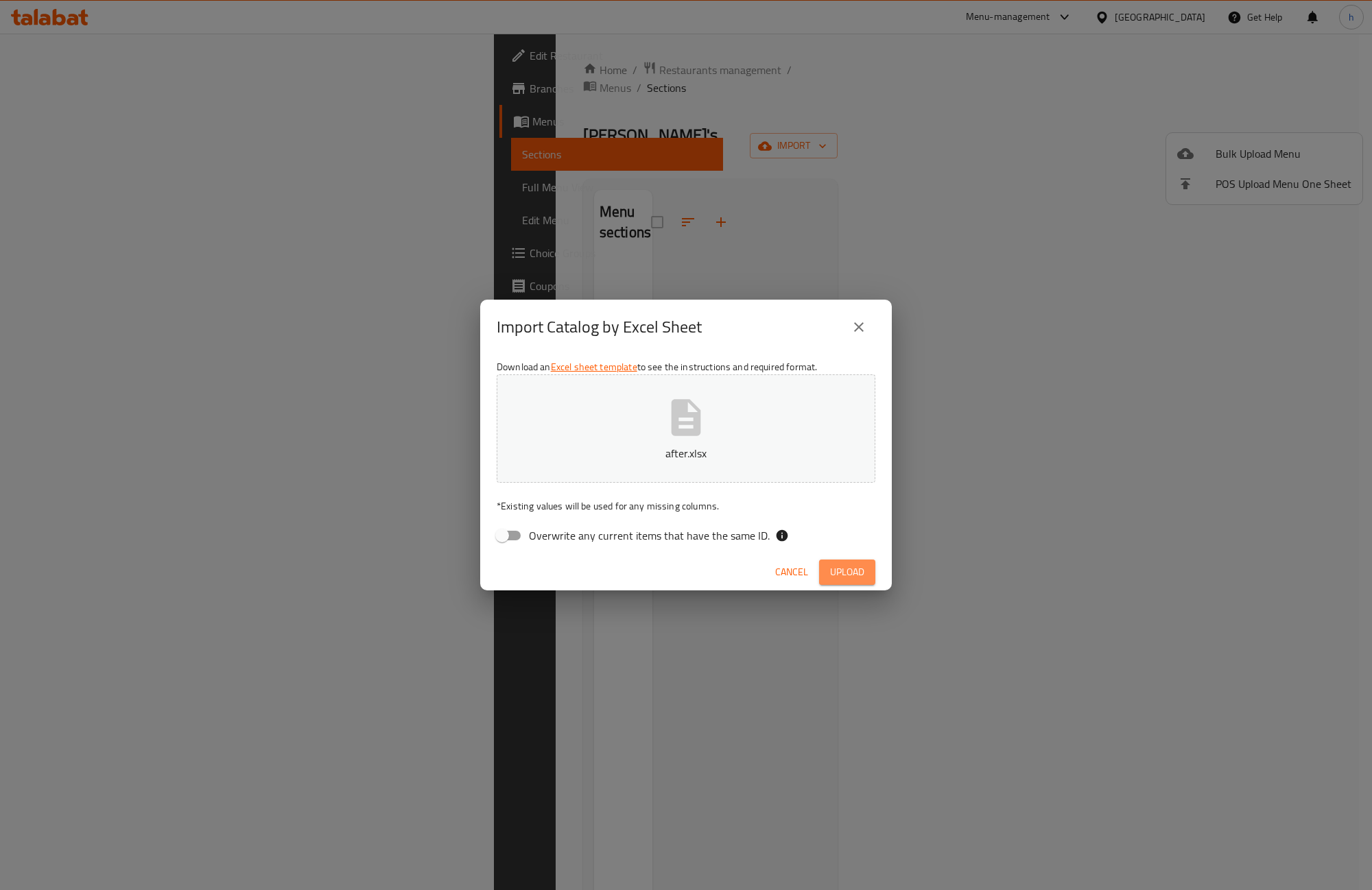
click at [853, 571] on span "Upload" at bounding box center [847, 572] width 34 height 17
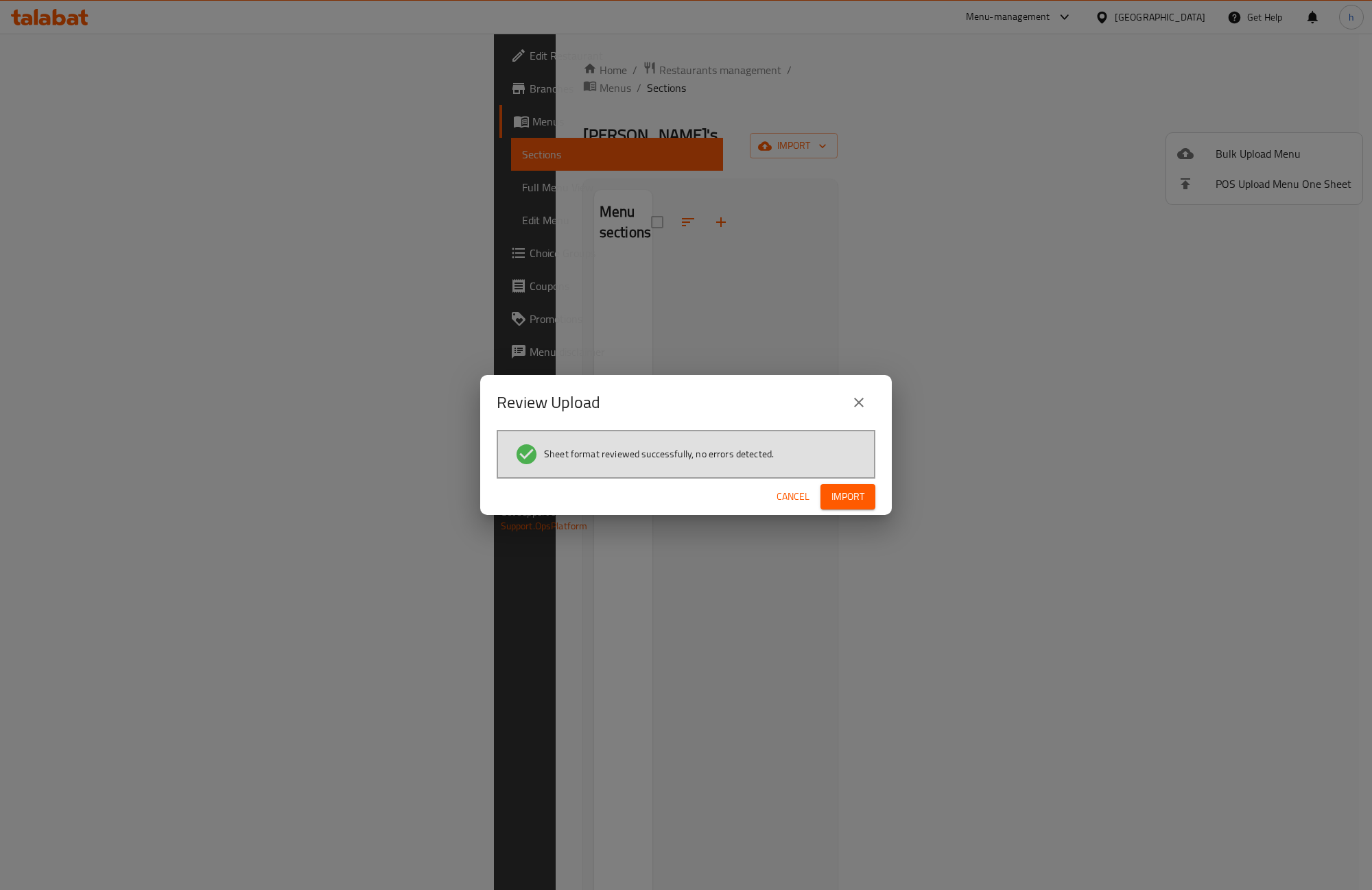
click at [863, 478] on div "Cancel Import" at bounding box center [686, 496] width 412 height 36
click at [859, 494] on span "Import" at bounding box center [848, 496] width 33 height 17
click at [795, 497] on span "Cancel" at bounding box center [793, 496] width 33 height 17
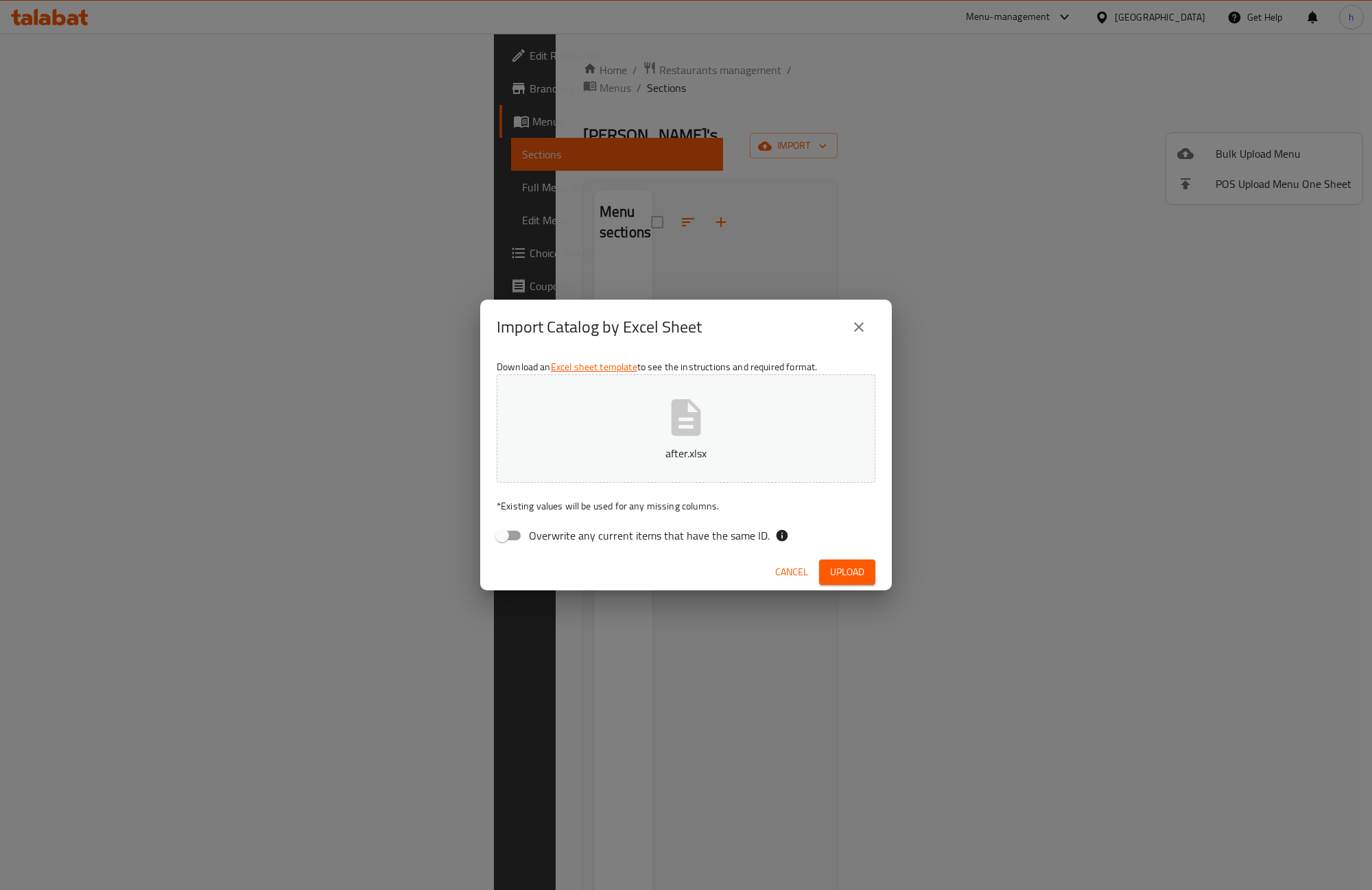
click at [784, 572] on span "Cancel" at bounding box center [792, 572] width 33 height 17
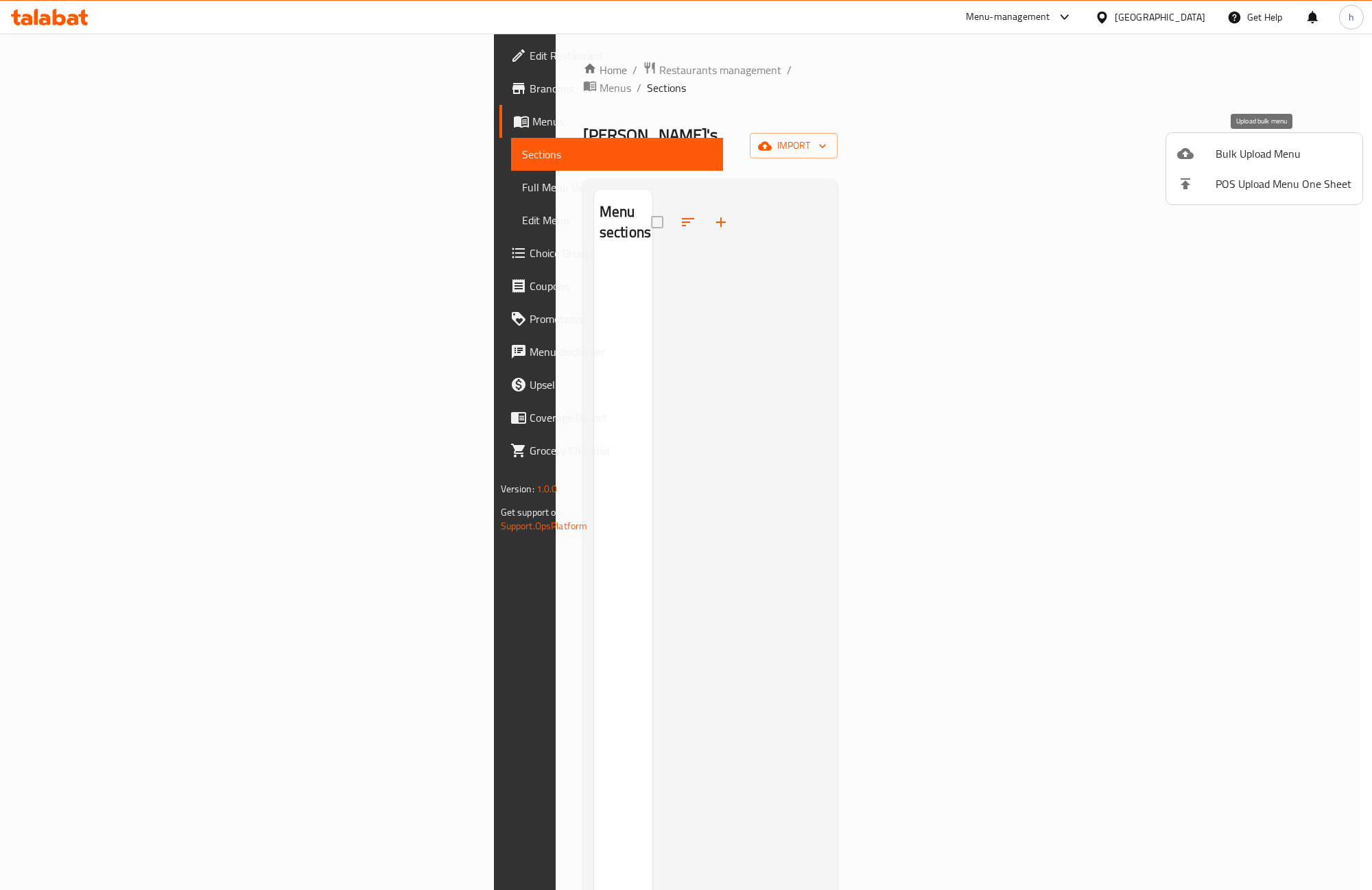
click at [1261, 146] on span "Bulk Upload Menu" at bounding box center [1284, 153] width 136 height 17
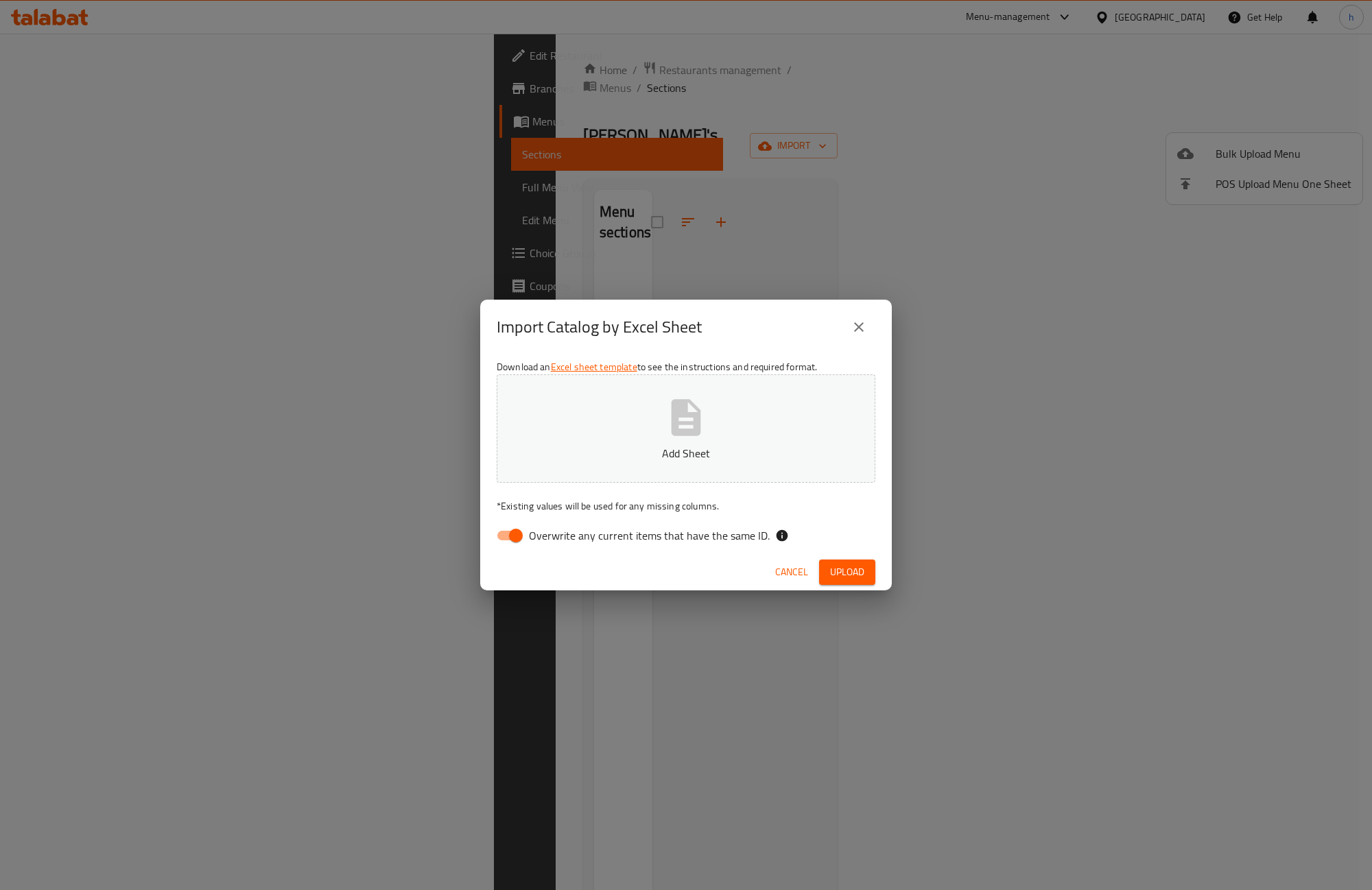
click at [543, 545] on label "Overwrite any current items that have the same ID." at bounding box center [630, 535] width 281 height 27
click at [543, 545] on input "Overwrite any current items that have the same ID." at bounding box center [516, 535] width 79 height 27
checkbox input "false"
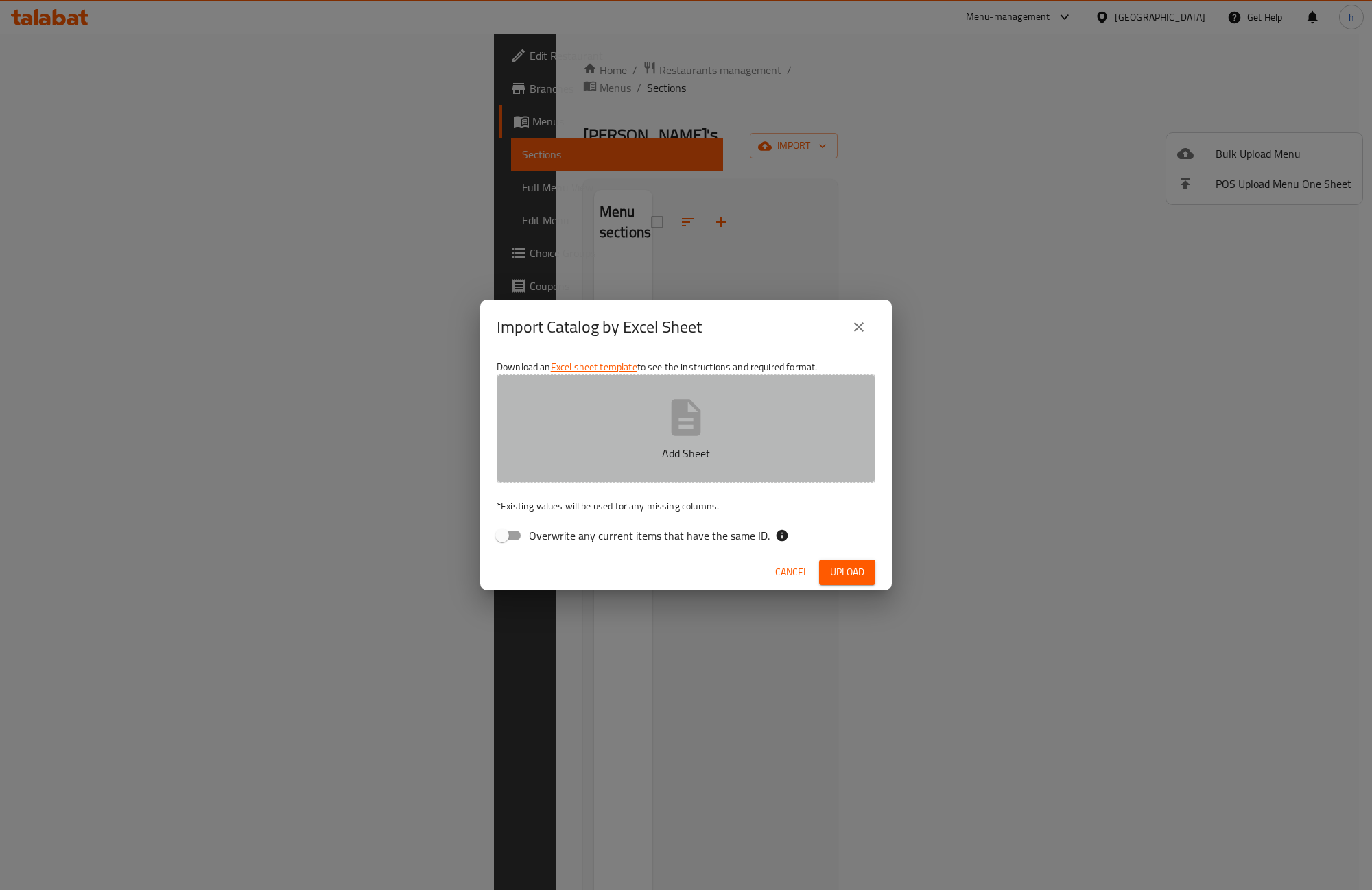
click at [638, 454] on p "Add Sheet" at bounding box center [686, 453] width 336 height 17
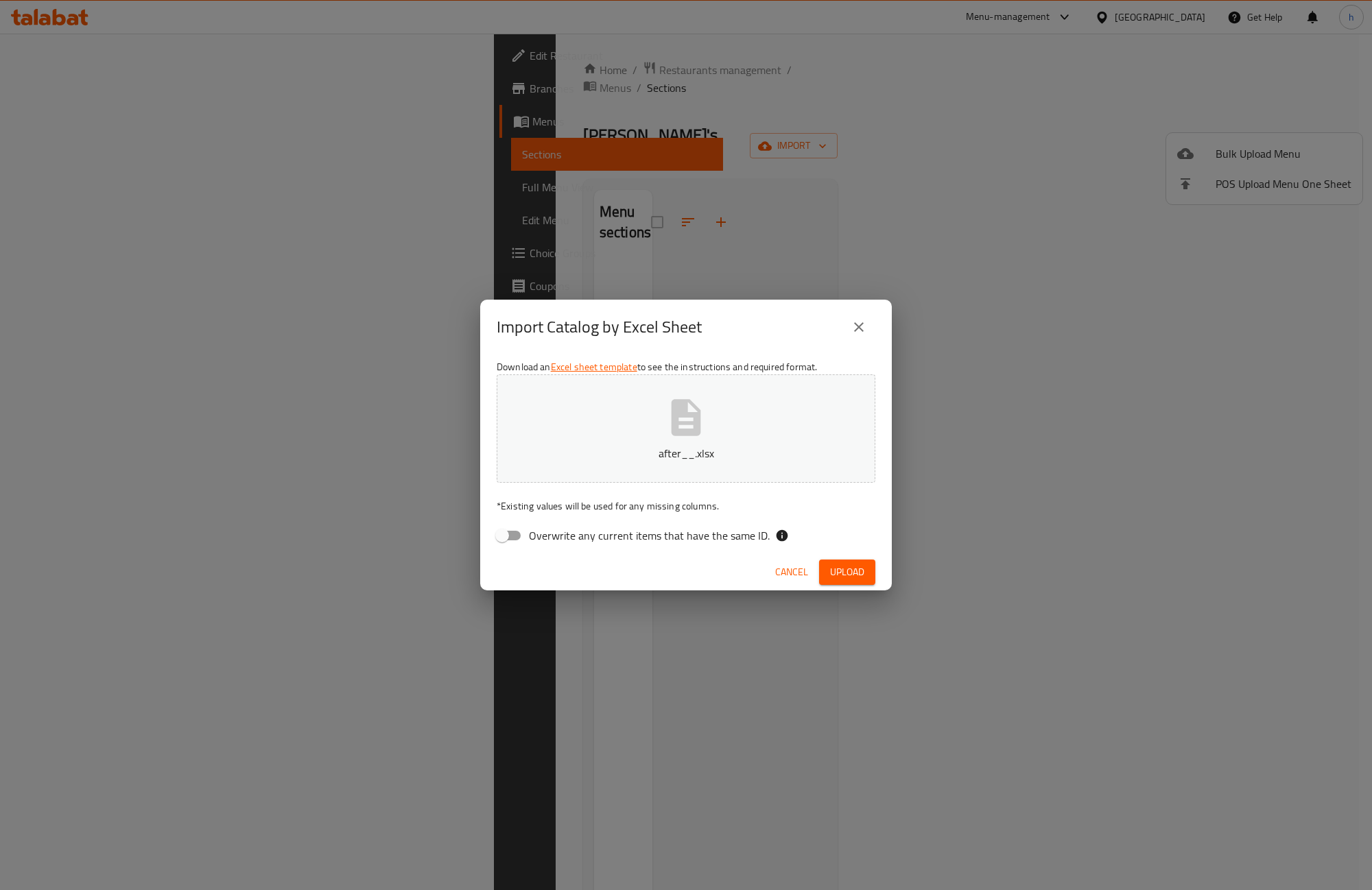
click at [839, 570] on span "Upload" at bounding box center [847, 572] width 34 height 17
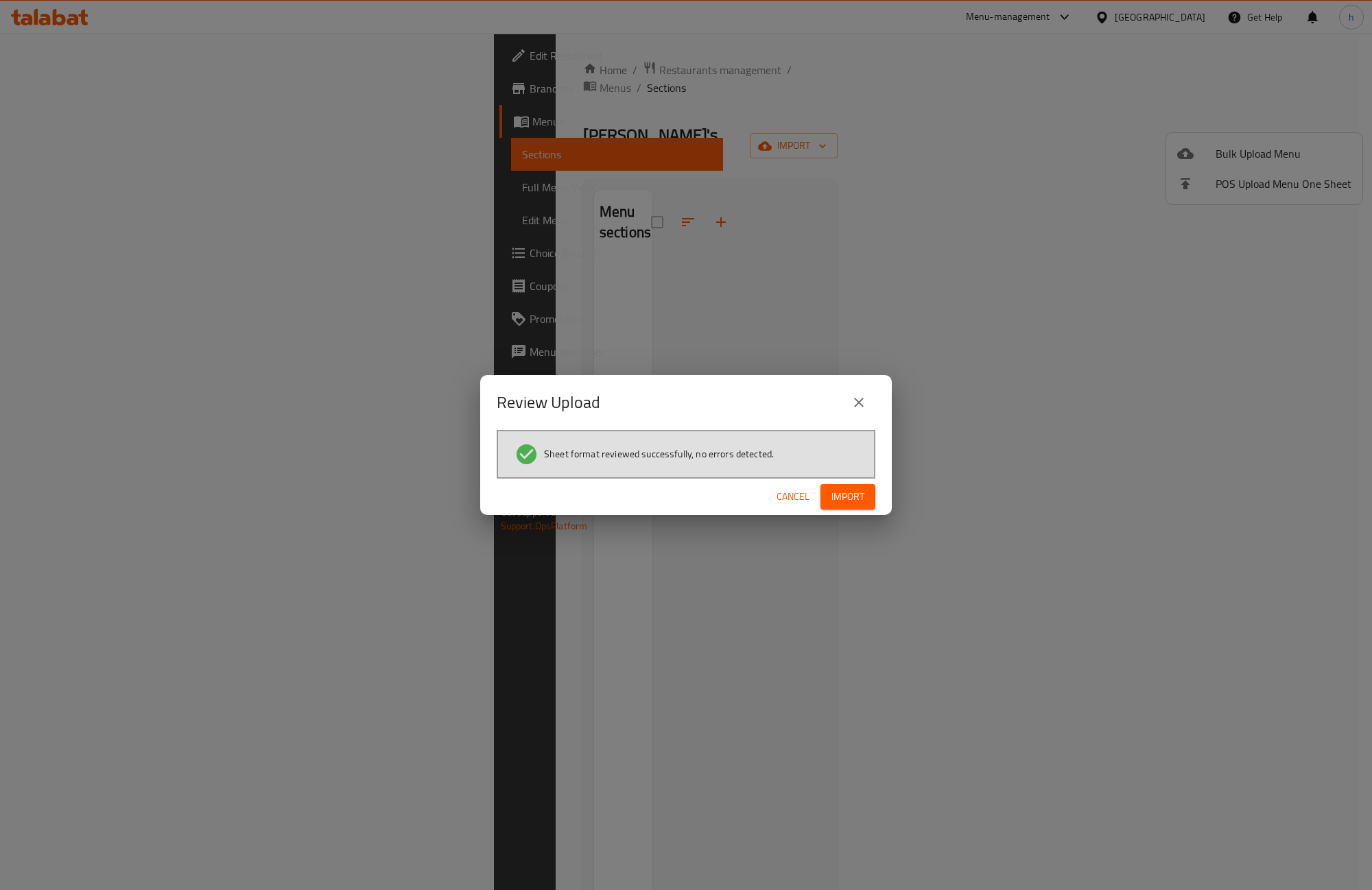
click at [842, 492] on span "Import" at bounding box center [848, 496] width 33 height 17
click at [859, 489] on span "Import" at bounding box center [848, 496] width 33 height 17
click at [797, 499] on span "Cancel" at bounding box center [793, 496] width 33 height 17
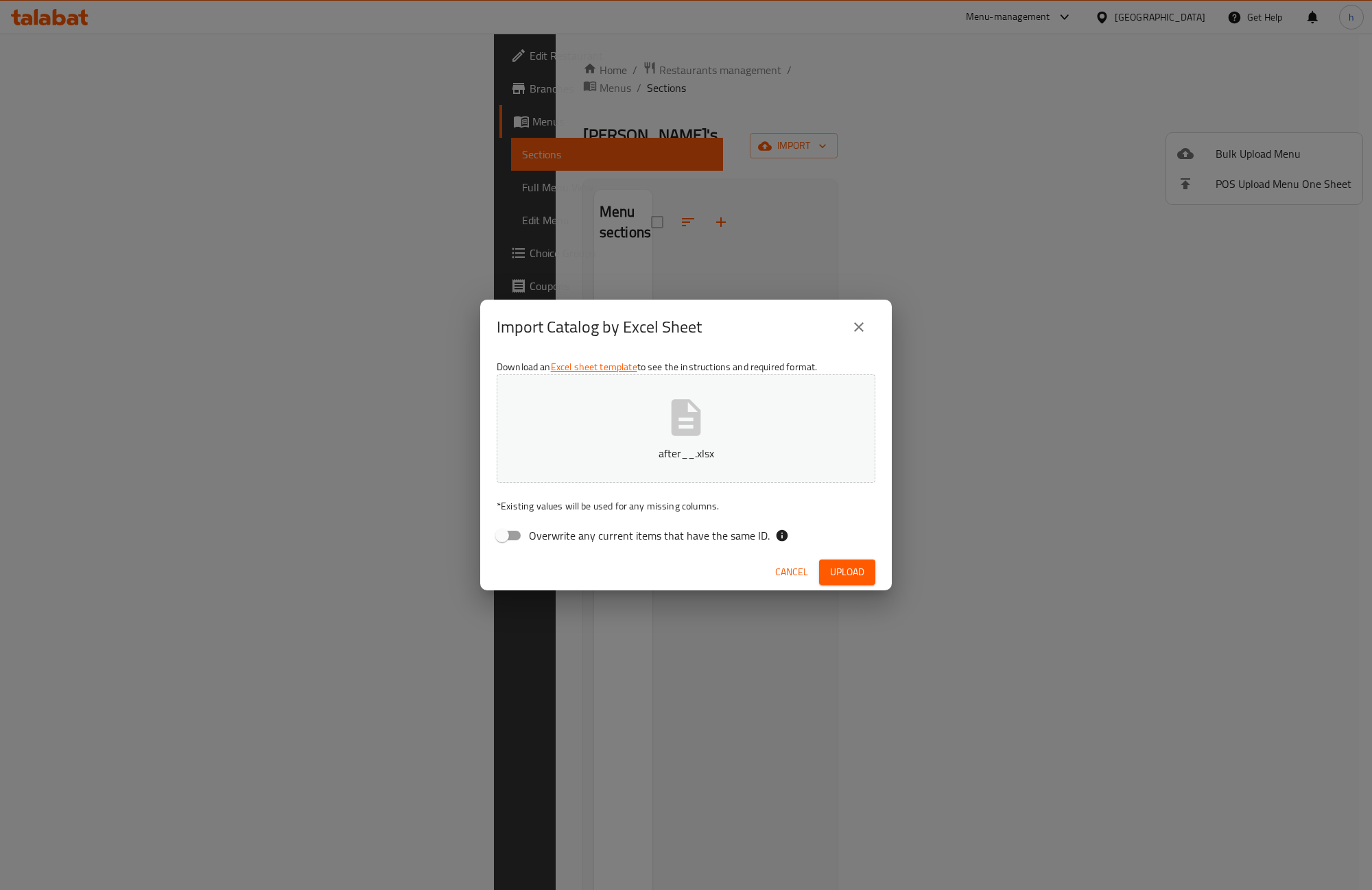
click at [794, 574] on span "Cancel" at bounding box center [792, 572] width 33 height 17
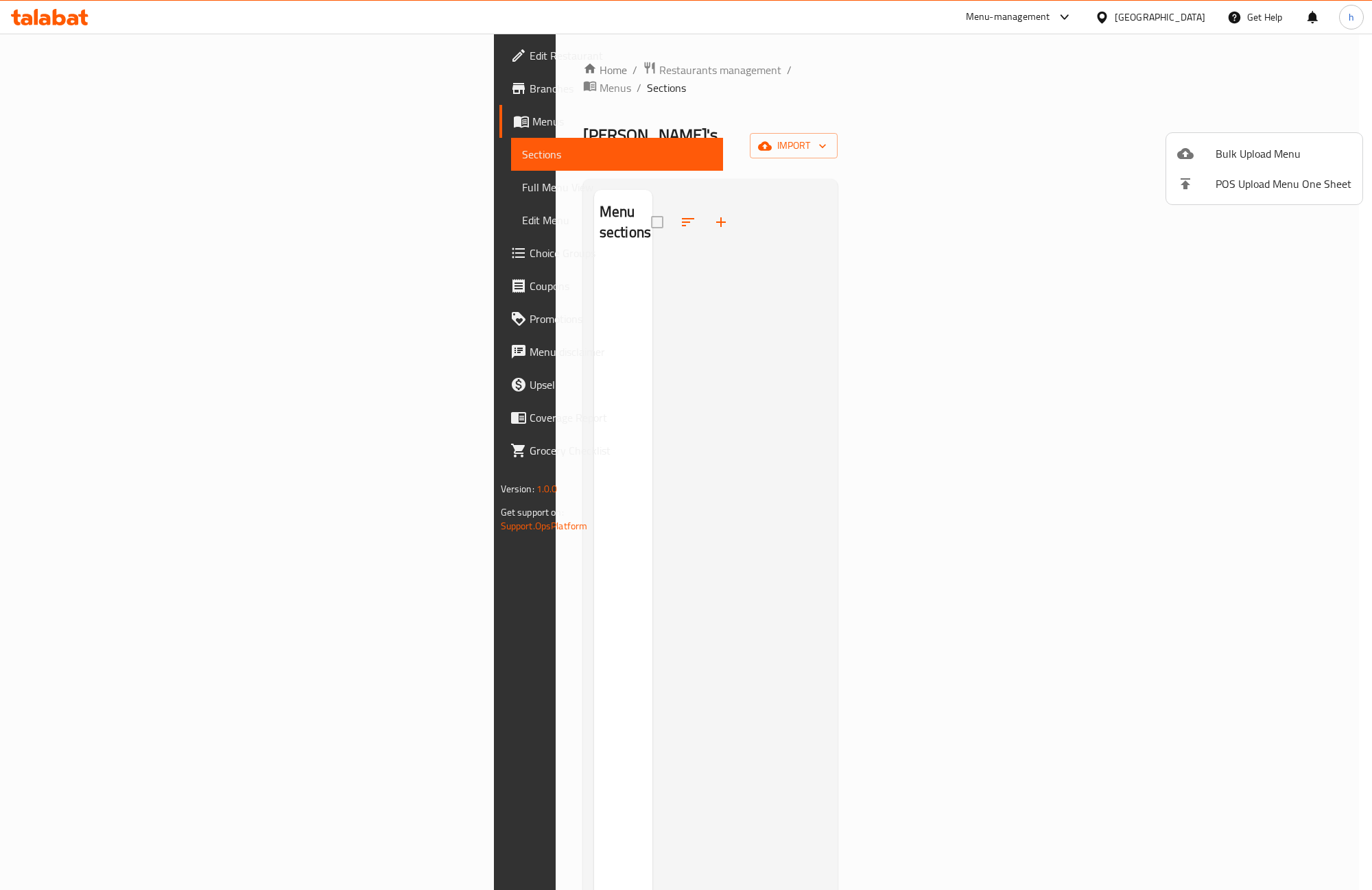
click at [83, 86] on div at bounding box center [686, 445] width 1372 height 890
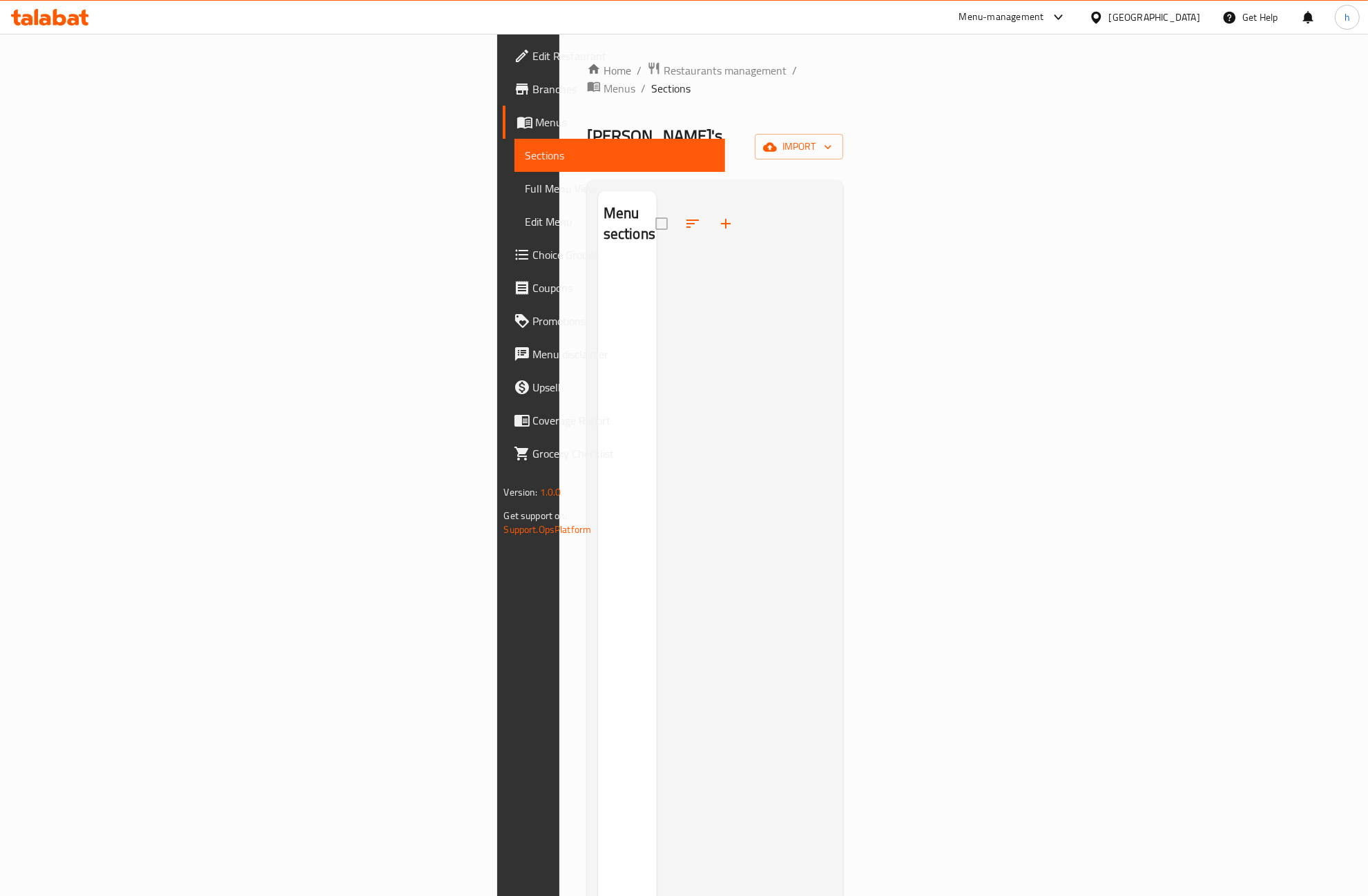
click at [533, 83] on span "Branches" at bounding box center [624, 89] width 182 height 17
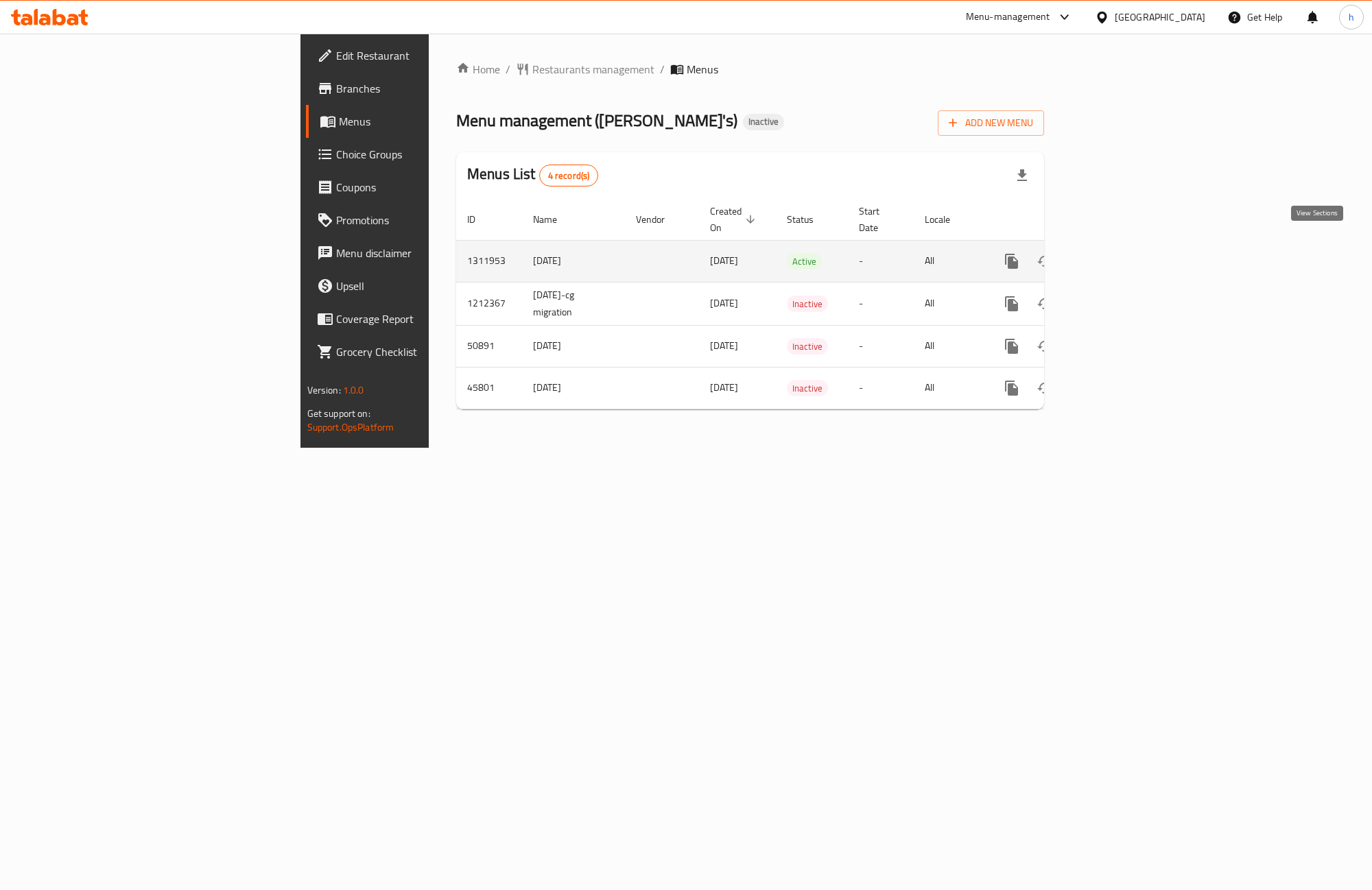
click at [1127, 248] on link "enhanced table" at bounding box center [1112, 261] width 33 height 33
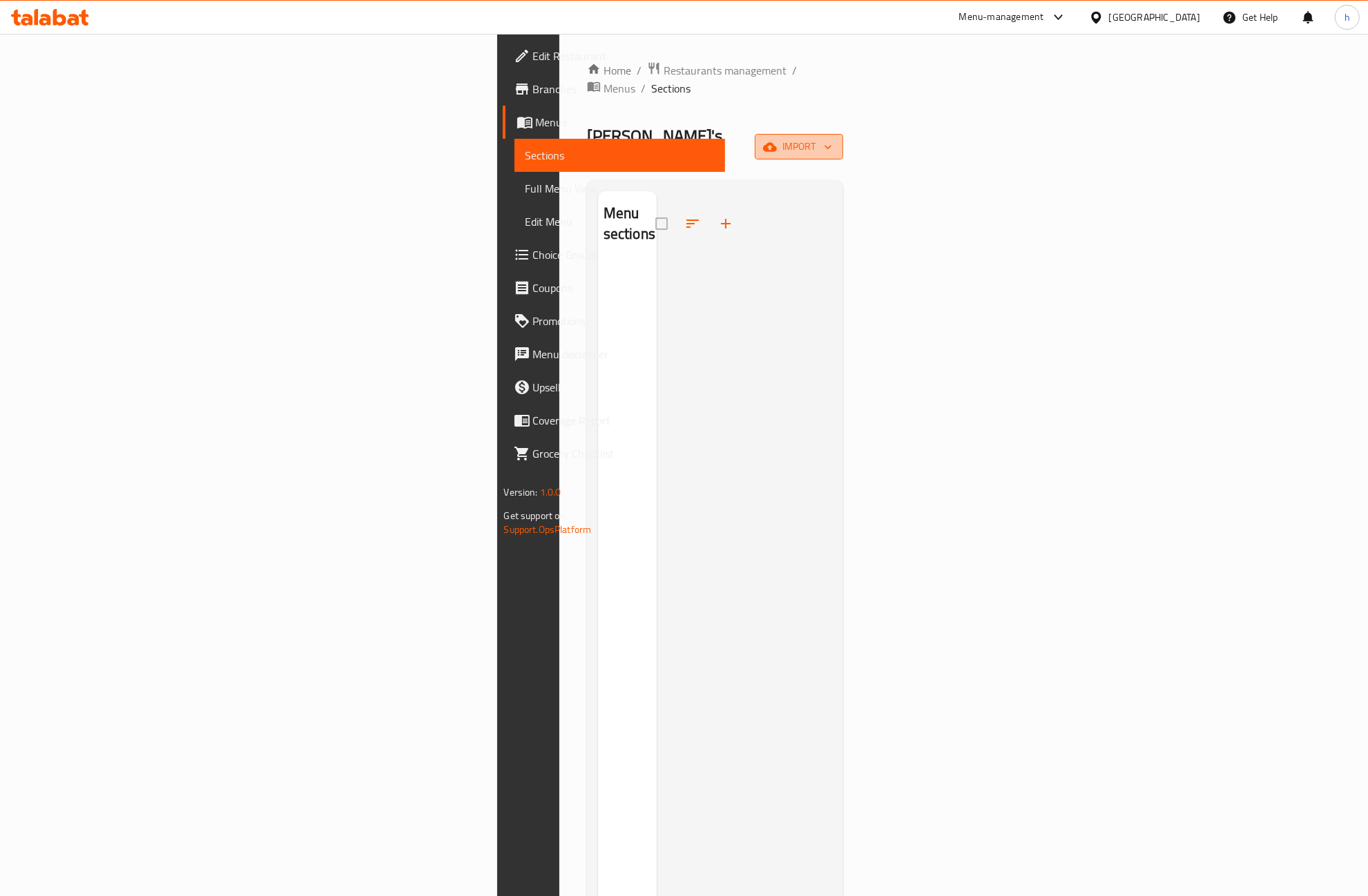
click at [832, 138] on span "import" at bounding box center [798, 146] width 66 height 17
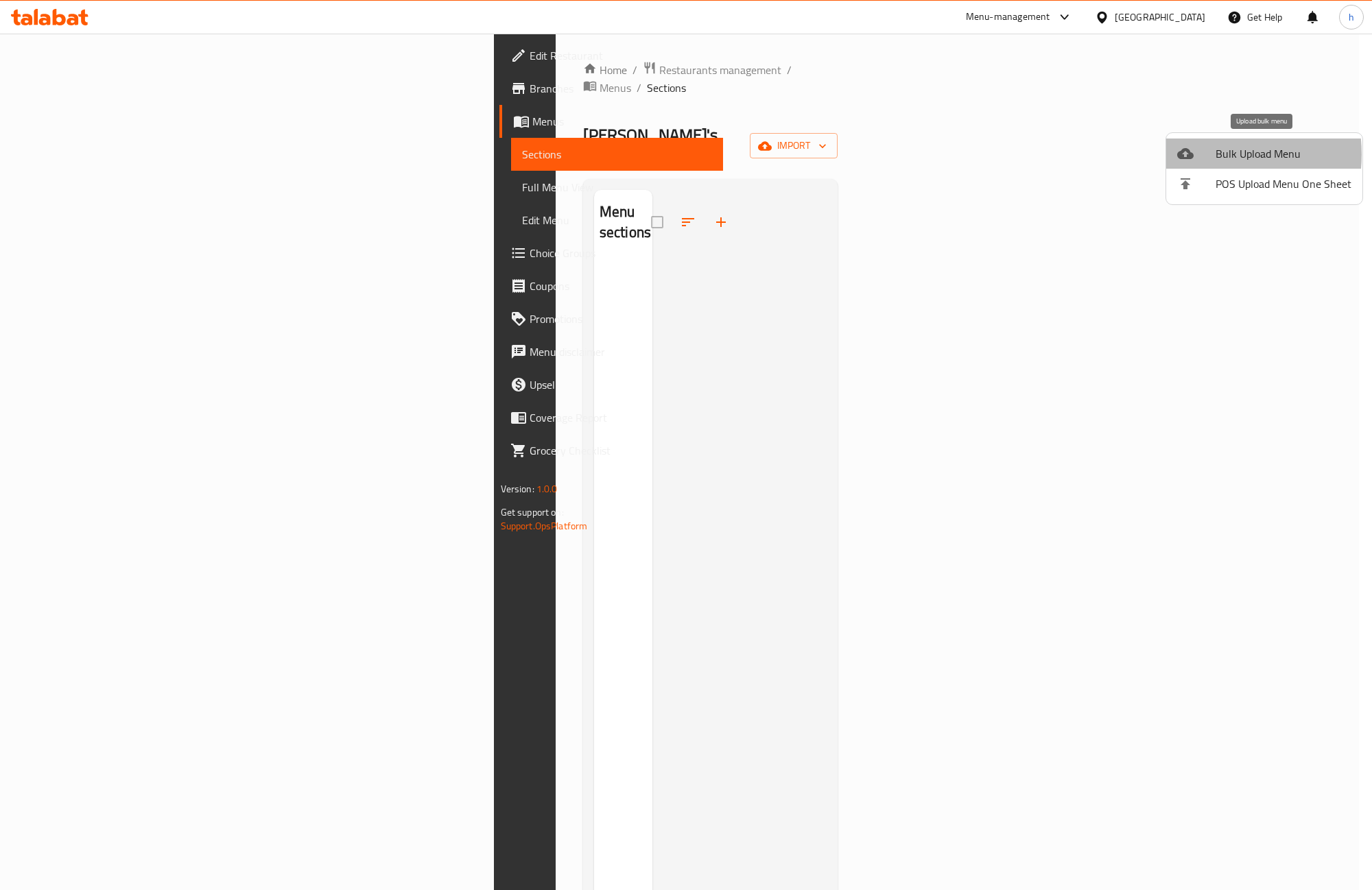
click at [1202, 154] on div at bounding box center [1196, 153] width 38 height 17
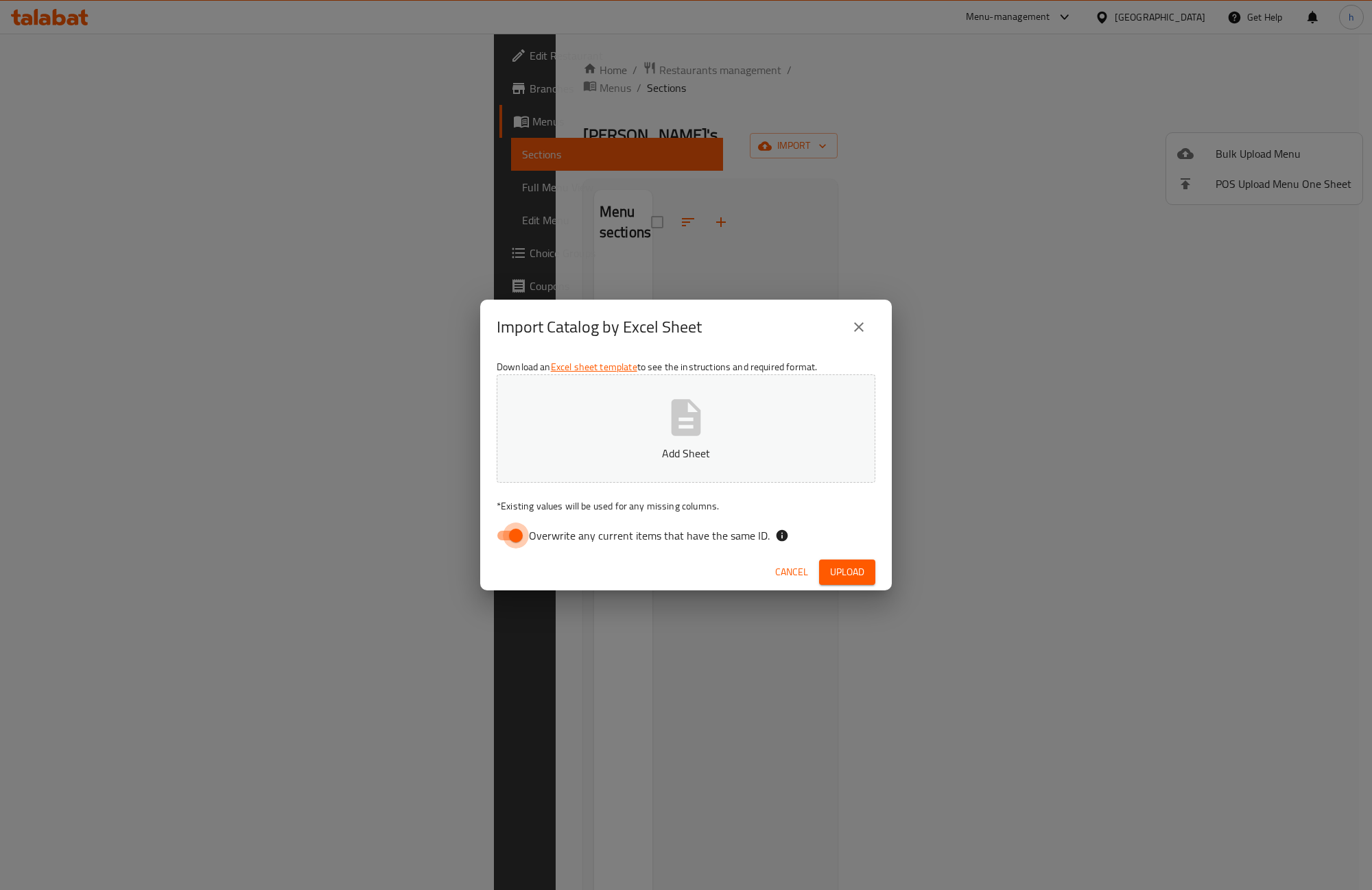
click at [527, 547] on input "Overwrite any current items that have the same ID." at bounding box center [516, 535] width 79 height 27
checkbox input "false"
click at [842, 568] on span "Upload" at bounding box center [847, 572] width 34 height 17
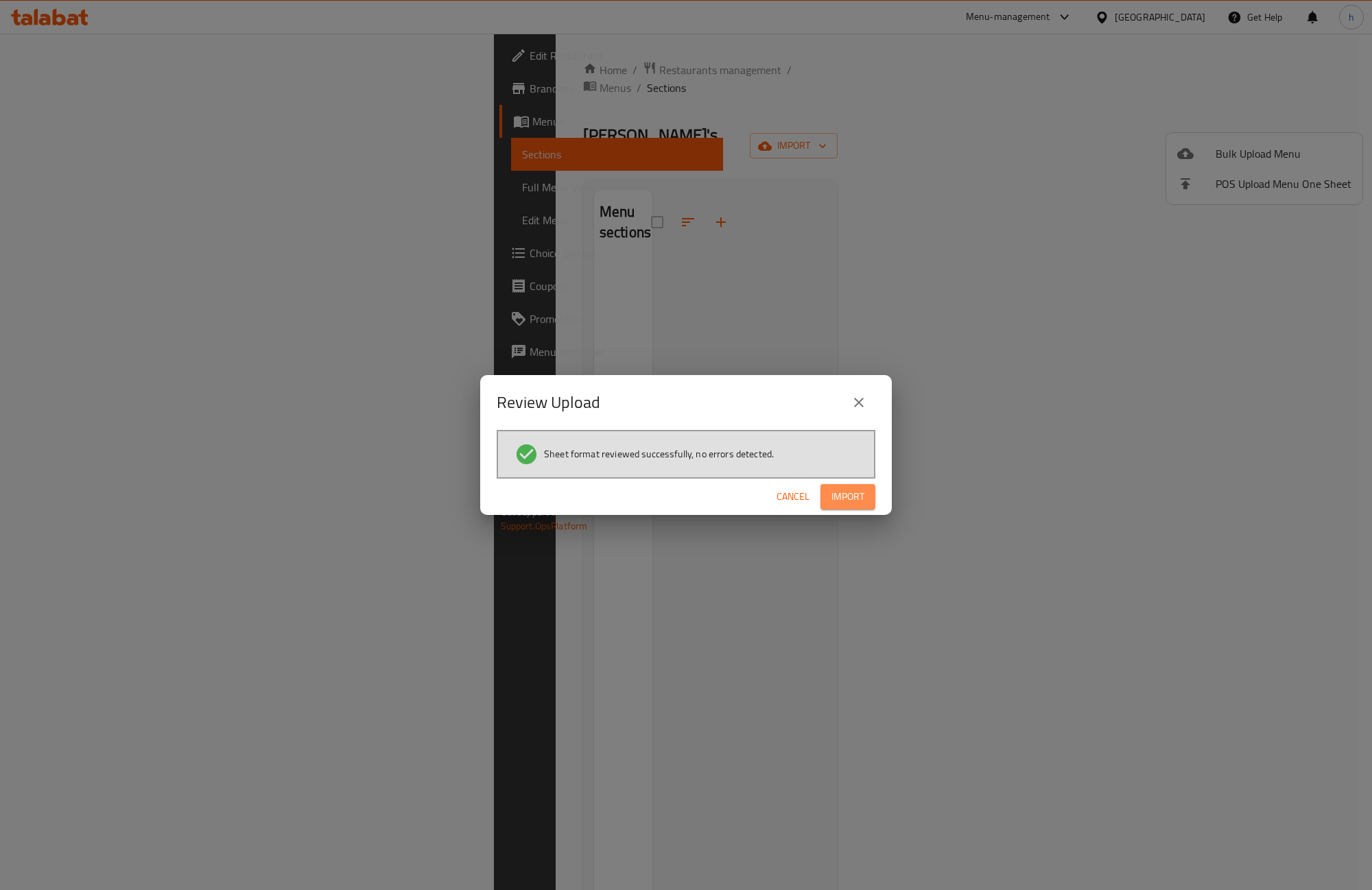
click at [844, 494] on span "Import" at bounding box center [848, 496] width 33 height 17
click at [842, 494] on span "Import" at bounding box center [848, 496] width 33 height 17
click at [338, 295] on div "Review Upload Sheet format reviewed successfully, no errors detected. Cancel Im…" at bounding box center [686, 445] width 1372 height 890
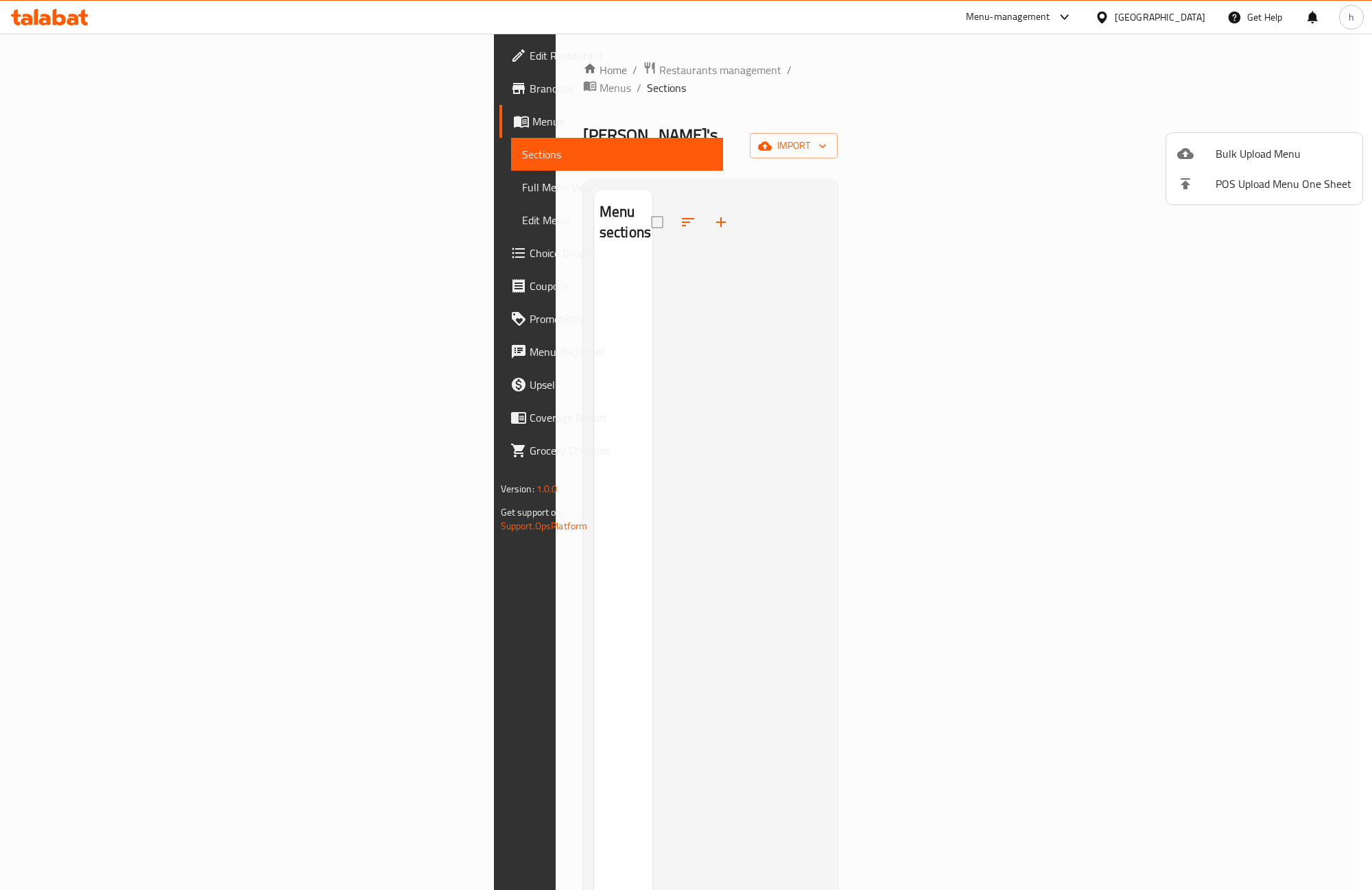
click at [100, 96] on div at bounding box center [686, 445] width 1372 height 890
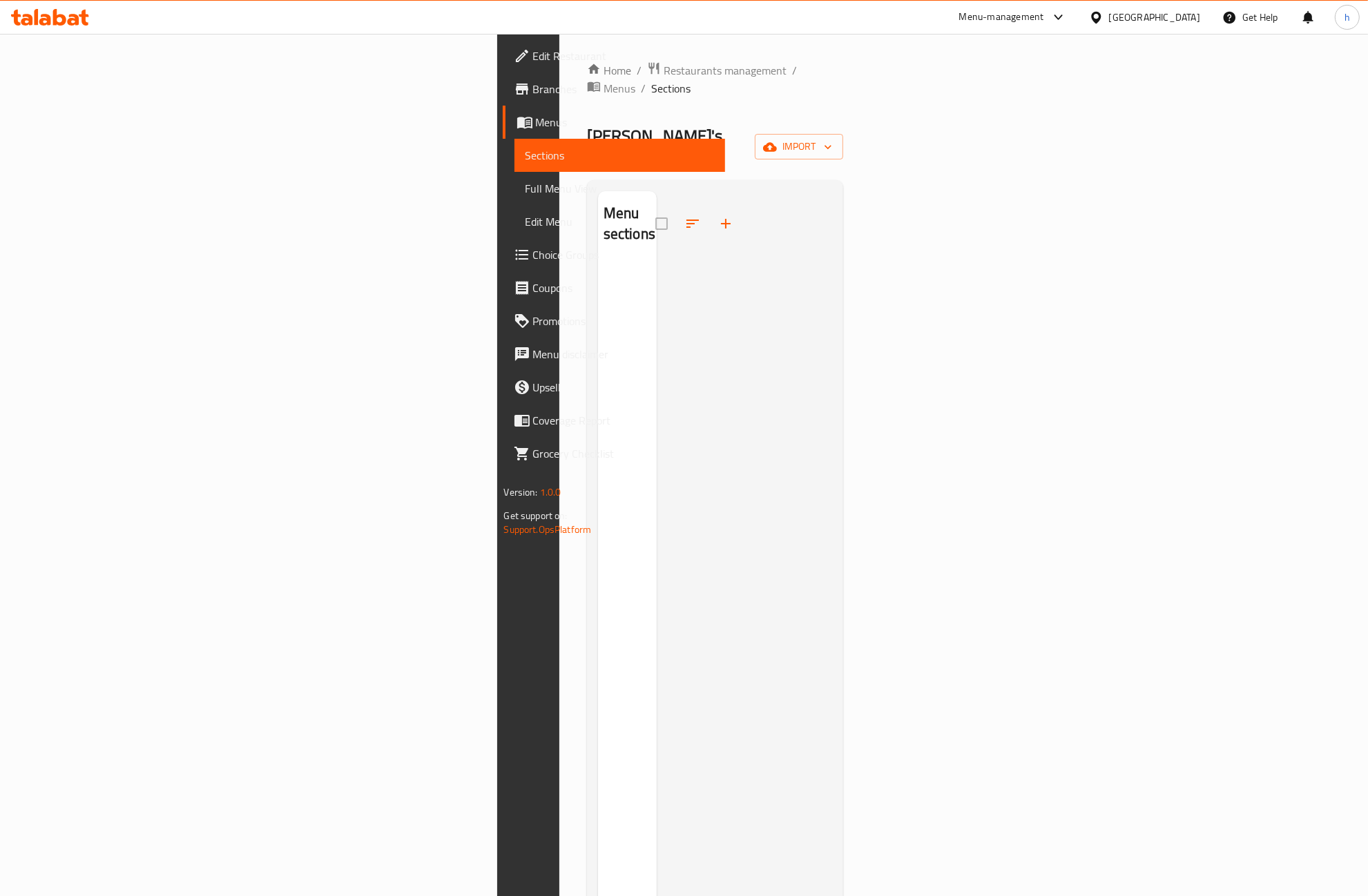
click at [533, 90] on span "Branches" at bounding box center [624, 89] width 182 height 17
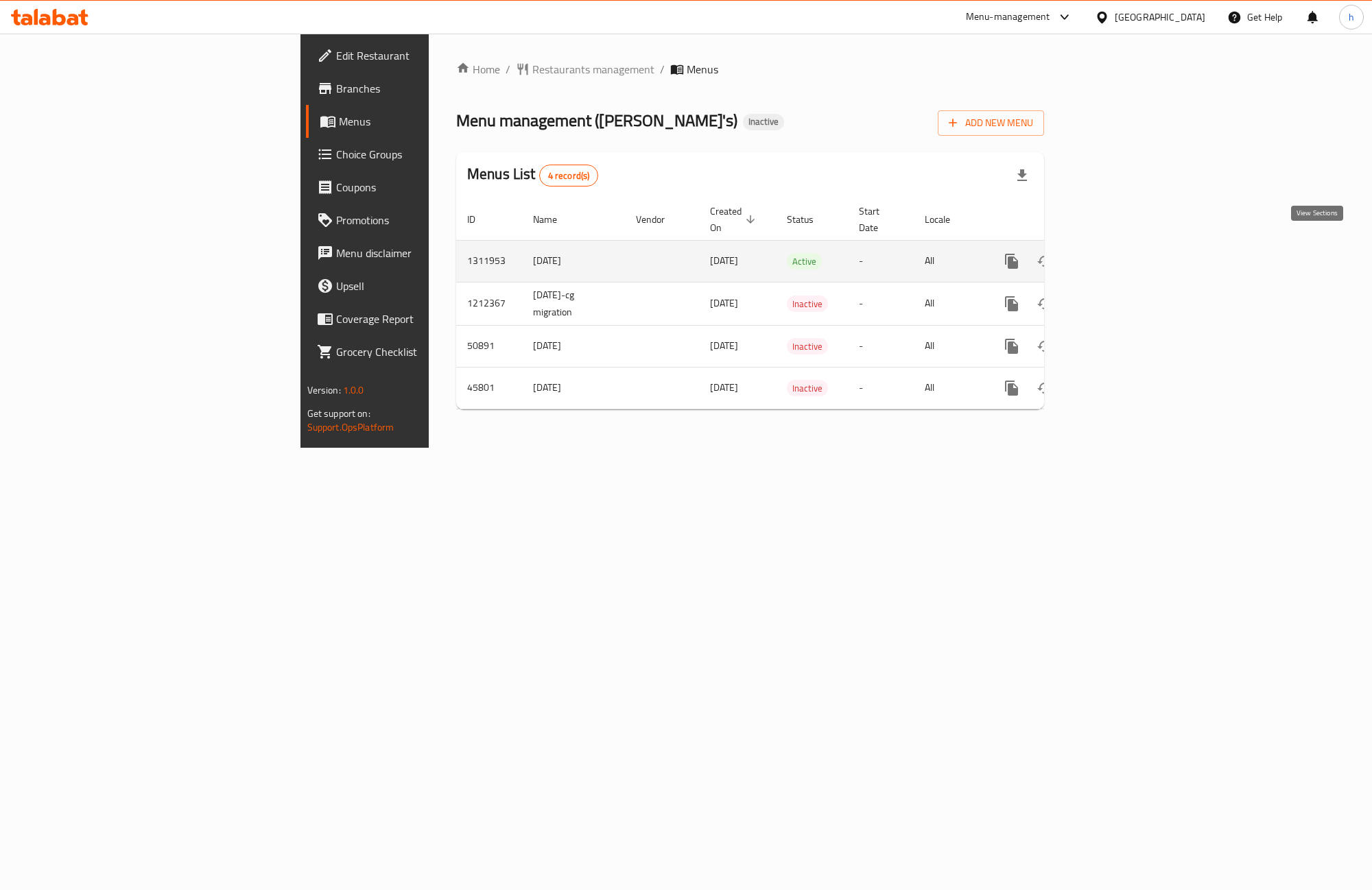
click at [1119, 253] on icon "enhanced table" at bounding box center [1111, 261] width 17 height 17
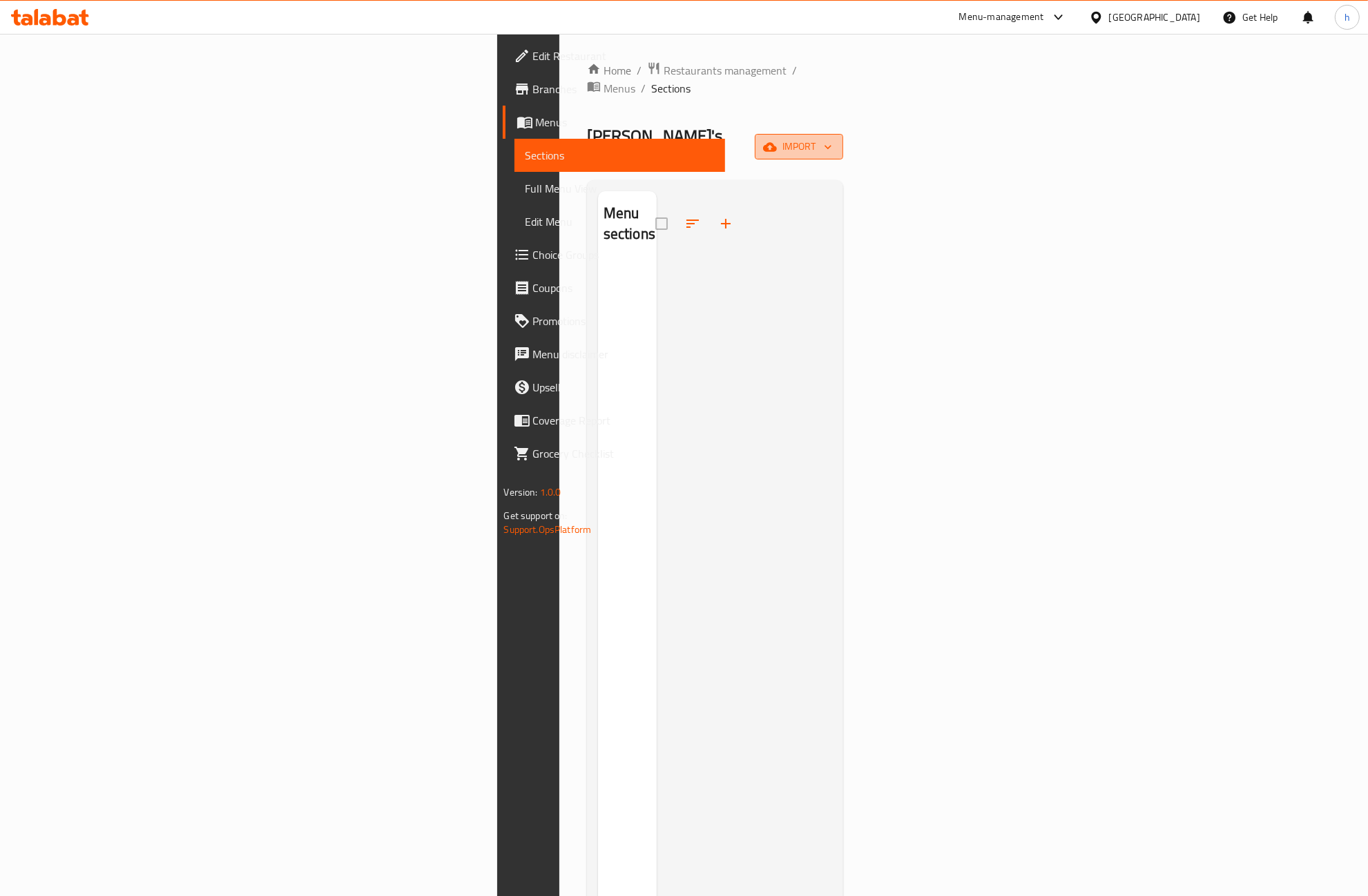
click at [777, 142] on icon "button" at bounding box center [771, 146] width 14 height 9
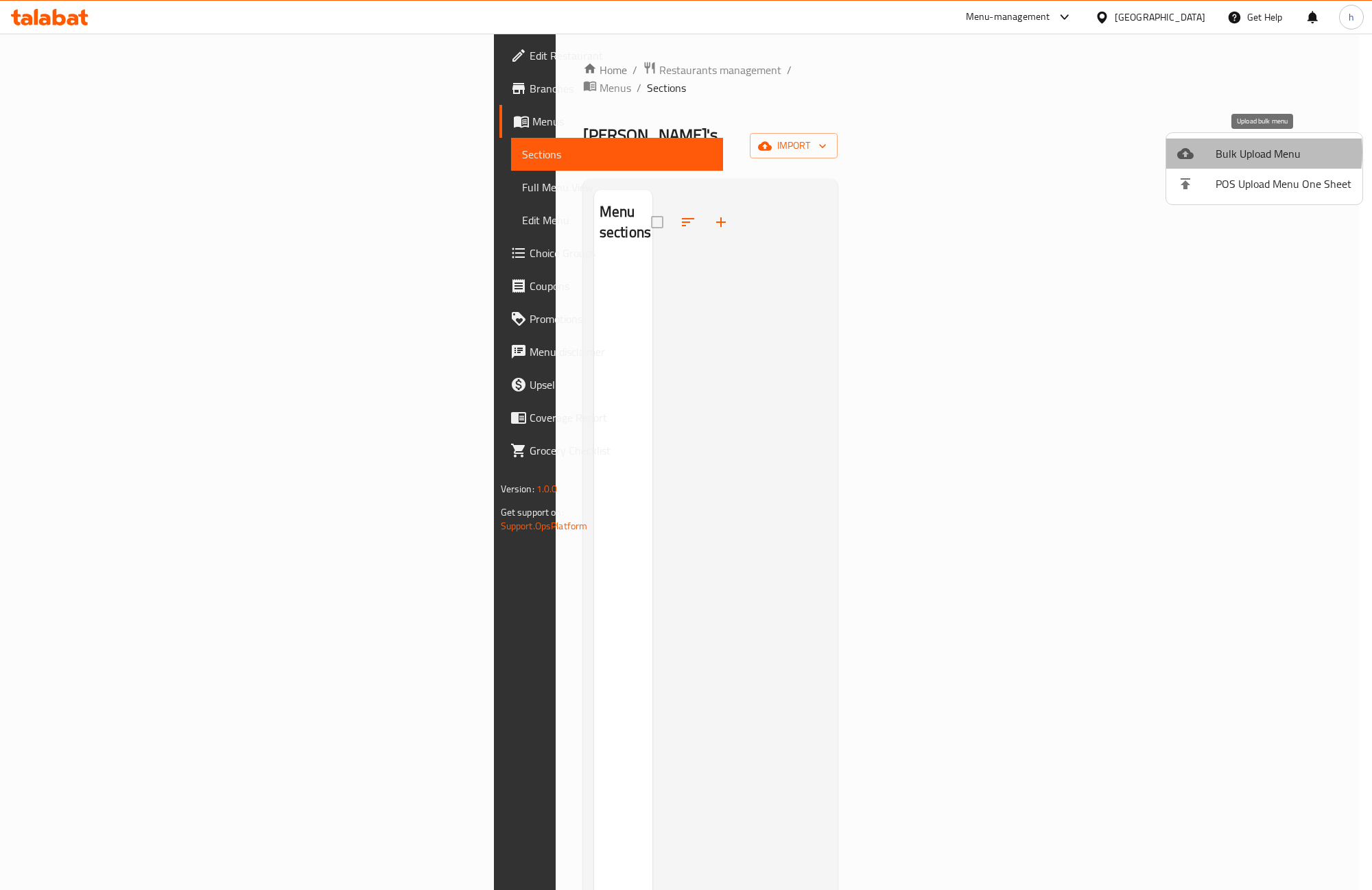
click at [1231, 152] on span "Bulk Upload Menu" at bounding box center [1284, 153] width 136 height 17
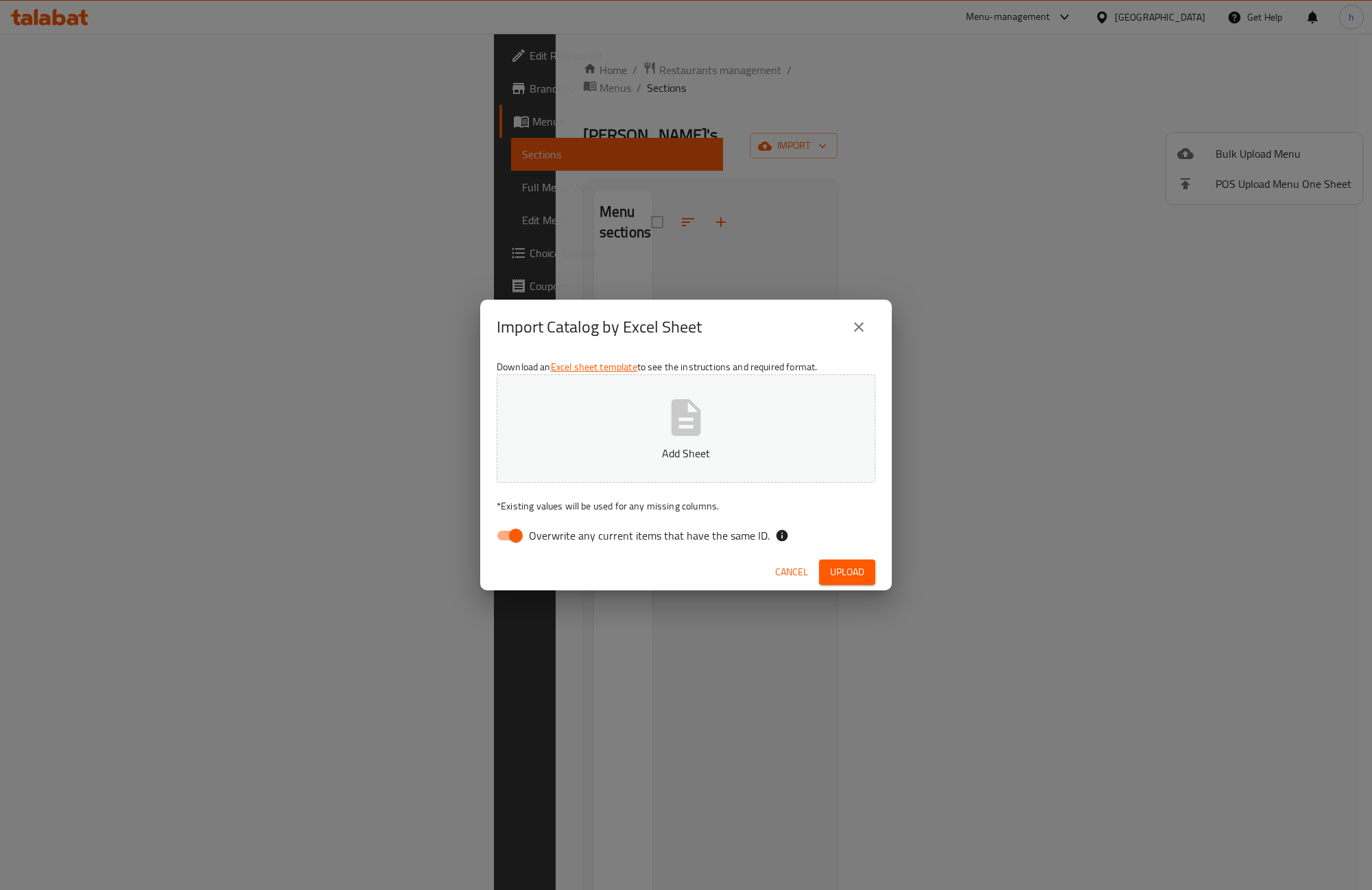
click at [809, 406] on button "Add Sheet" at bounding box center [686, 428] width 378 height 108
click at [581, 546] on label "Overwrite any current items that have the same ID." at bounding box center [630, 535] width 281 height 27
click at [555, 546] on input "Overwrite any current items that have the same ID." at bounding box center [516, 535] width 79 height 27
checkbox input "false"
click at [880, 574] on div "Cancel Upload" at bounding box center [686, 572] width 412 height 36
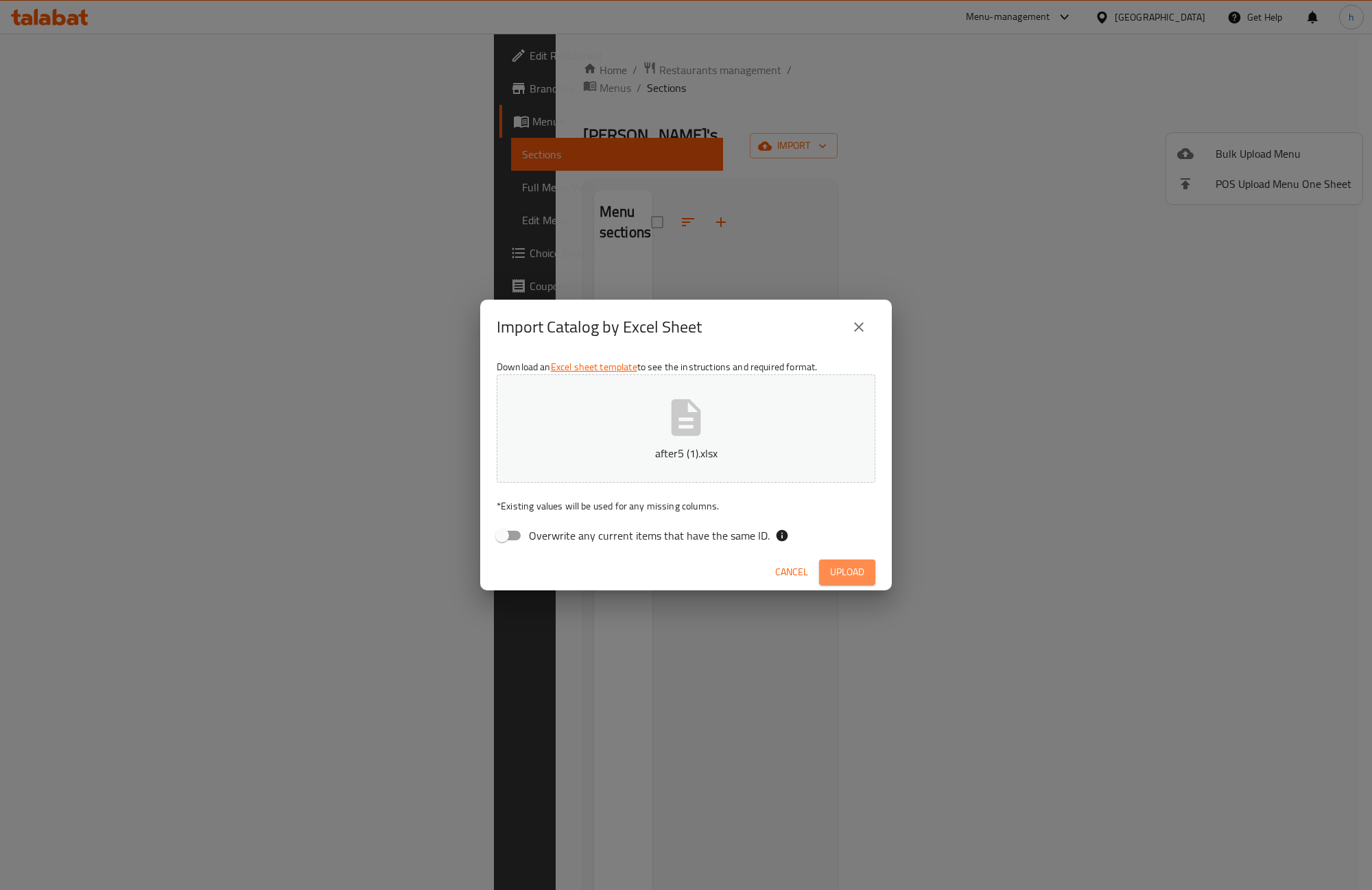
click at [863, 574] on span "Upload" at bounding box center [847, 572] width 34 height 17
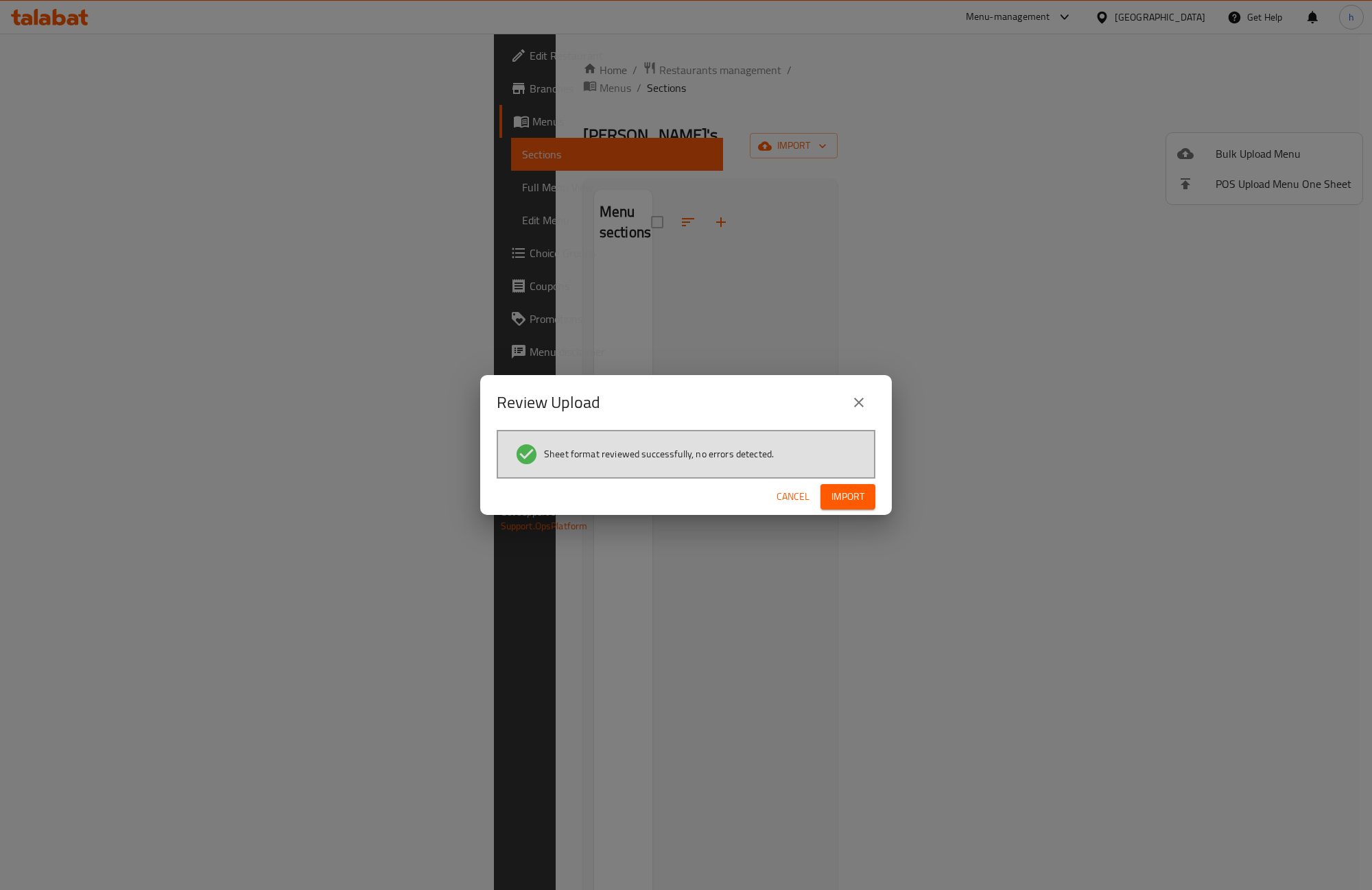
click at [862, 498] on span "Import" at bounding box center [848, 496] width 33 height 17
click at [777, 497] on span "Cancel" at bounding box center [793, 496] width 33 height 17
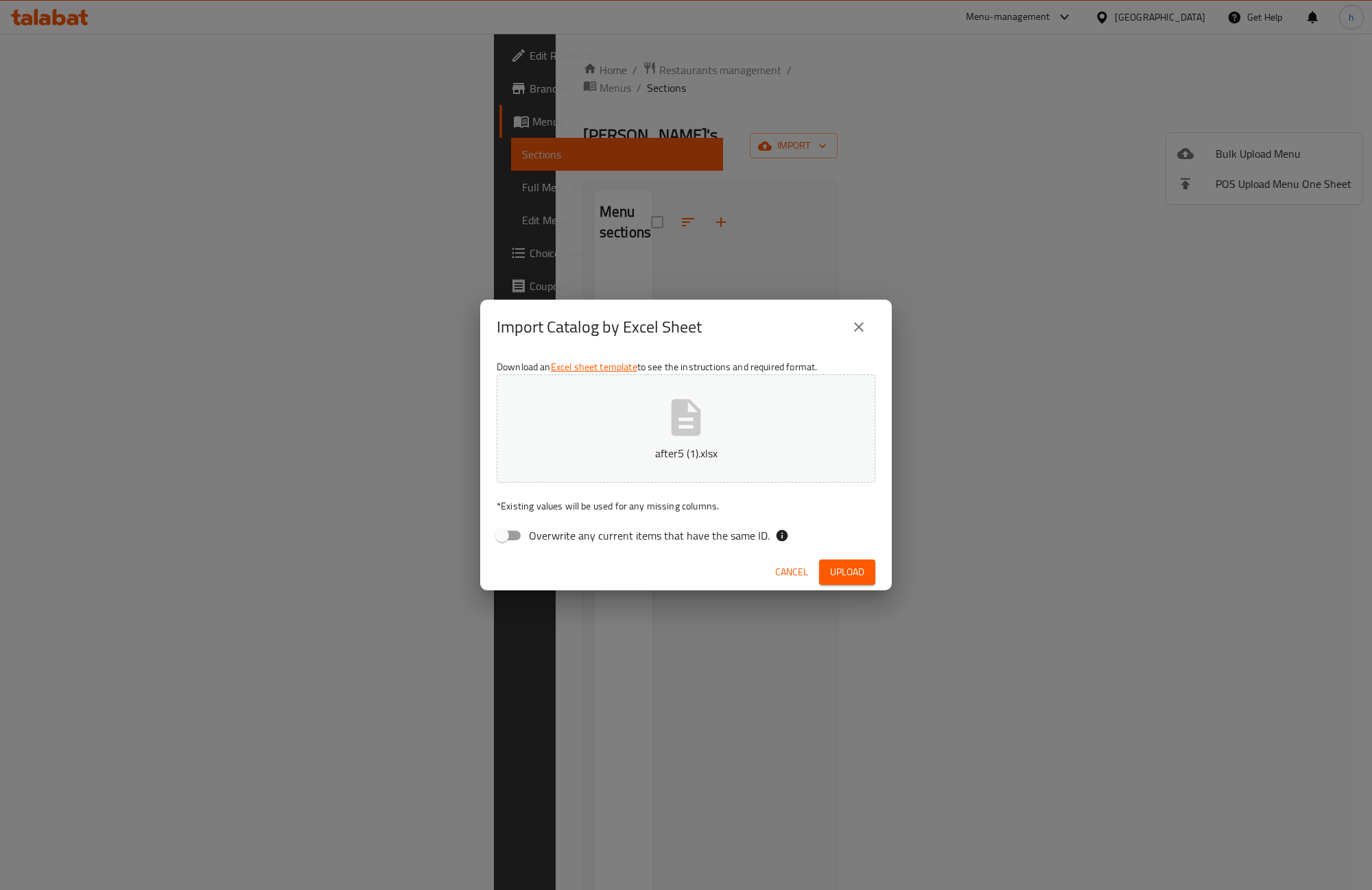
click at [757, 417] on button "after5 (1).xlsx" at bounding box center [686, 428] width 378 height 108
click at [863, 567] on span "Upload" at bounding box center [847, 572] width 34 height 17
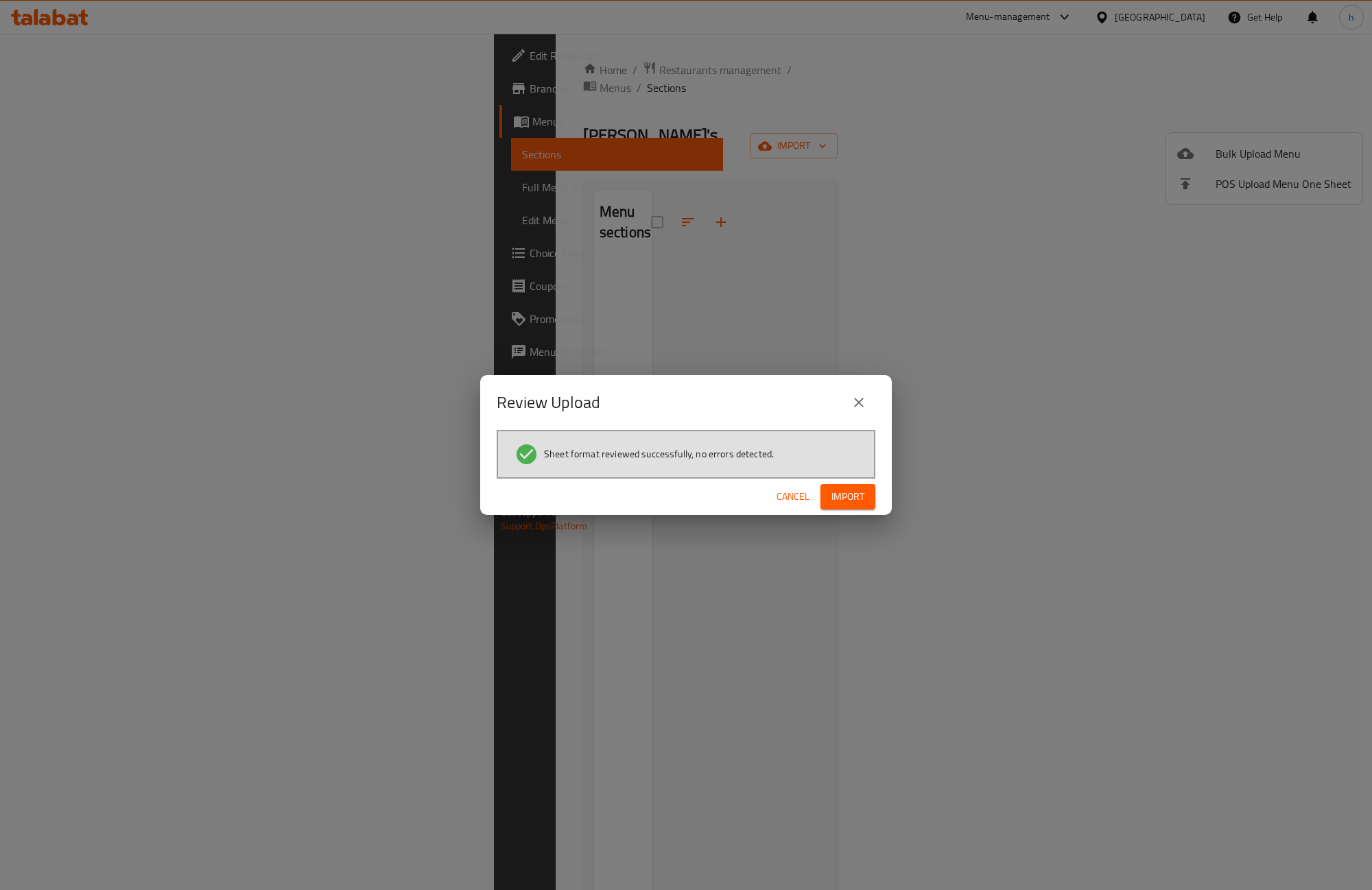
click at [867, 489] on button "Import" at bounding box center [848, 497] width 55 height 26
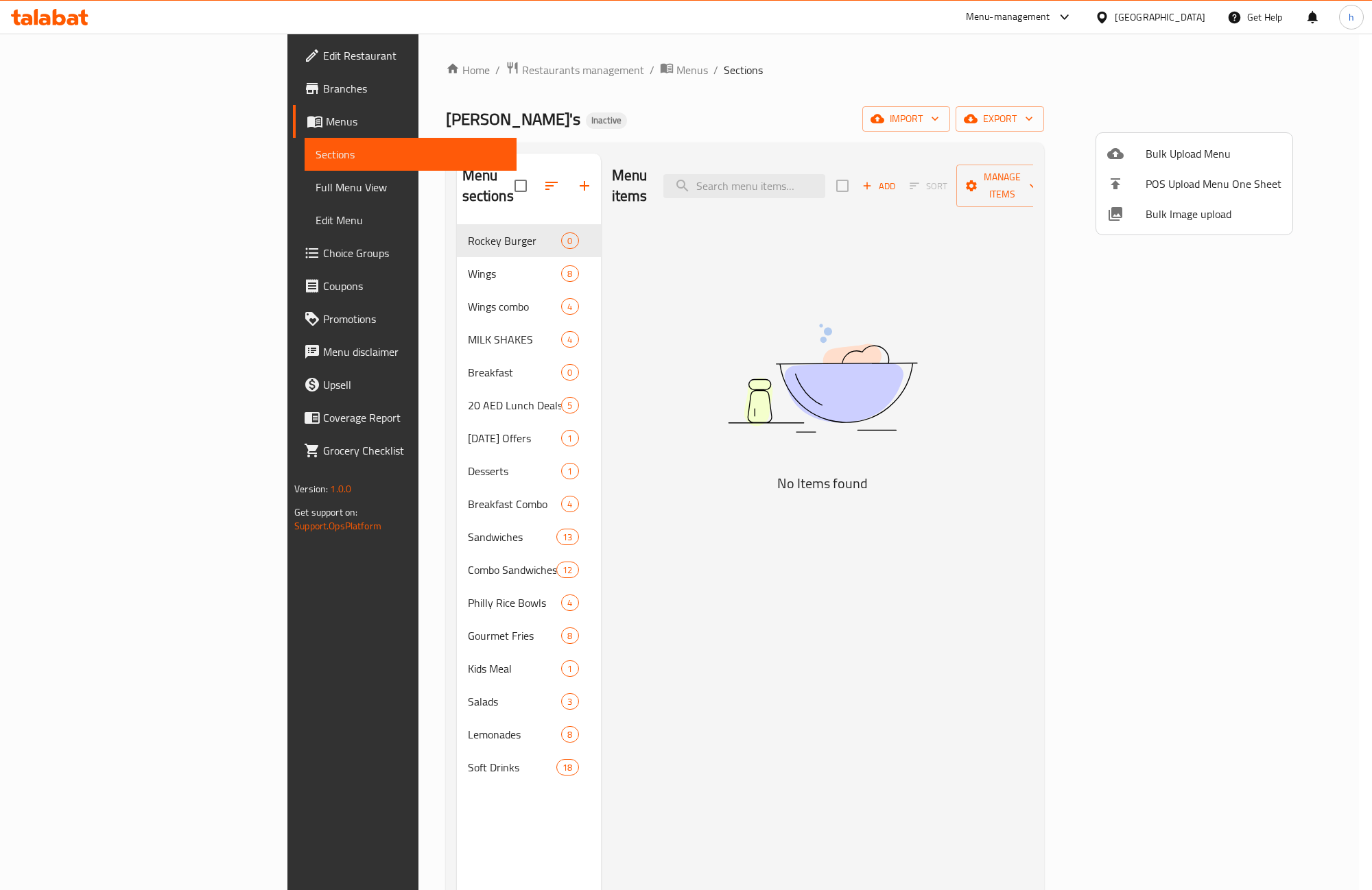
click at [998, 83] on div at bounding box center [686, 445] width 1372 height 890
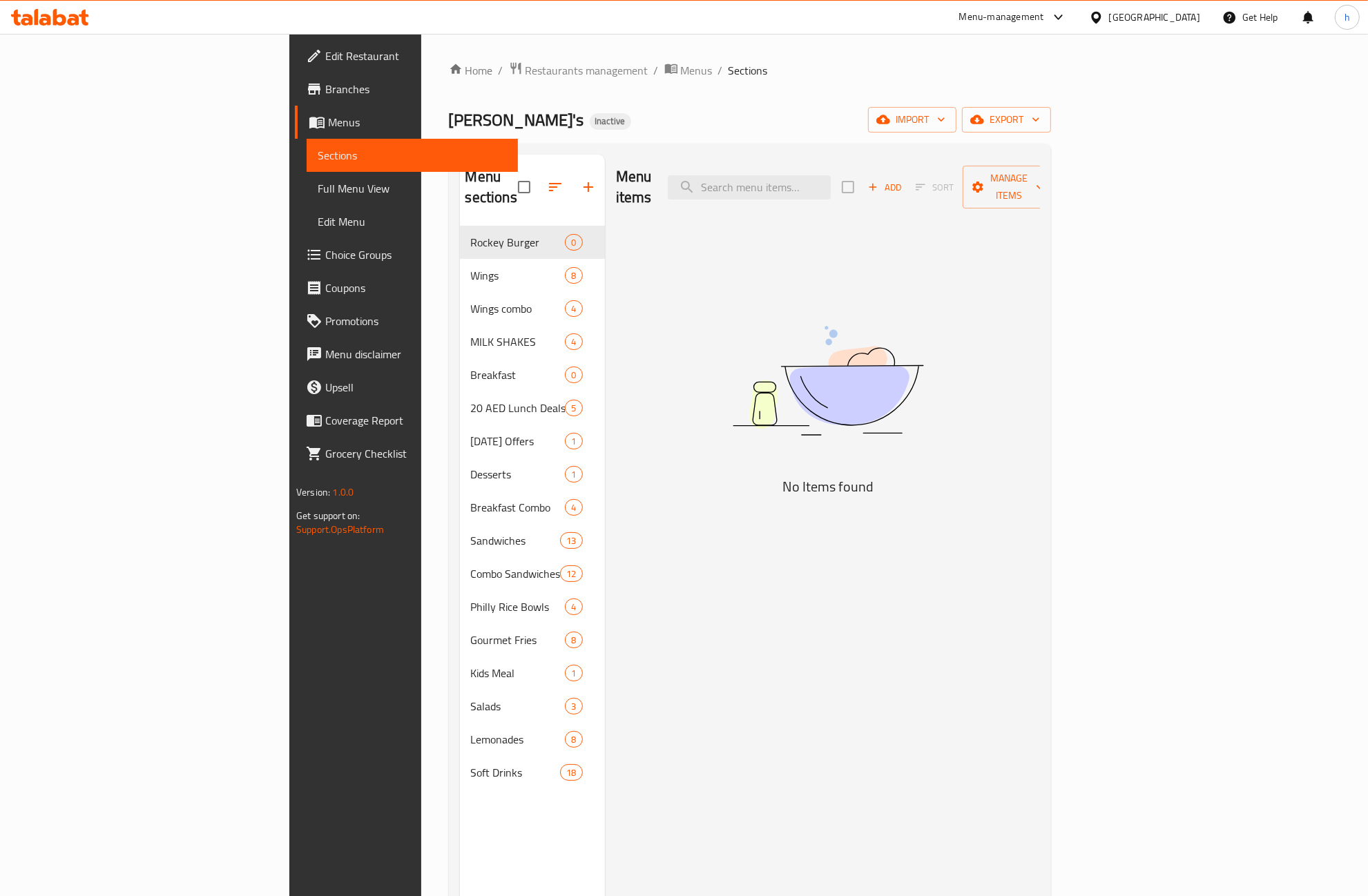
click at [318, 188] on span "Full Menu View" at bounding box center [411, 188] width 189 height 17
click at [318, 187] on span "Full Menu View" at bounding box center [411, 188] width 189 height 17
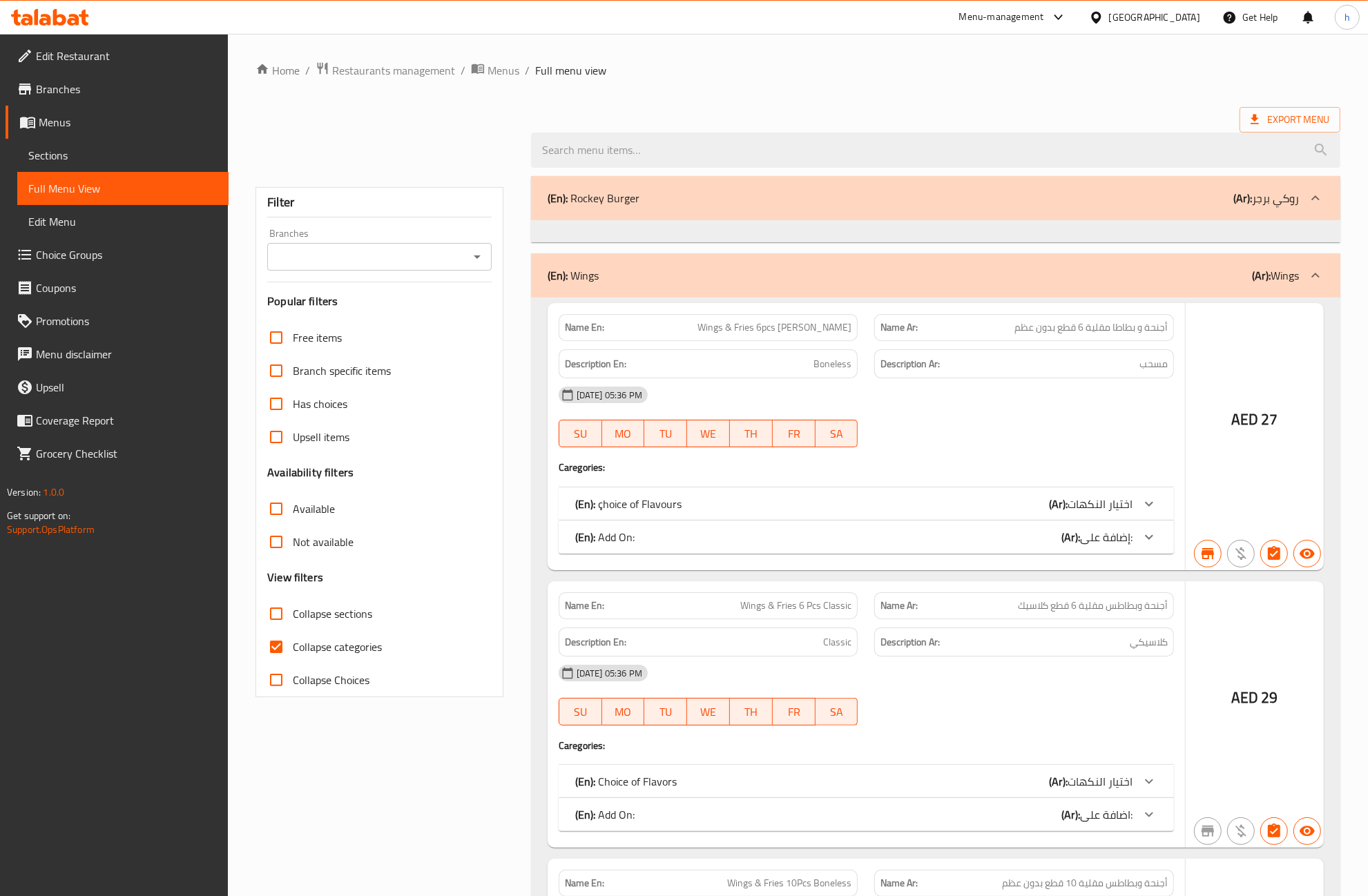
click at [70, 194] on span "Full Menu View" at bounding box center [123, 188] width 189 height 17
click at [74, 195] on span "Full Menu View" at bounding box center [123, 188] width 189 height 17
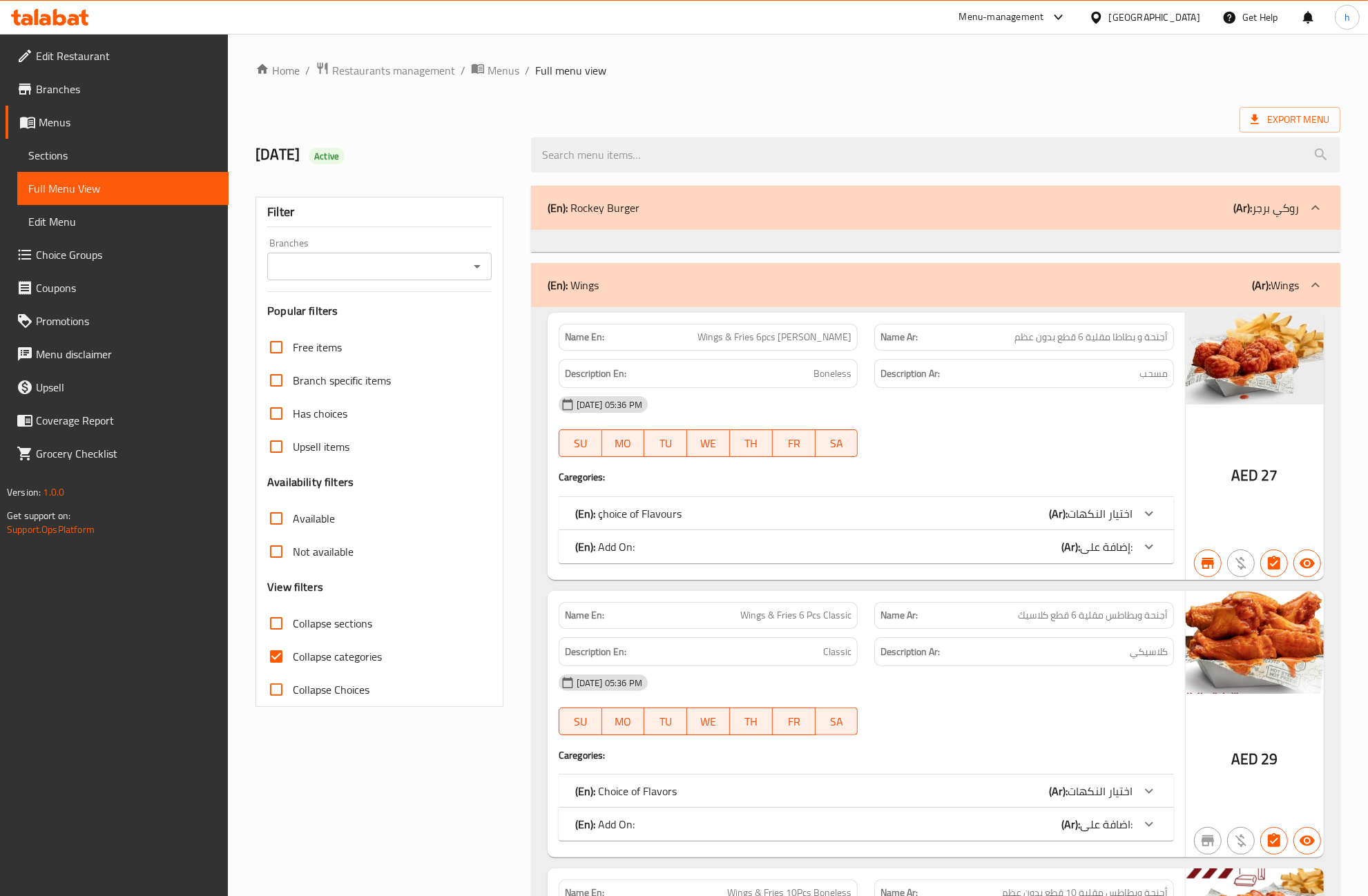
click at [319, 654] on span "Collapse categories" at bounding box center [337, 657] width 89 height 17
click at [293, 654] on input "Collapse categories" at bounding box center [277, 657] width 34 height 34
checkbox input "false"
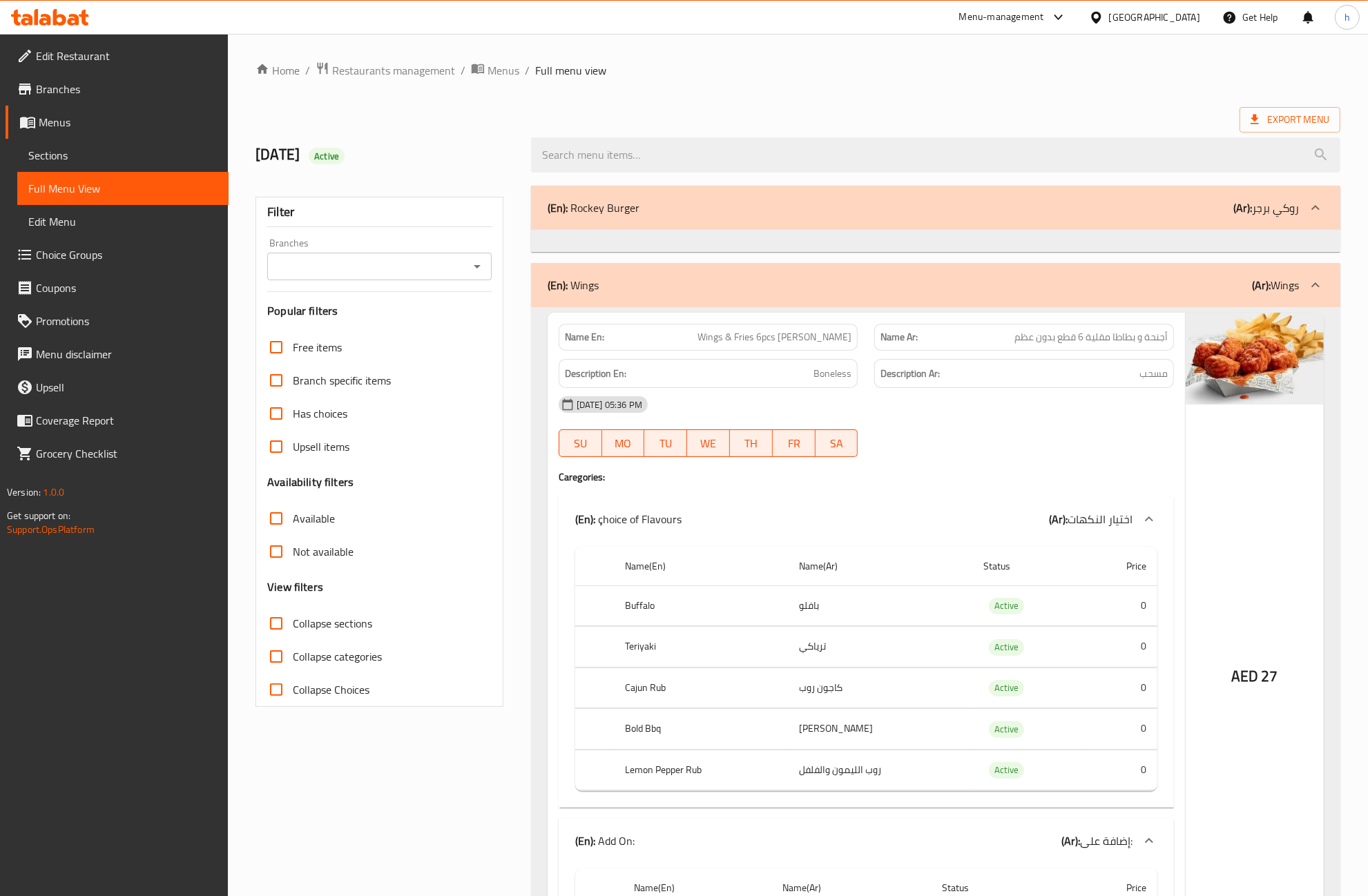
click at [114, 123] on span "Menus" at bounding box center [128, 122] width 179 height 17
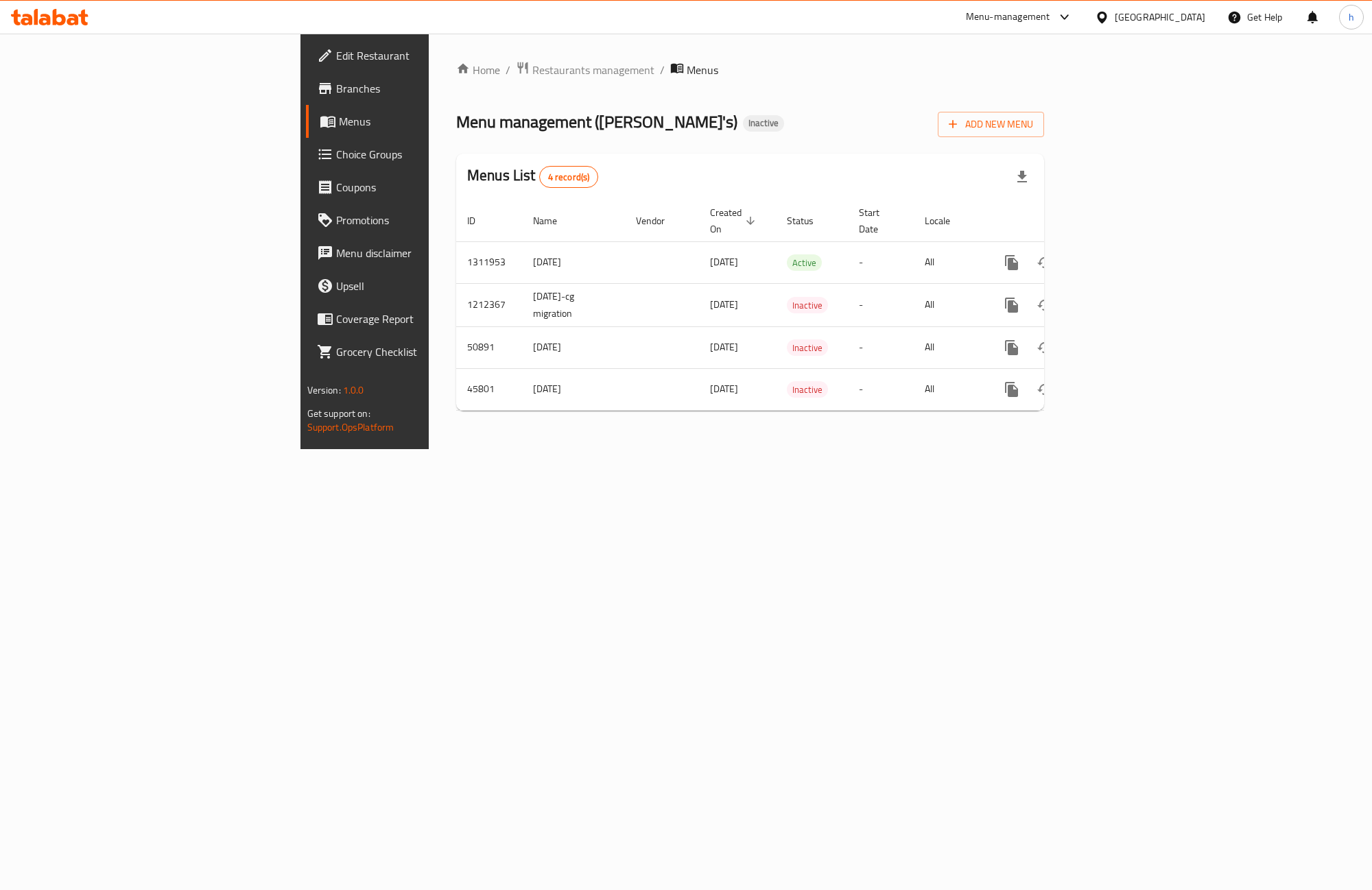
click at [336, 94] on span "Branches" at bounding box center [428, 88] width 183 height 17
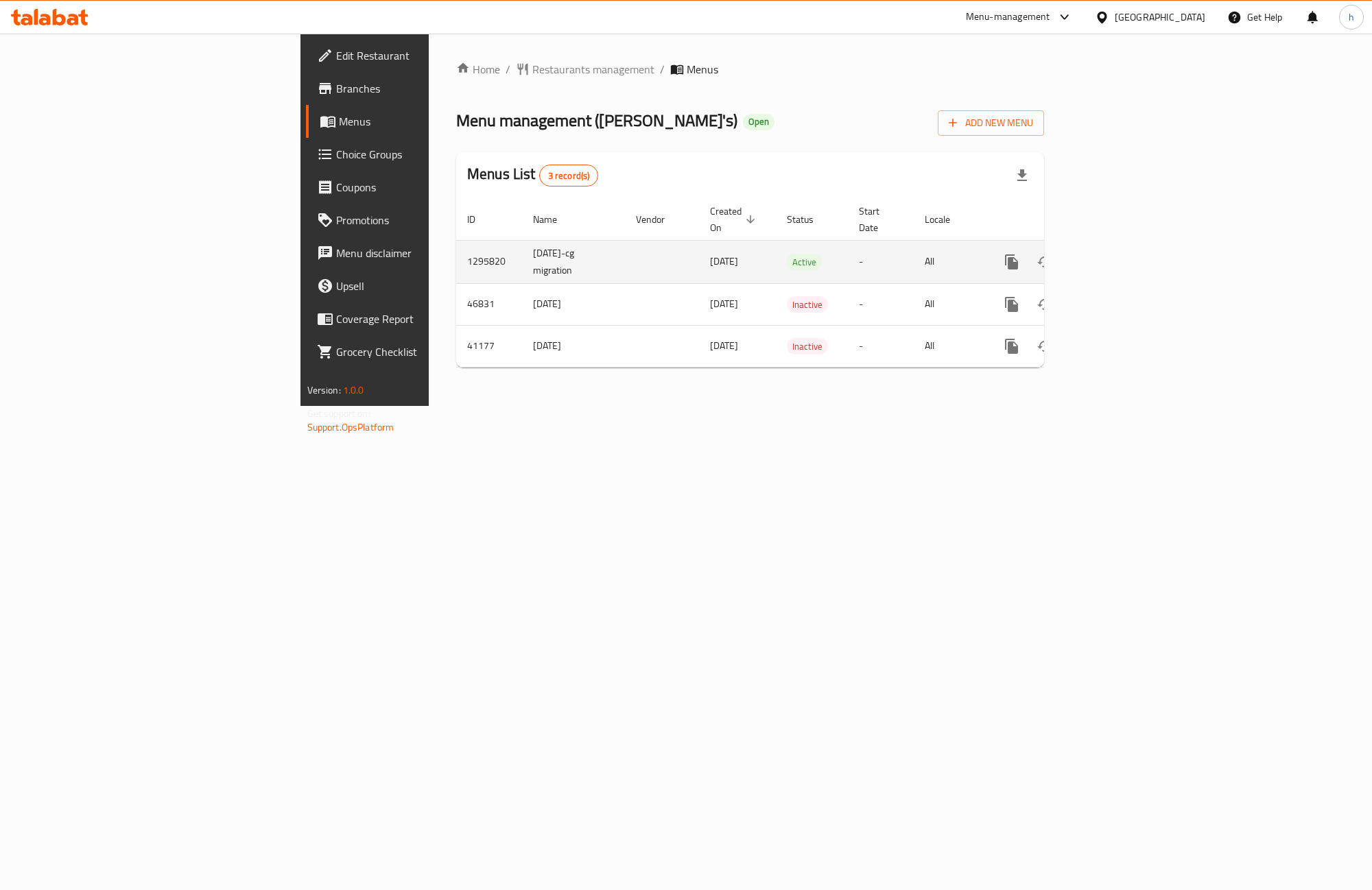
click at [1117, 255] on icon "enhanced table" at bounding box center [1111, 261] width 13 height 13
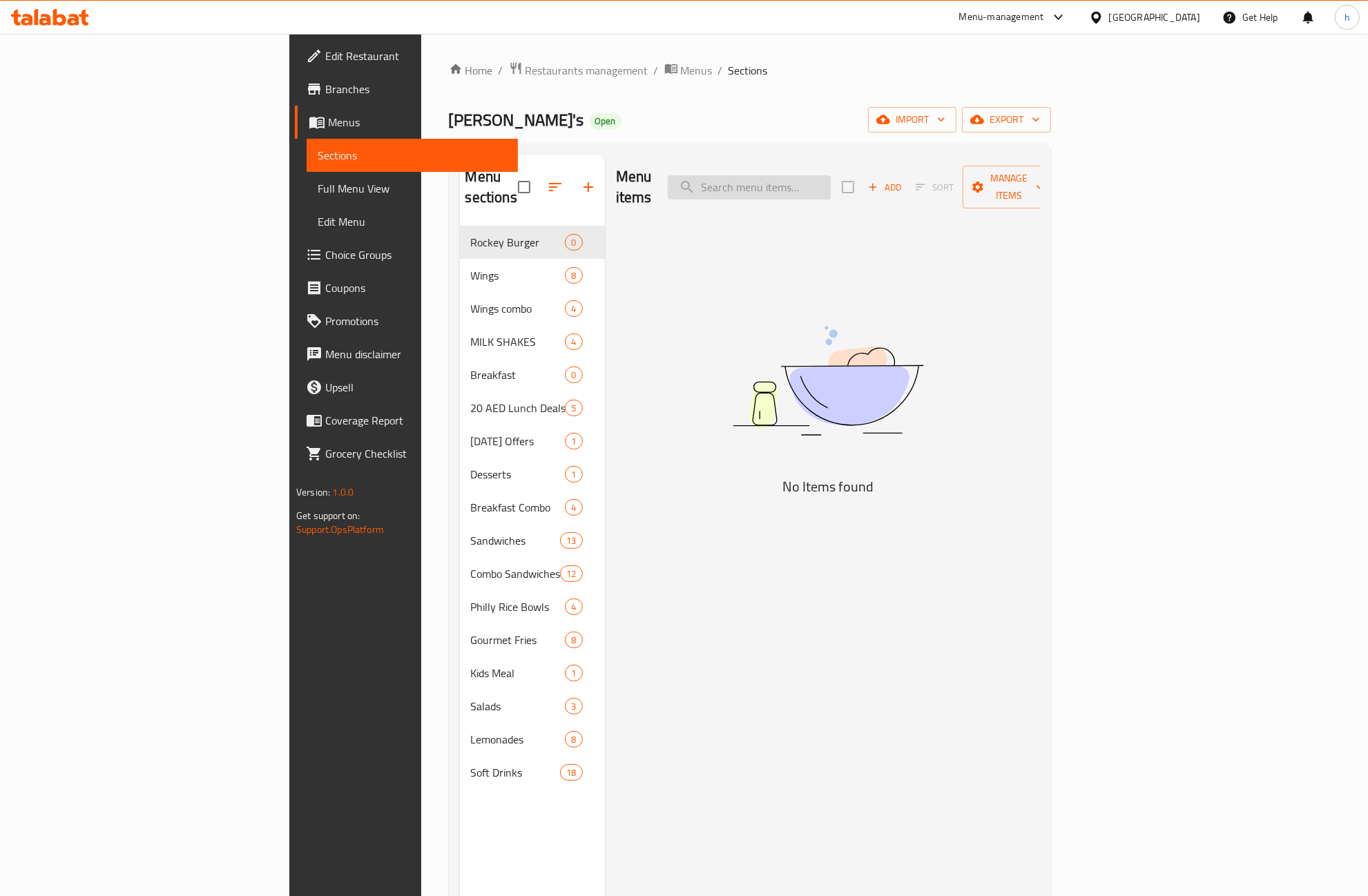
click at [831, 178] on input "search" at bounding box center [749, 187] width 163 height 24
paste input "3117"
type input "3117"
click at [831, 184] on input "3117" at bounding box center [749, 187] width 163 height 24
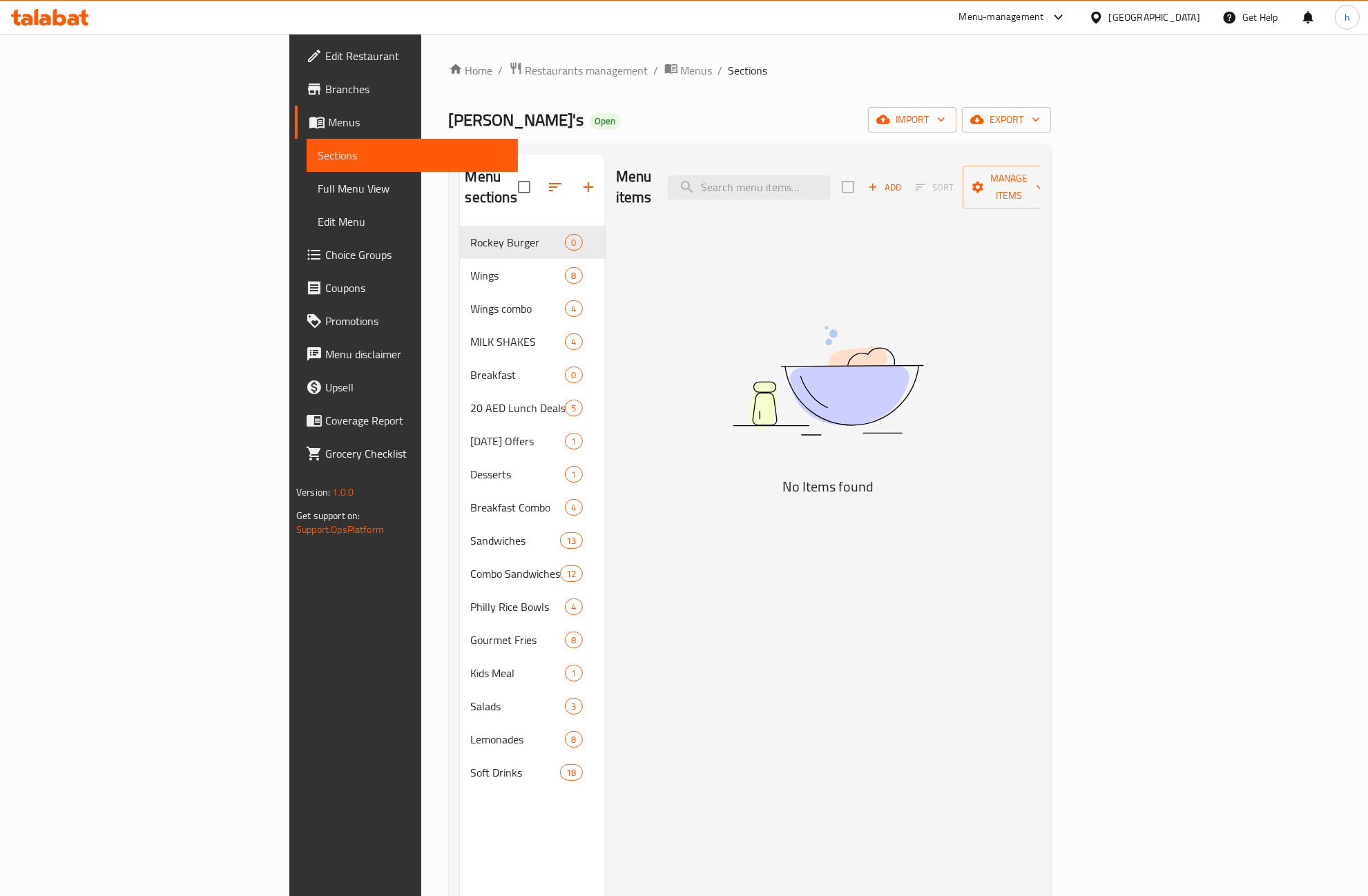
drag, startPoint x: 130, startPoint y: 194, endPoint x: 1361, endPoint y: 145, distance: 1232.0
click at [318, 194] on span "Full Menu View" at bounding box center [411, 188] width 189 height 17
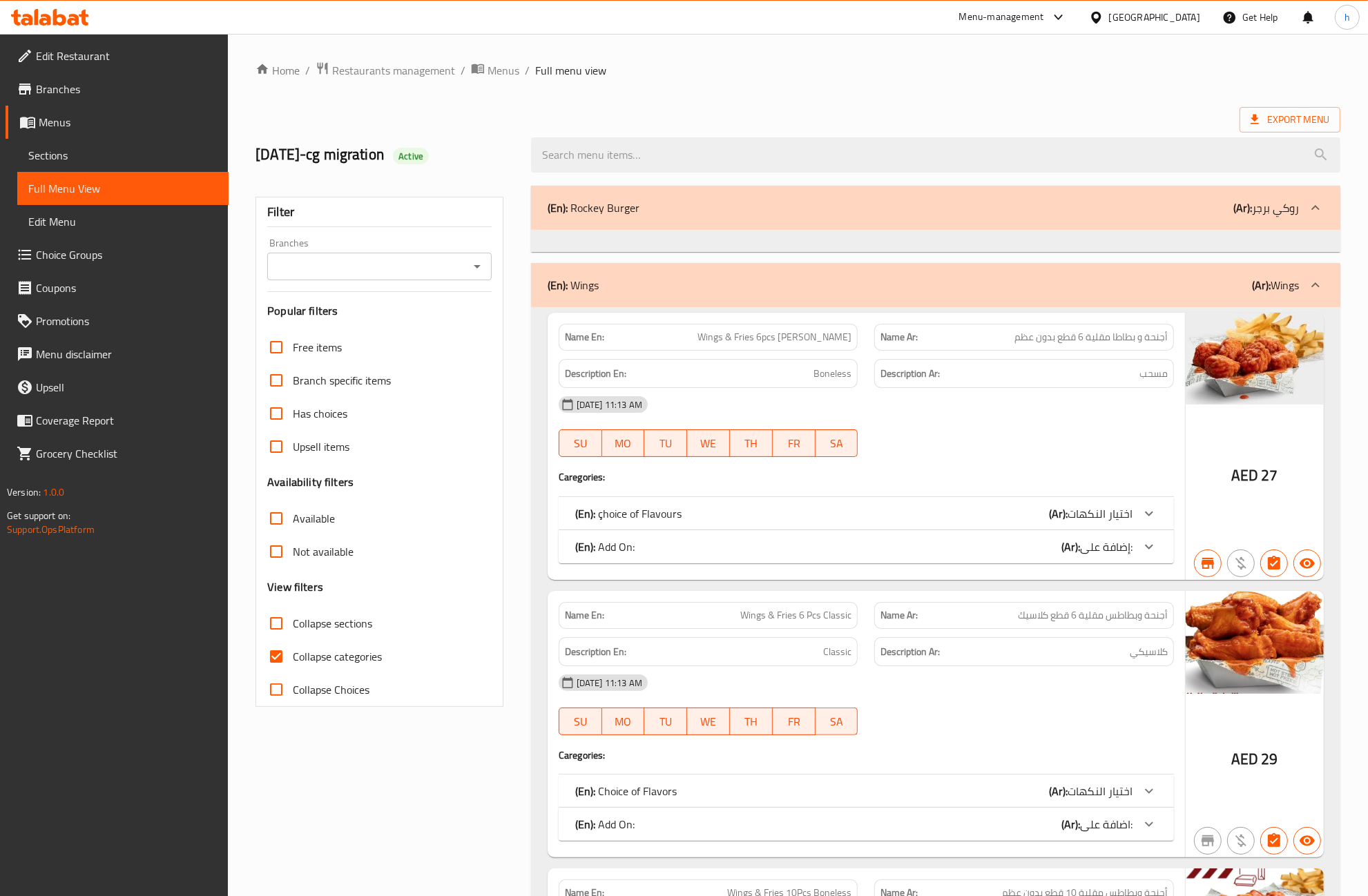
click at [321, 656] on span "Collapse categories" at bounding box center [337, 657] width 89 height 17
click at [293, 656] on input "Collapse categories" at bounding box center [277, 657] width 34 height 34
checkbox input "false"
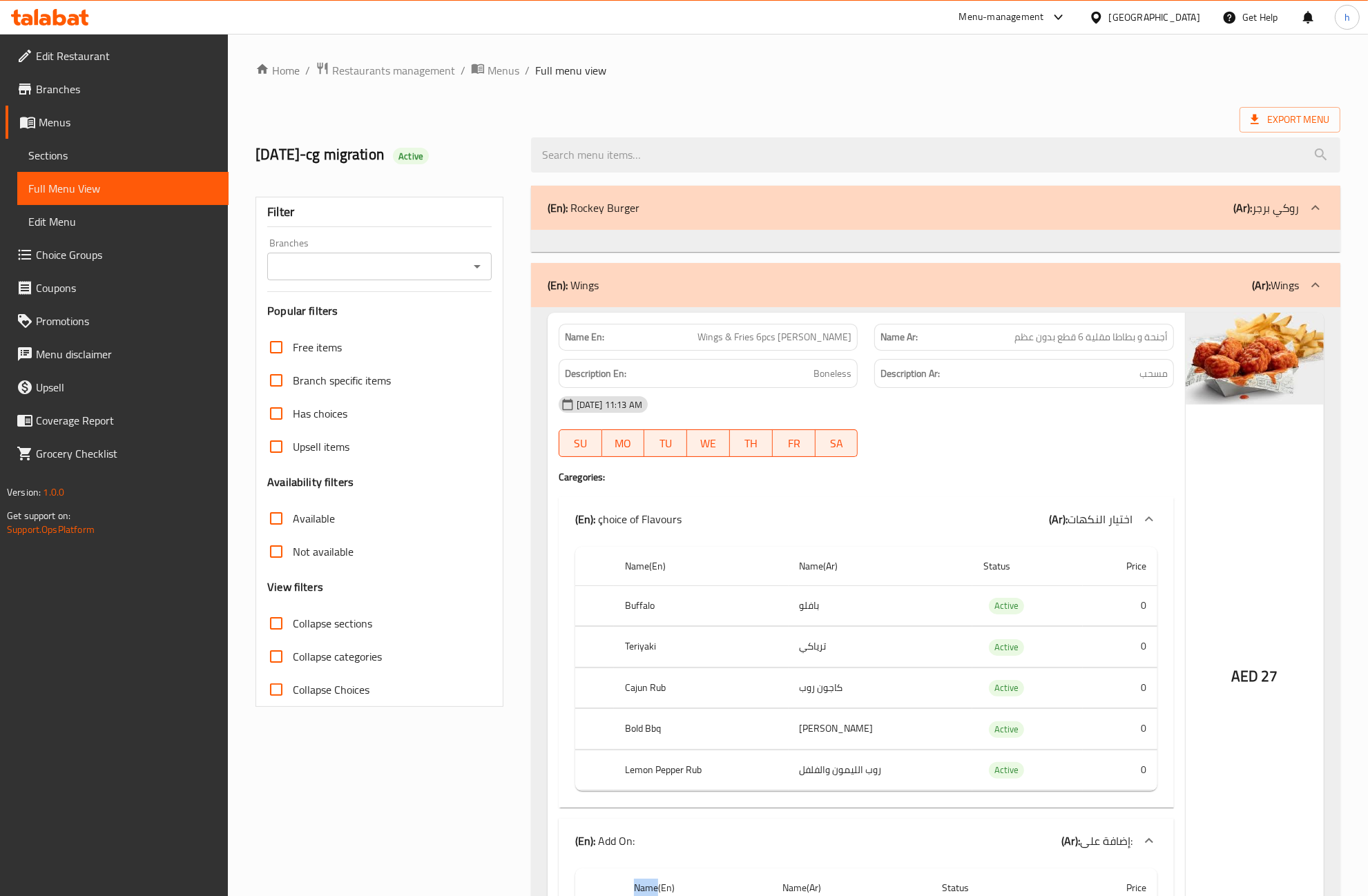
click at [116, 57] on span "Edit Restaurant" at bounding box center [127, 55] width 182 height 17
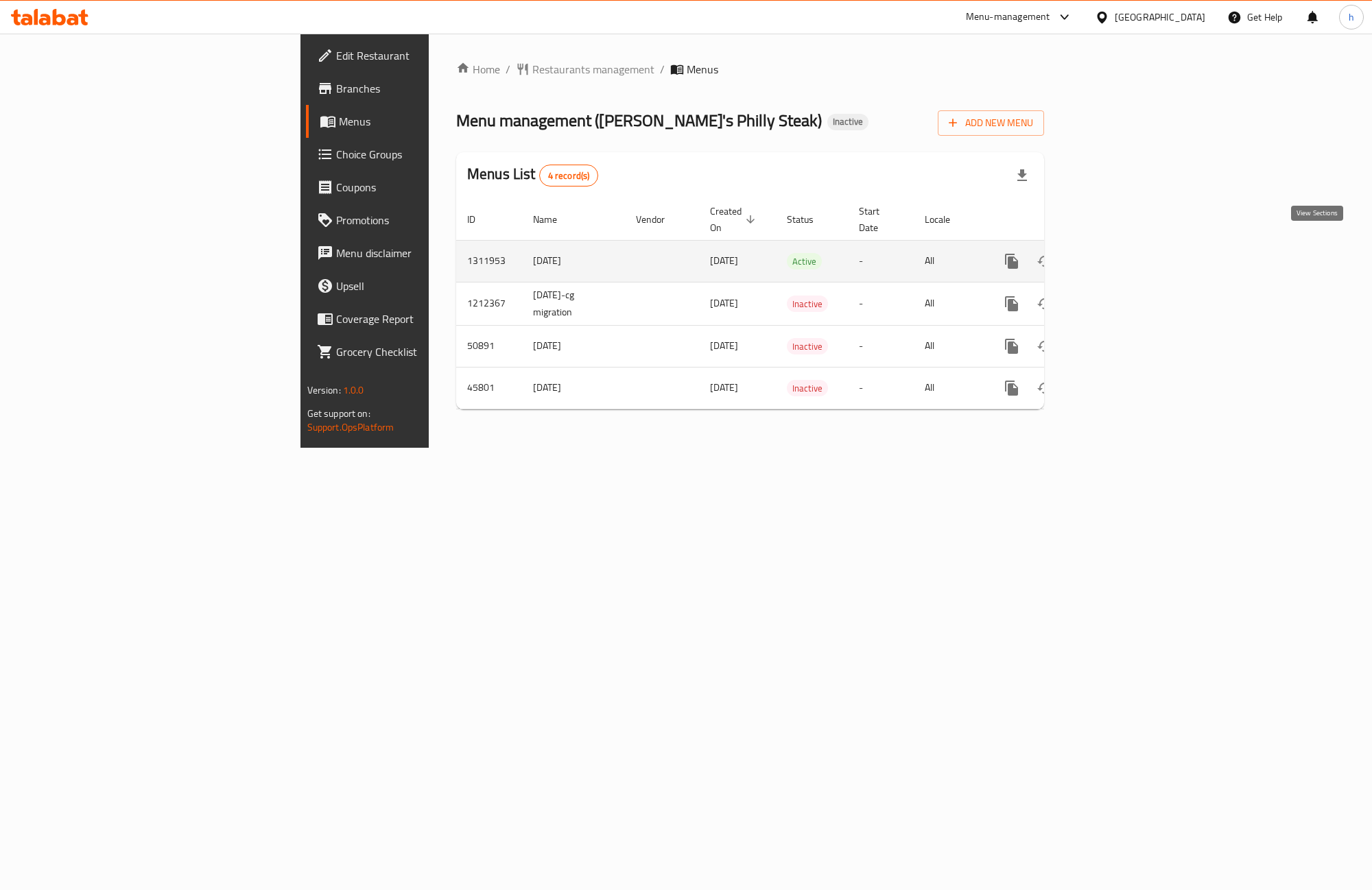
click at [1119, 253] on icon "enhanced table" at bounding box center [1111, 261] width 17 height 17
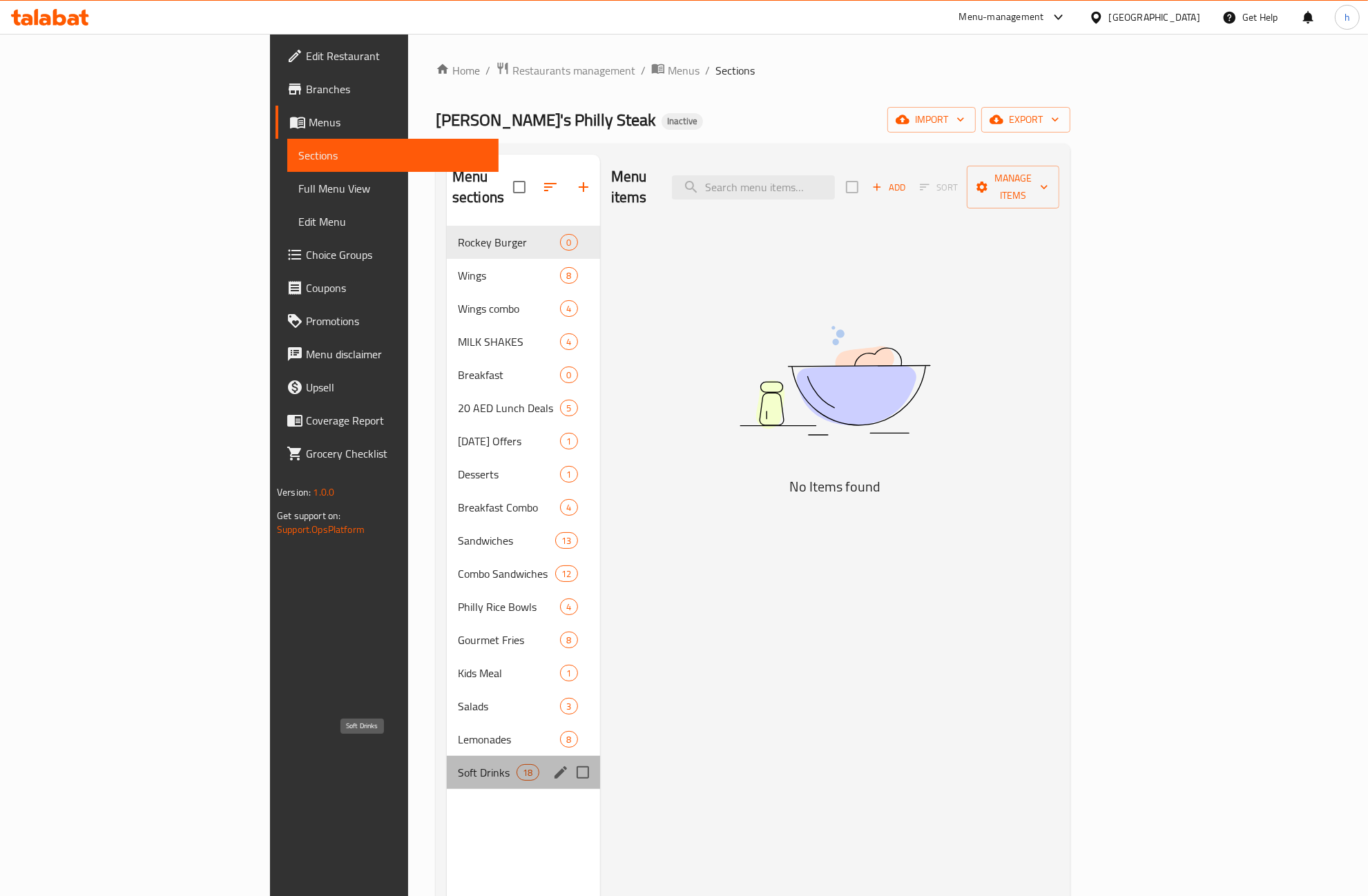
click at [458, 764] on span "Soft Drinks" at bounding box center [487, 772] width 58 height 17
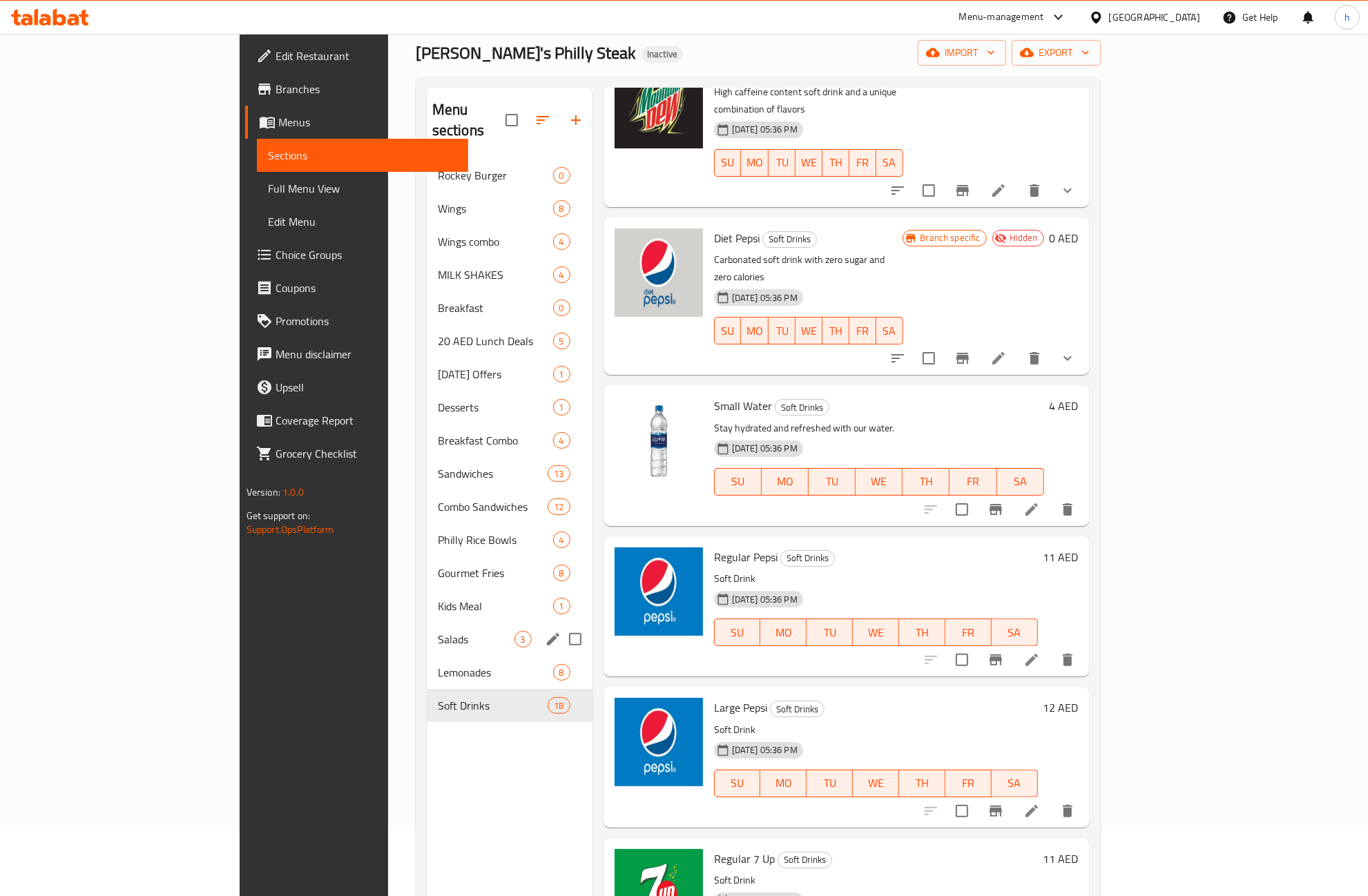
scroll to position [22, 0]
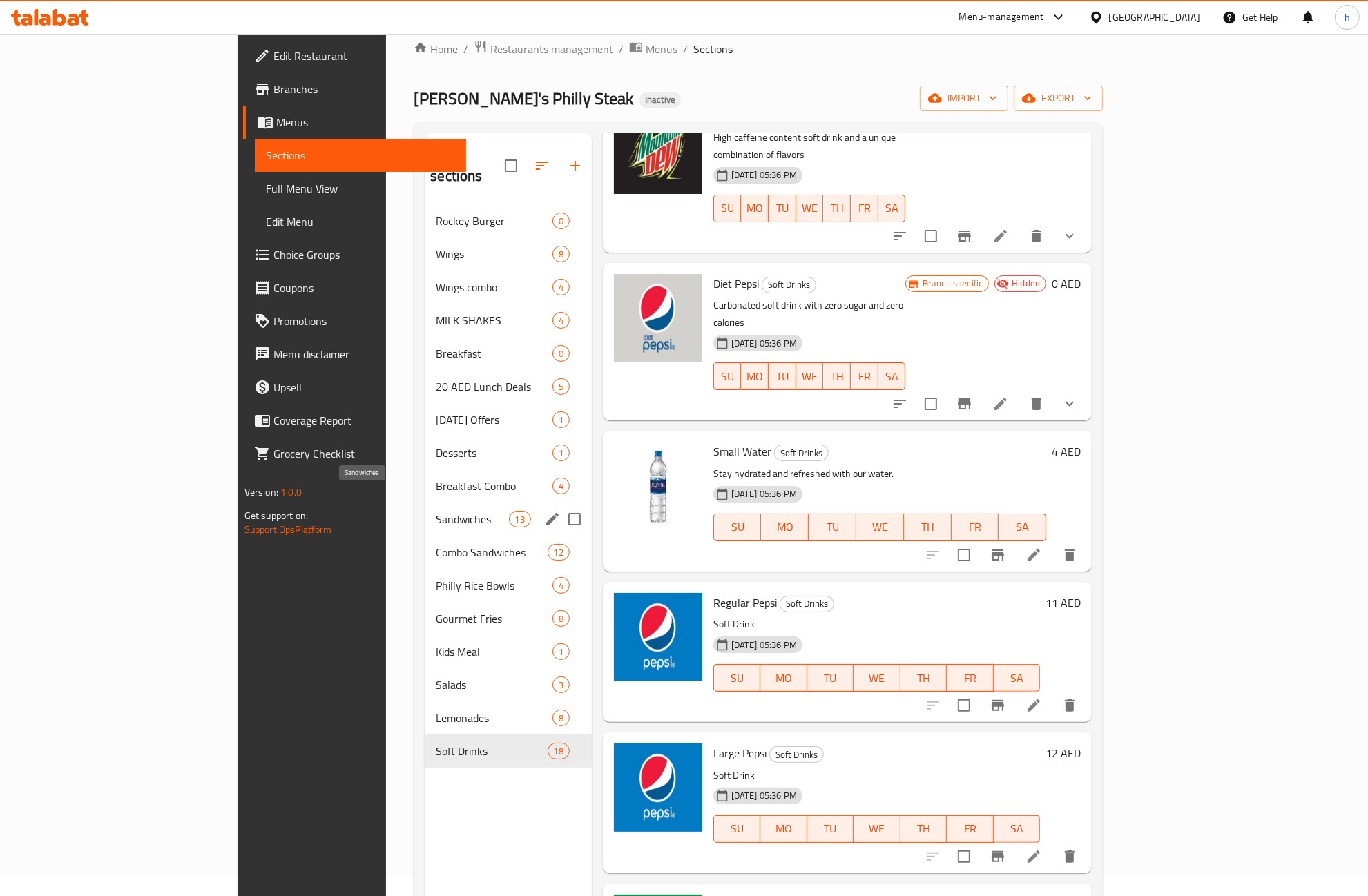
click at [436, 511] on span "Sandwiches" at bounding box center [472, 519] width 72 height 17
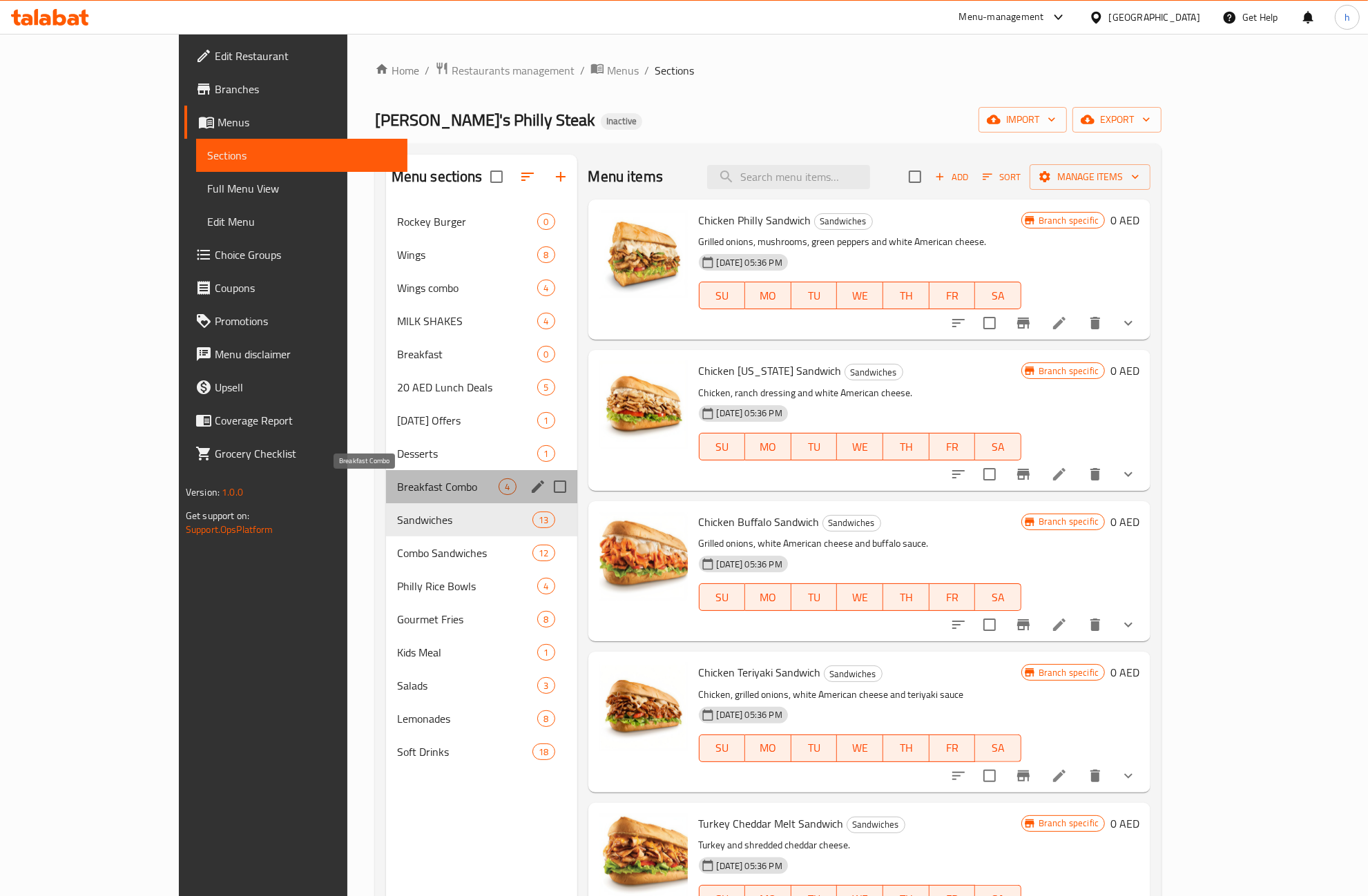
click at [397, 489] on span "Breakfast Combo" at bounding box center [447, 487] width 102 height 17
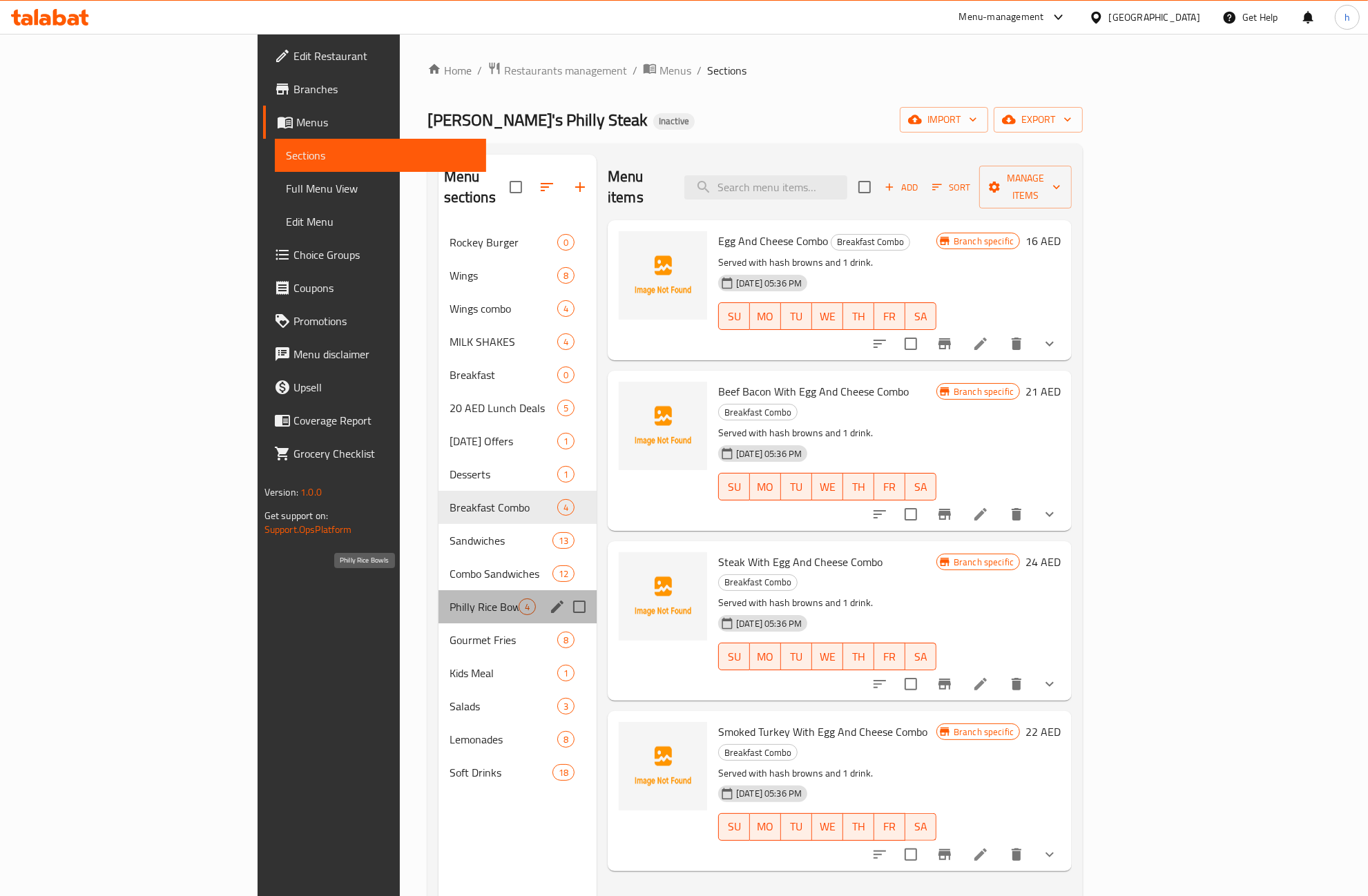
click at [450, 598] on span "Philly Rice Bowls" at bounding box center [485, 606] width 69 height 17
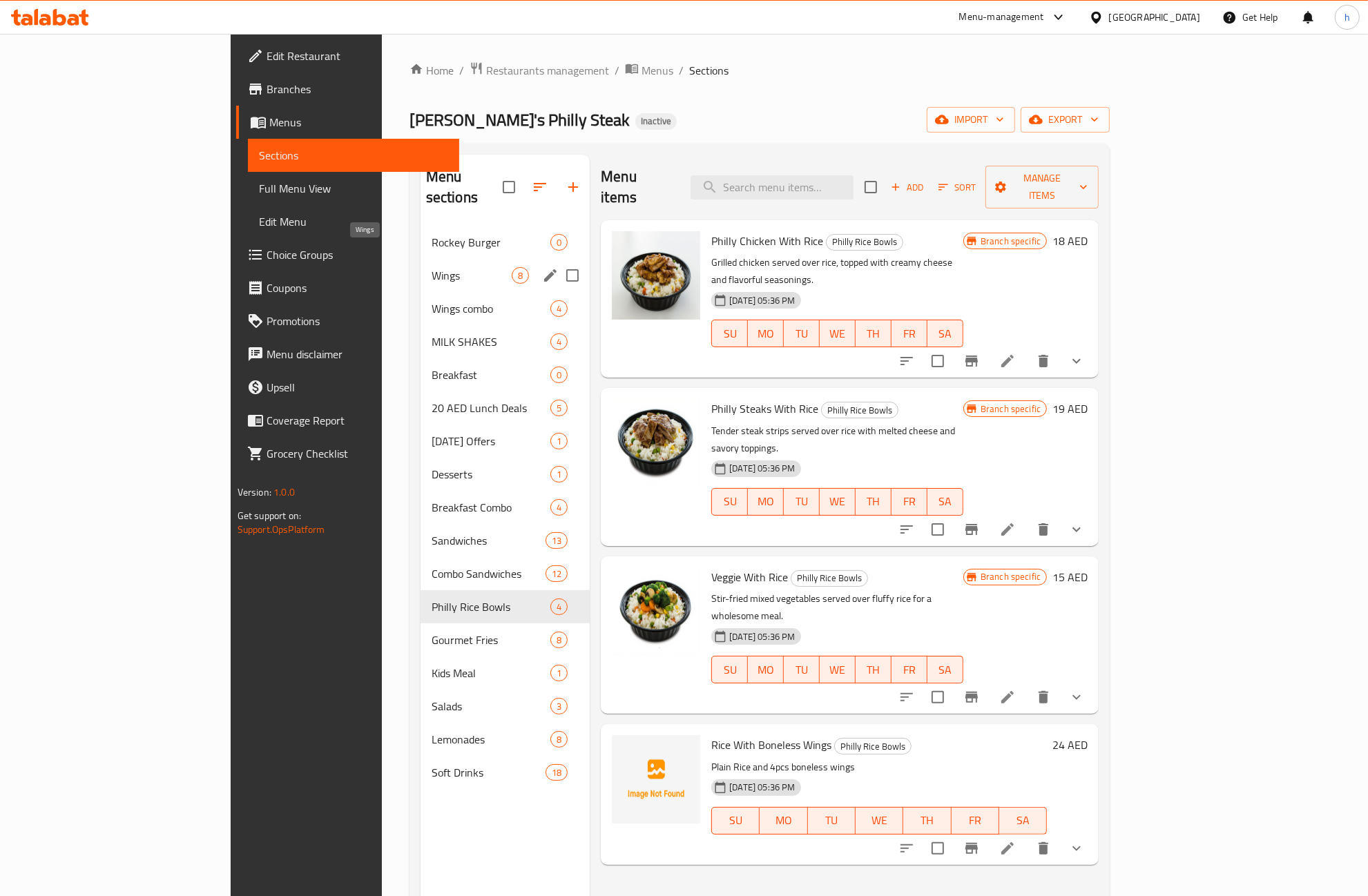
click at [431, 267] on span "Wings" at bounding box center [471, 275] width 80 height 17
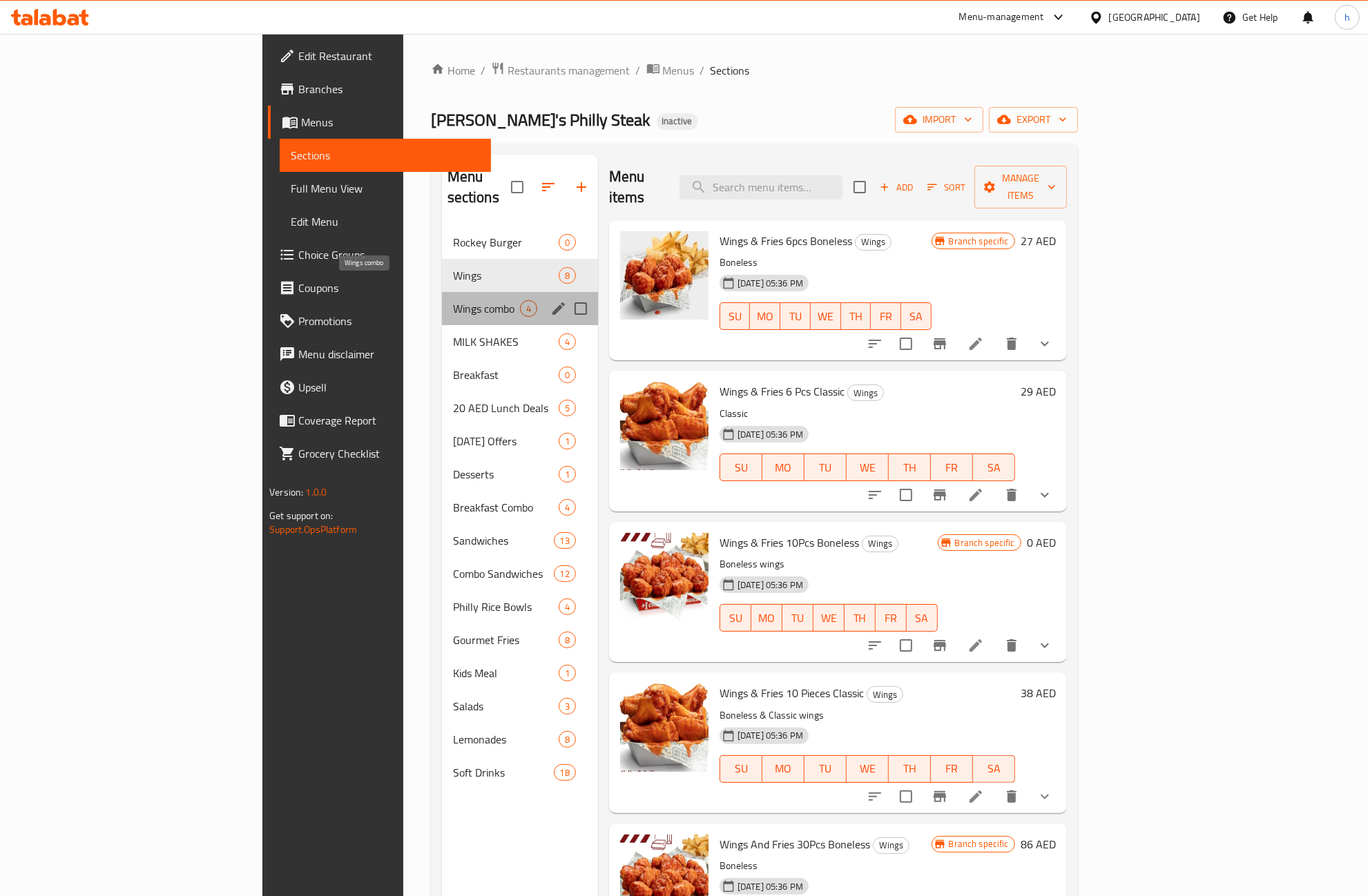
click at [453, 301] on span "Wings combo" at bounding box center [487, 309] width 67 height 17
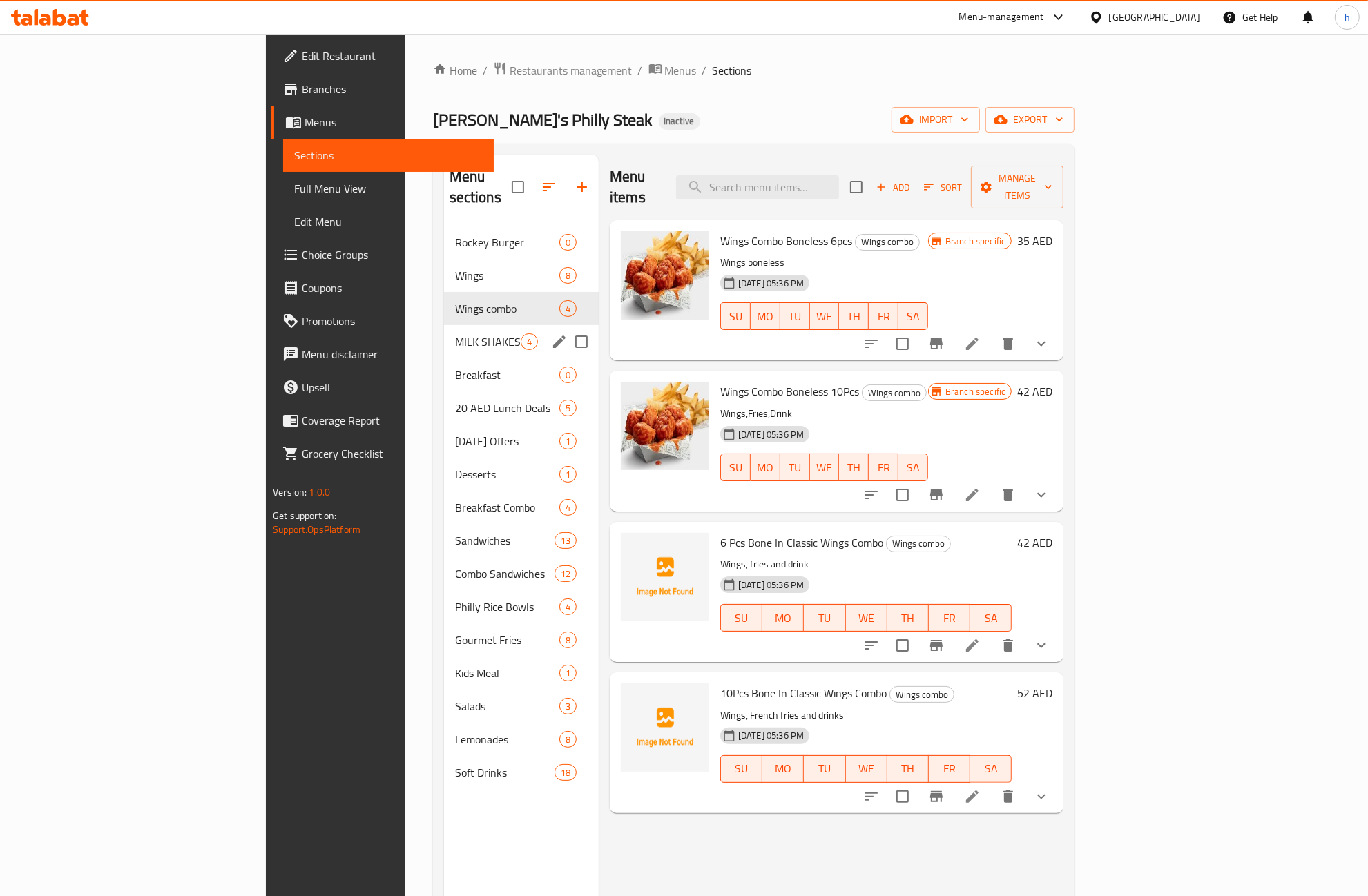
click at [444, 332] on div "MILK SHAKES 4" at bounding box center [521, 342] width 154 height 34
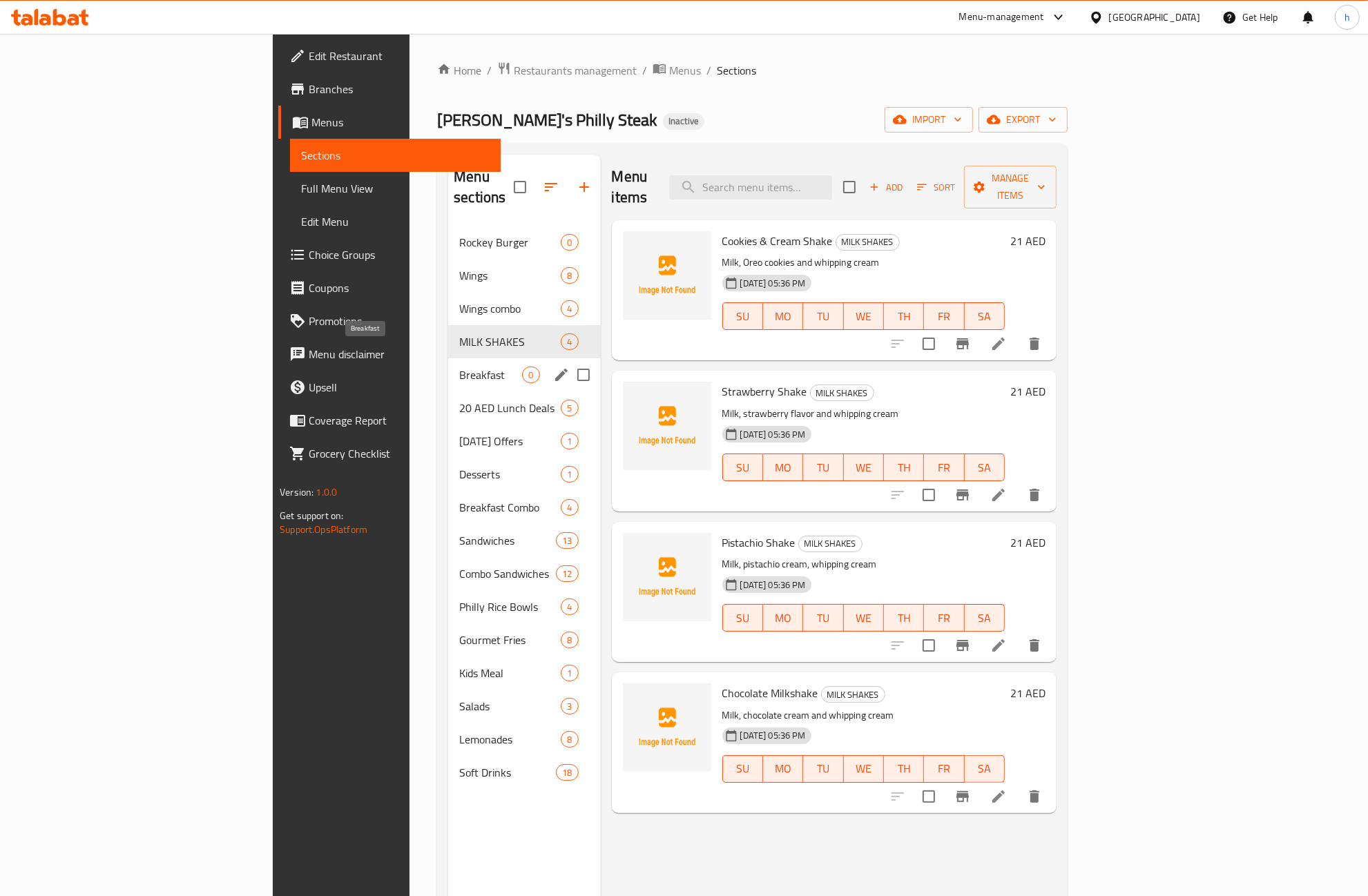
click at [459, 367] on span "Breakfast" at bounding box center [491, 375] width 63 height 17
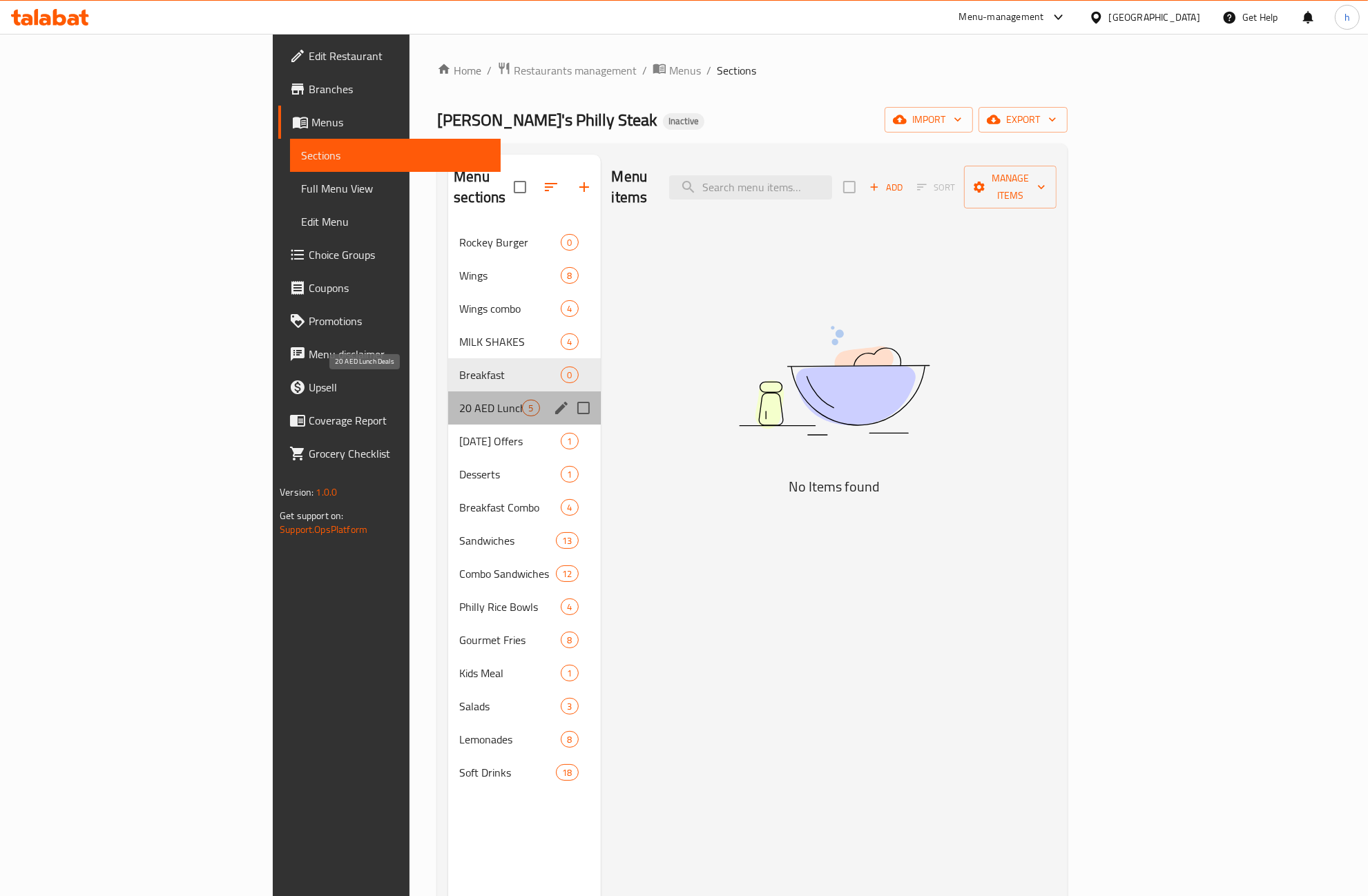
click at [459, 400] on span "20 AED Lunch Deals" at bounding box center [491, 407] width 63 height 17
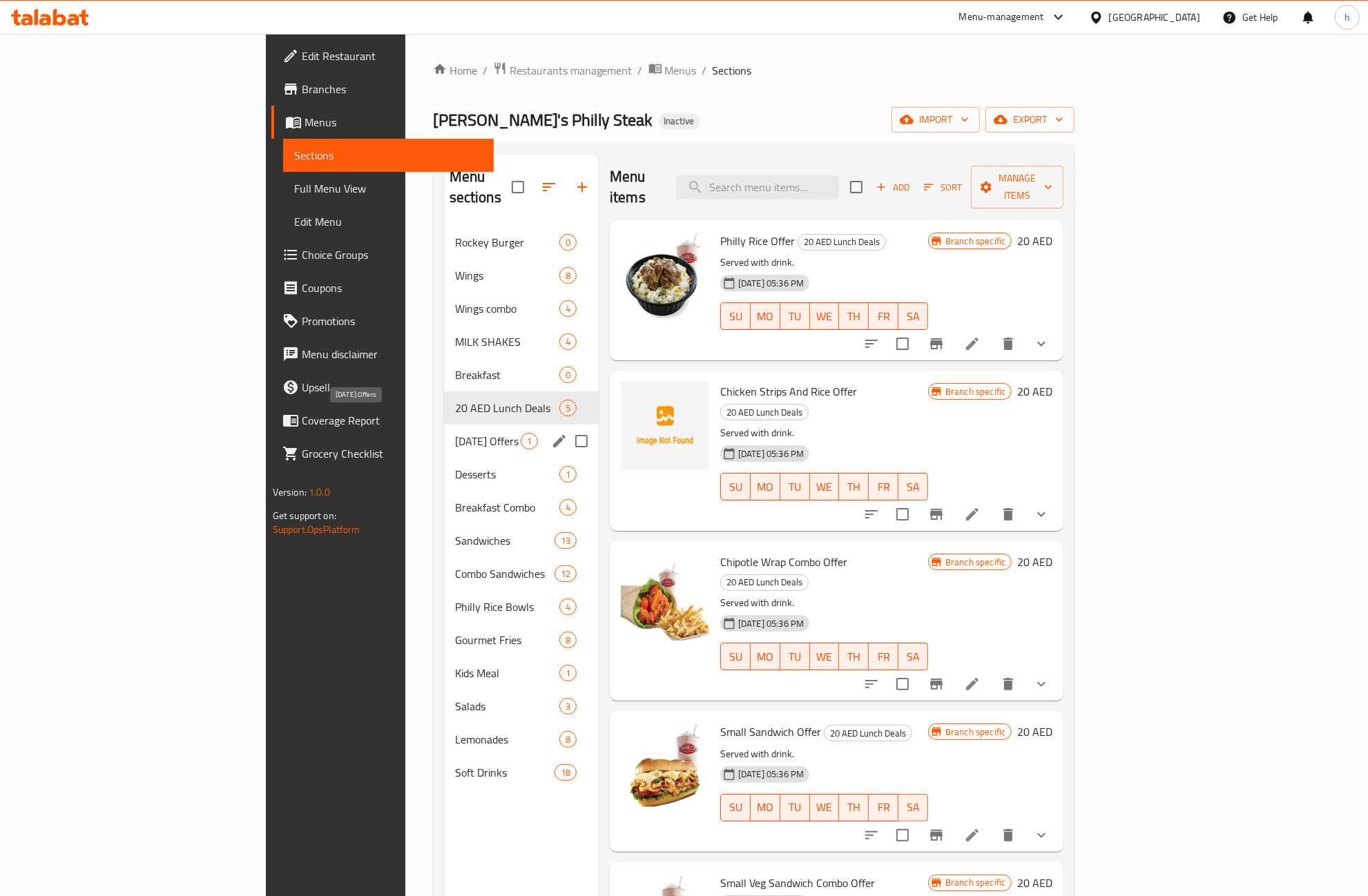
click at [455, 433] on span "[DATE] Offers" at bounding box center [488, 441] width 65 height 17
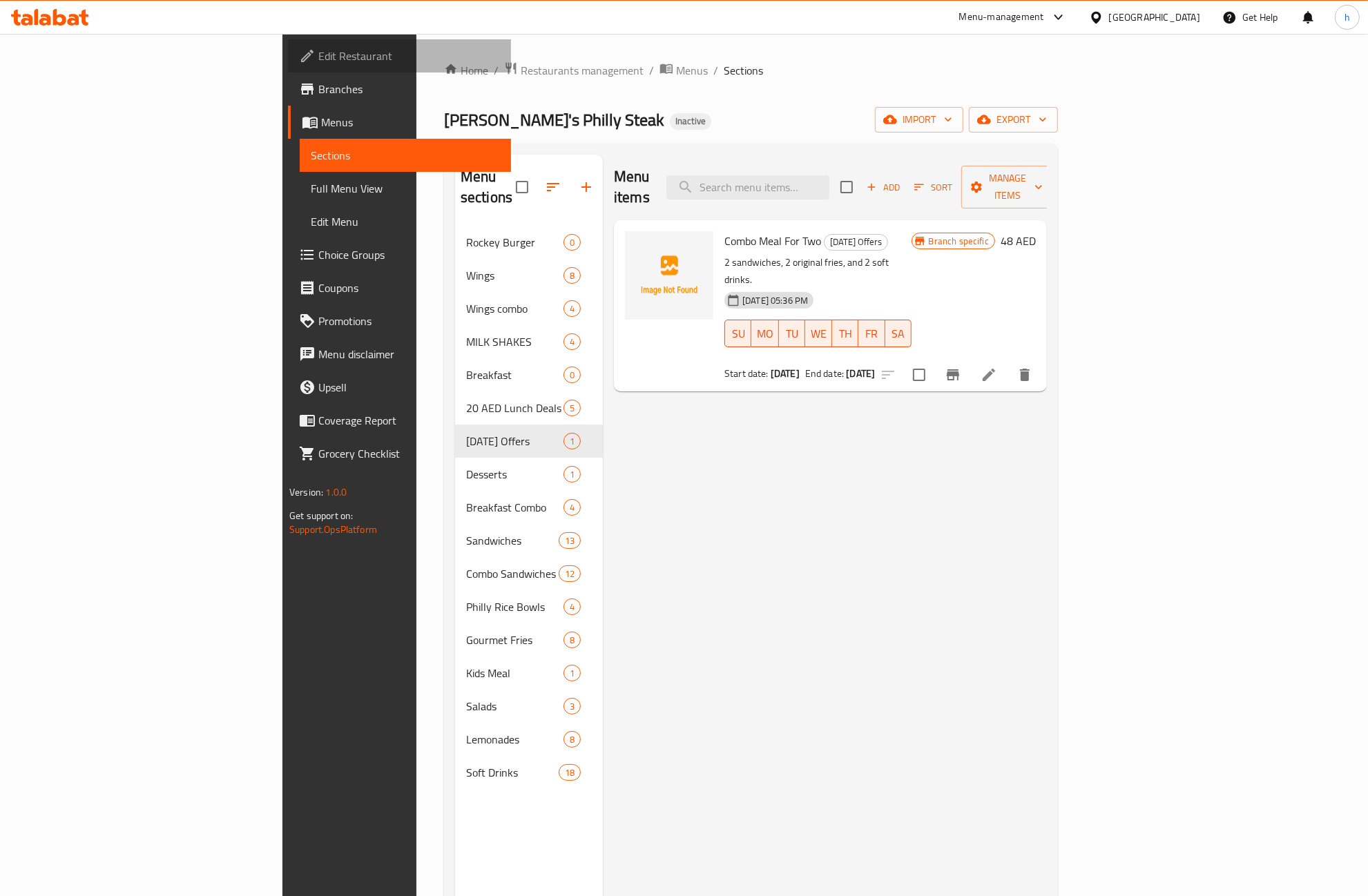
click at [319, 60] on span "Edit Restaurant" at bounding box center [410, 55] width 182 height 17
